Goal: Information Seeking & Learning: Learn about a topic

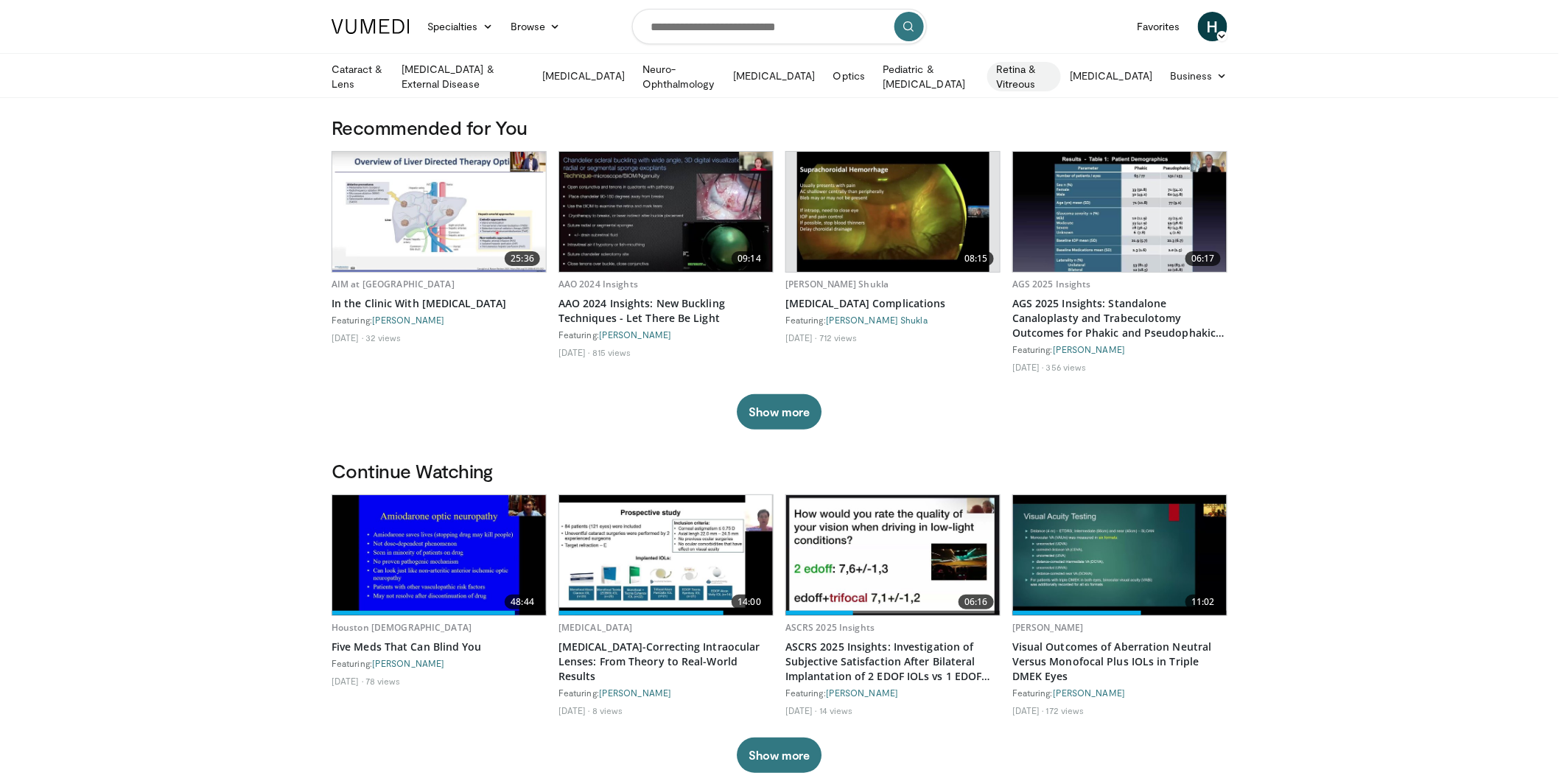
click at [1050, 72] on link "Retina & Vitreous" at bounding box center [1024, 77] width 74 height 29
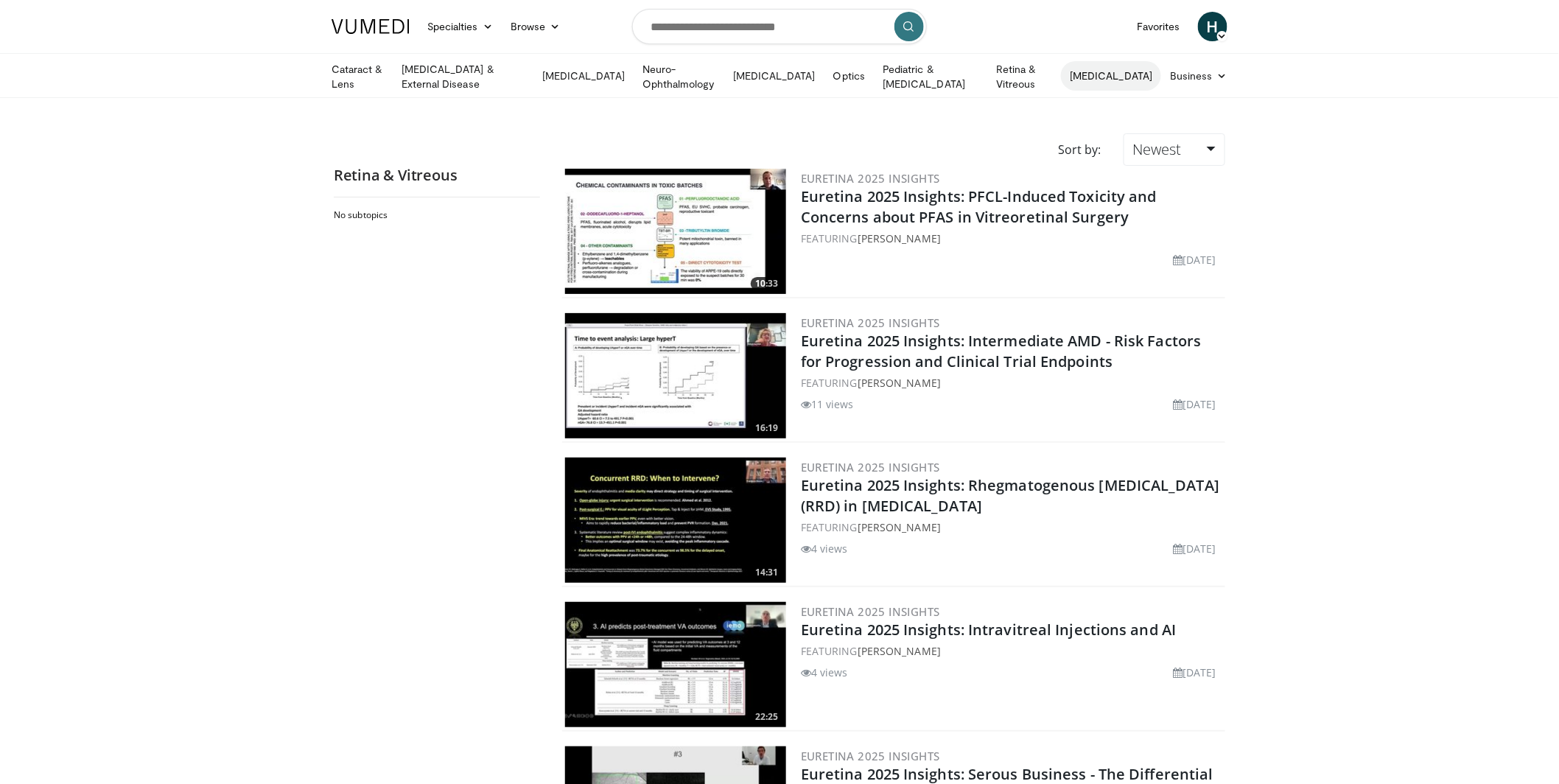
click at [1143, 70] on link "[MEDICAL_DATA]" at bounding box center [1111, 76] width 100 height 29
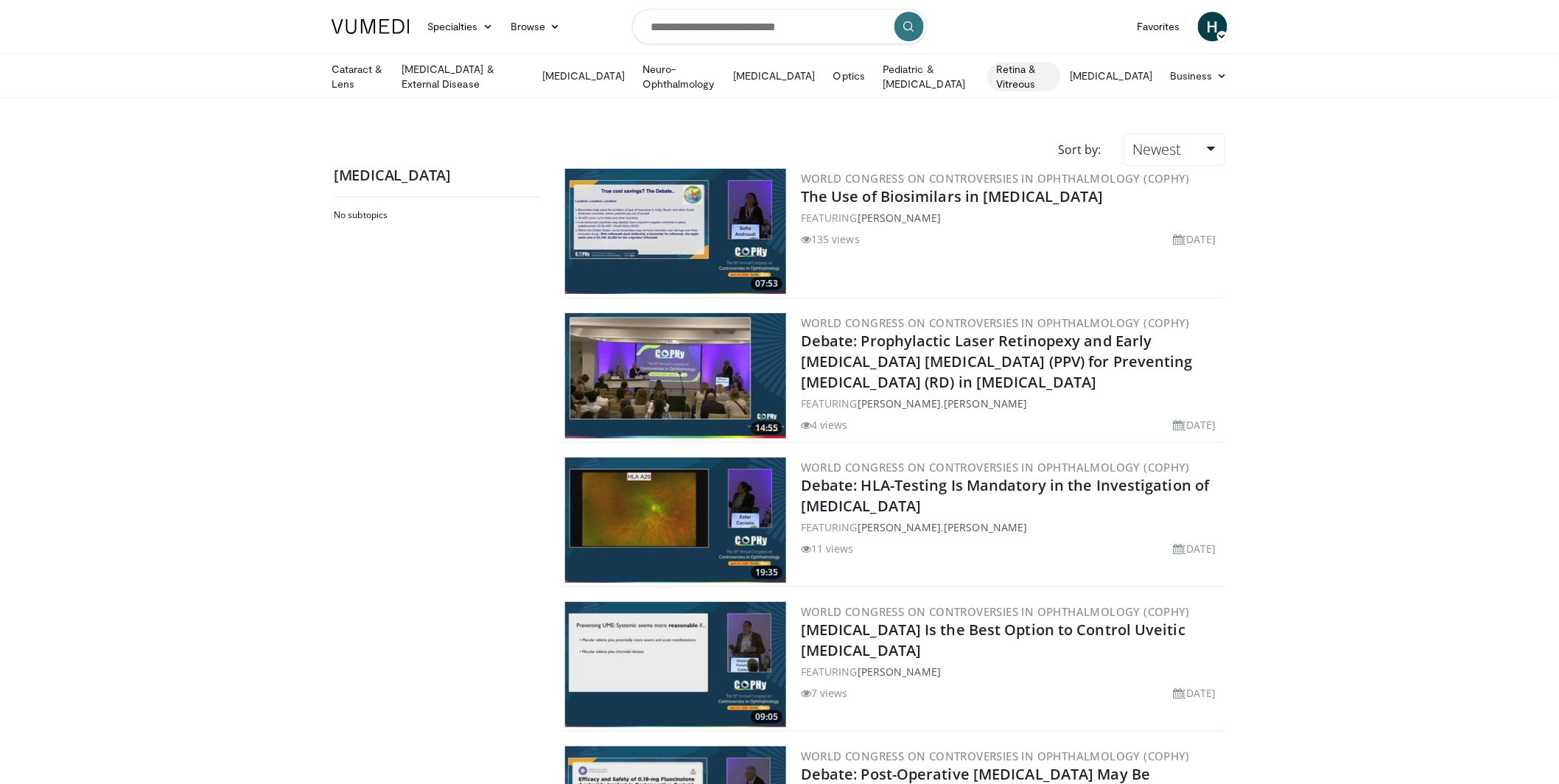
click at [1062, 71] on link "Retina & Vitreous" at bounding box center [1024, 77] width 74 height 29
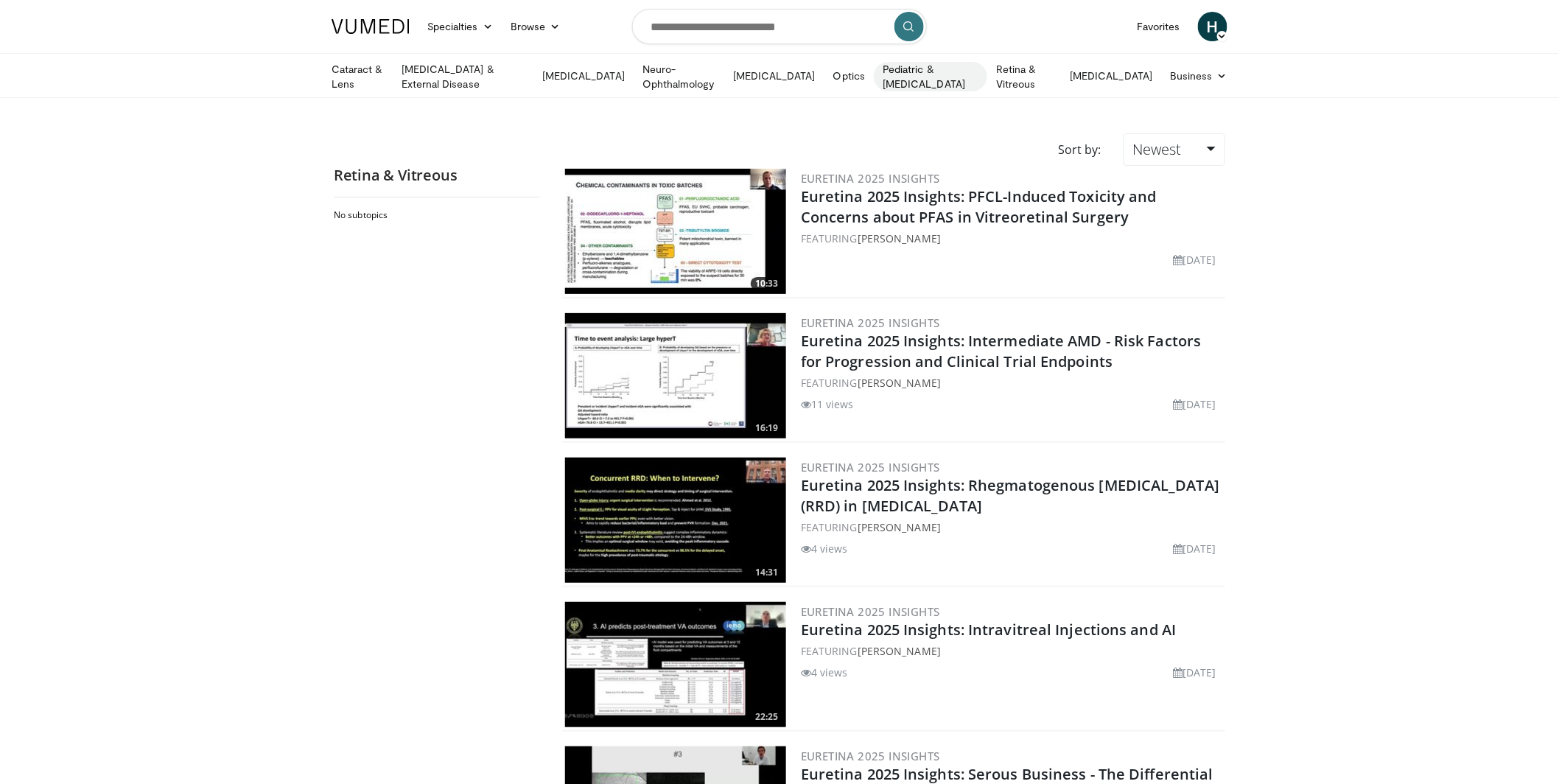
click at [966, 67] on link "Pediatric & [MEDICAL_DATA]" at bounding box center [931, 77] width 113 height 29
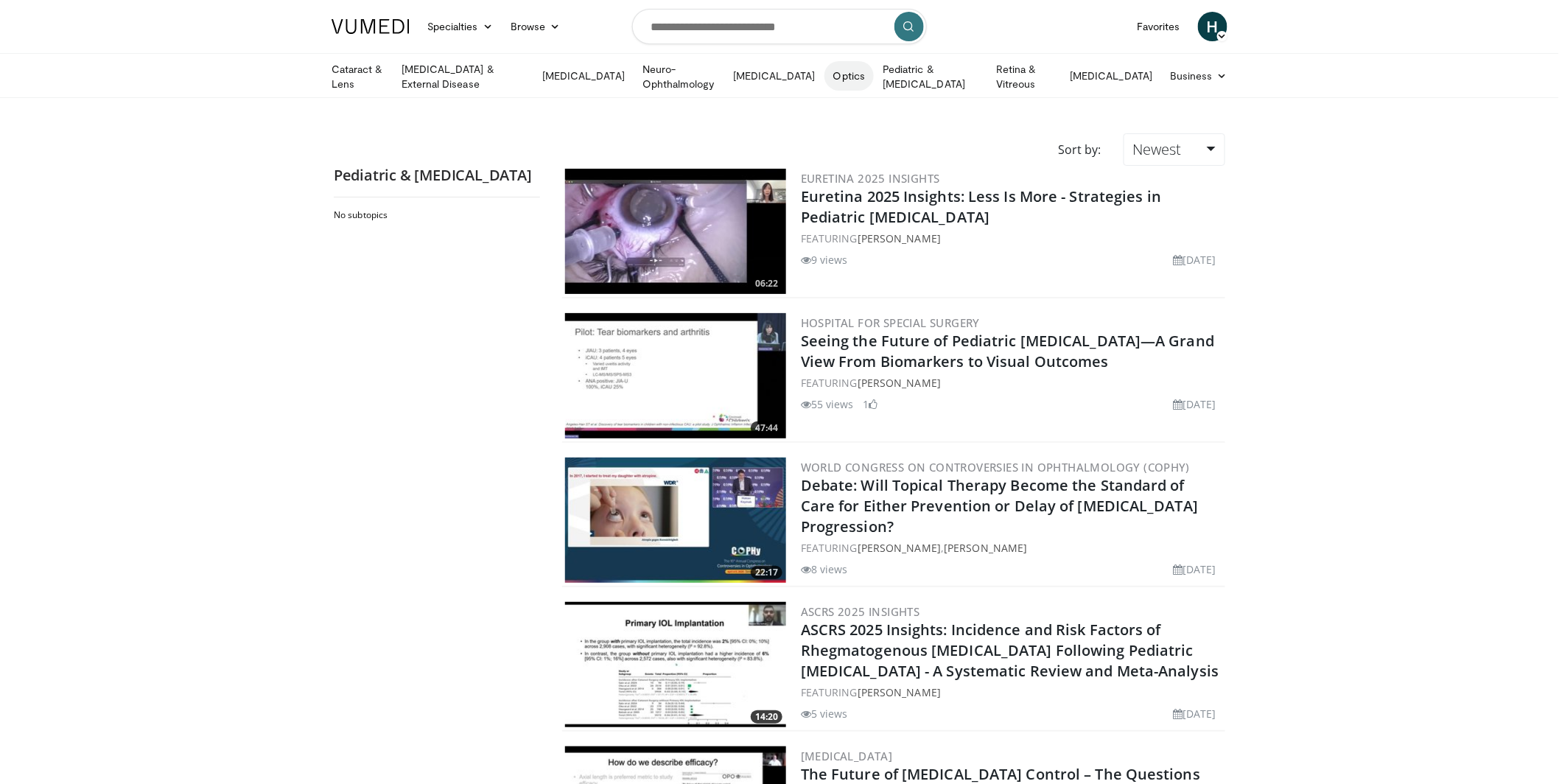
click at [859, 68] on link "Optics" at bounding box center [849, 76] width 50 height 29
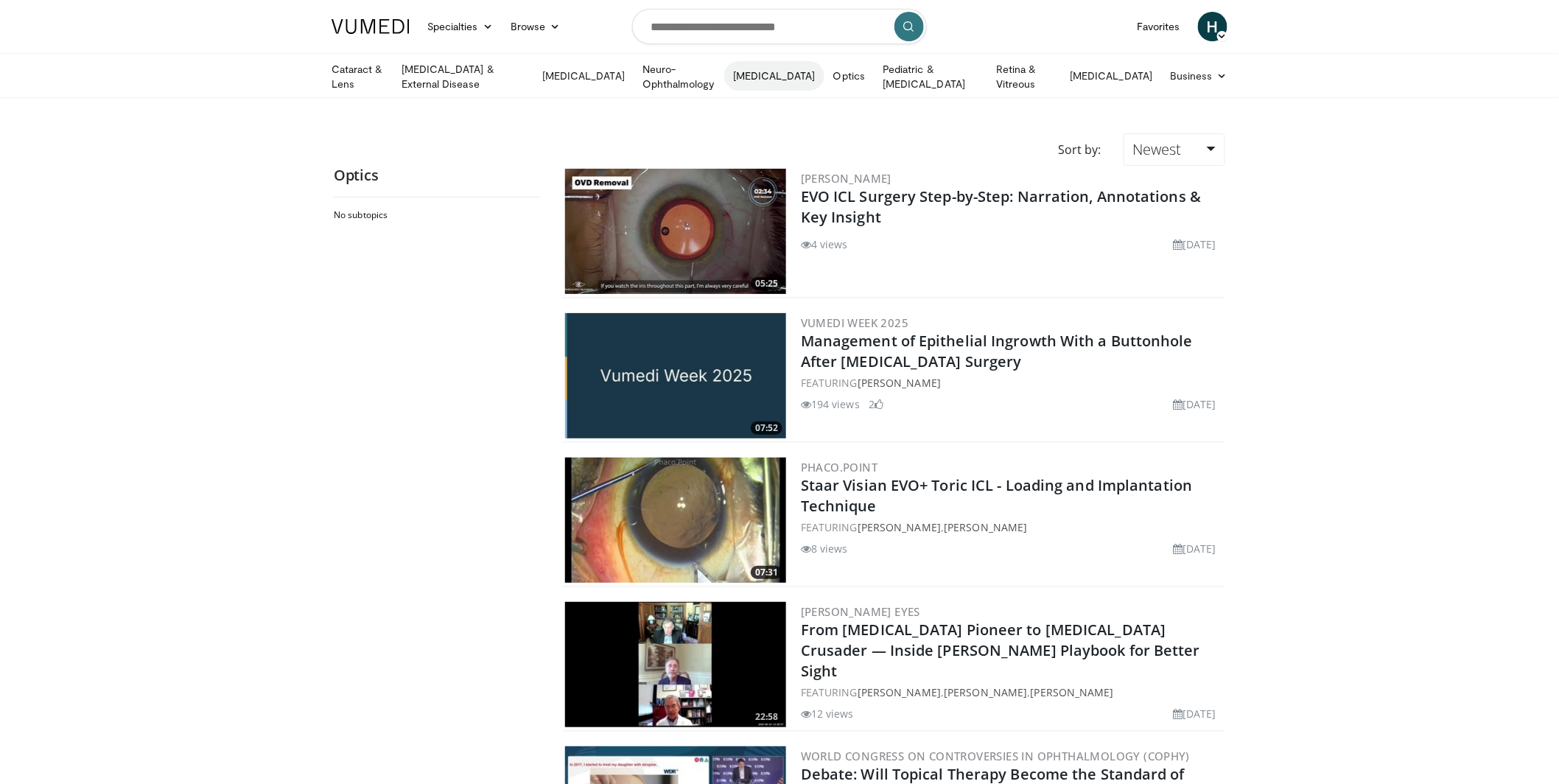
click at [779, 73] on link "[MEDICAL_DATA]" at bounding box center [774, 76] width 100 height 29
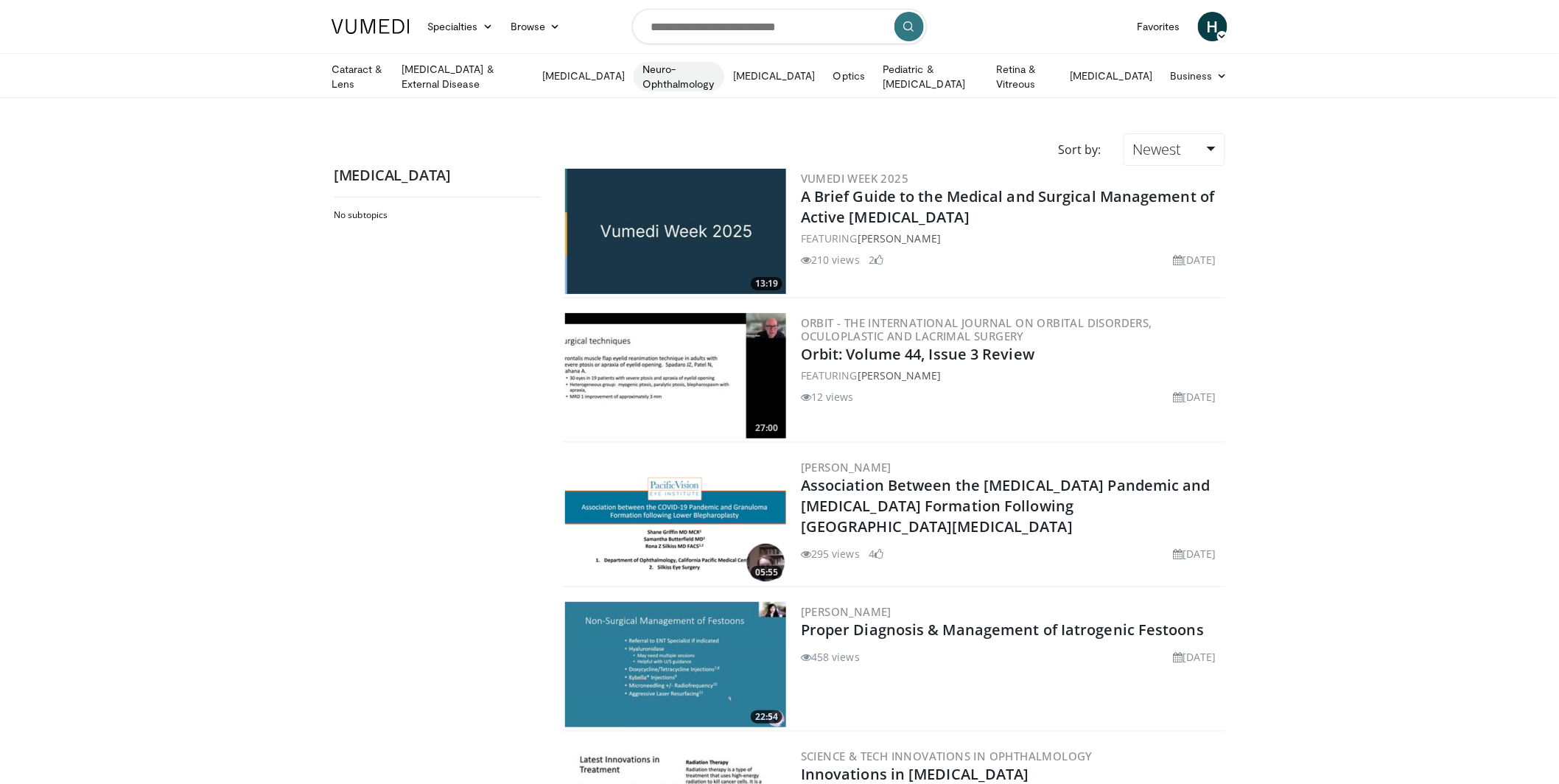
click at [669, 74] on link "Neuro-Ophthalmology" at bounding box center [679, 77] width 91 height 29
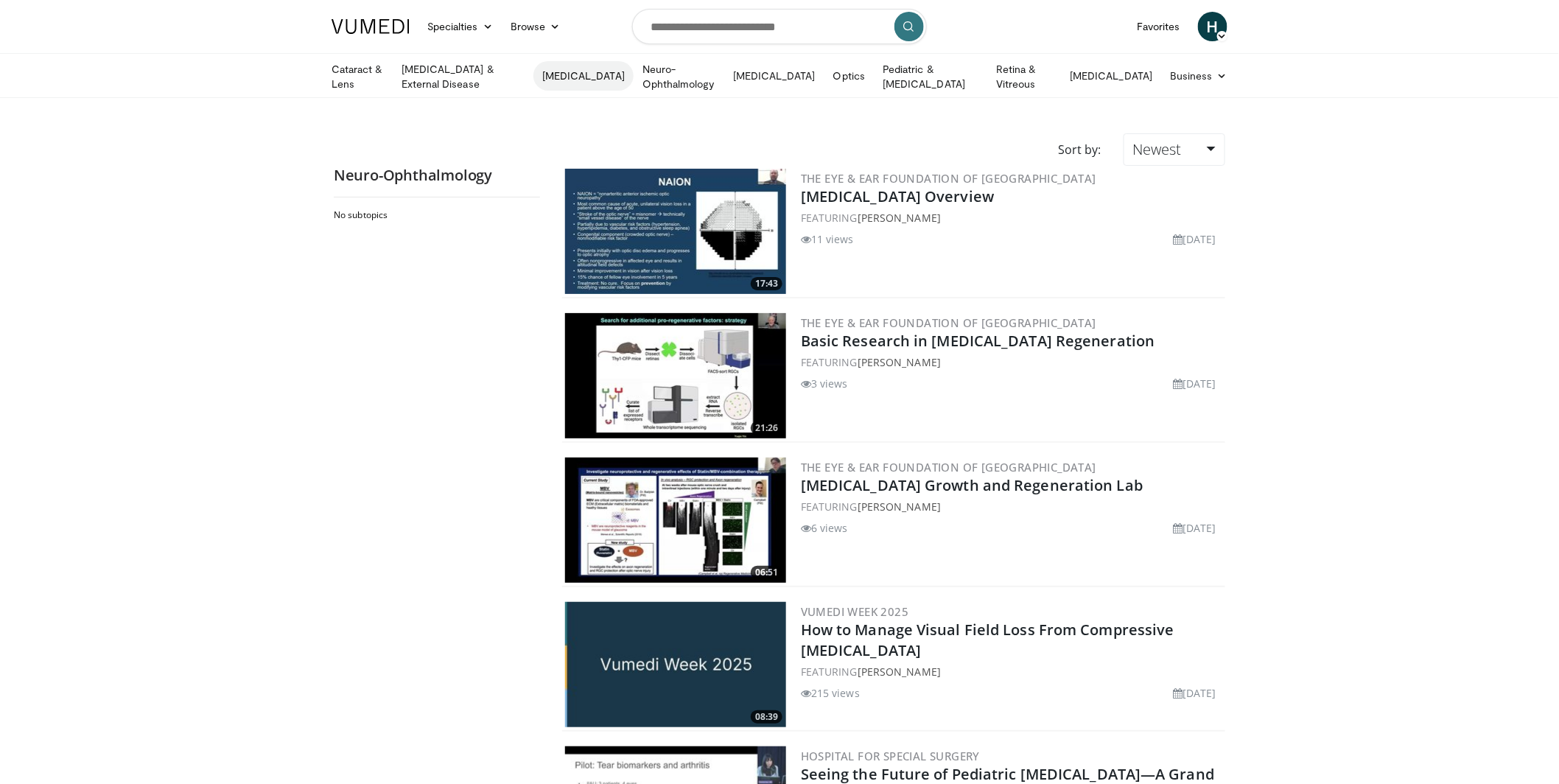
click at [597, 67] on link "[MEDICAL_DATA]" at bounding box center [583, 76] width 100 height 29
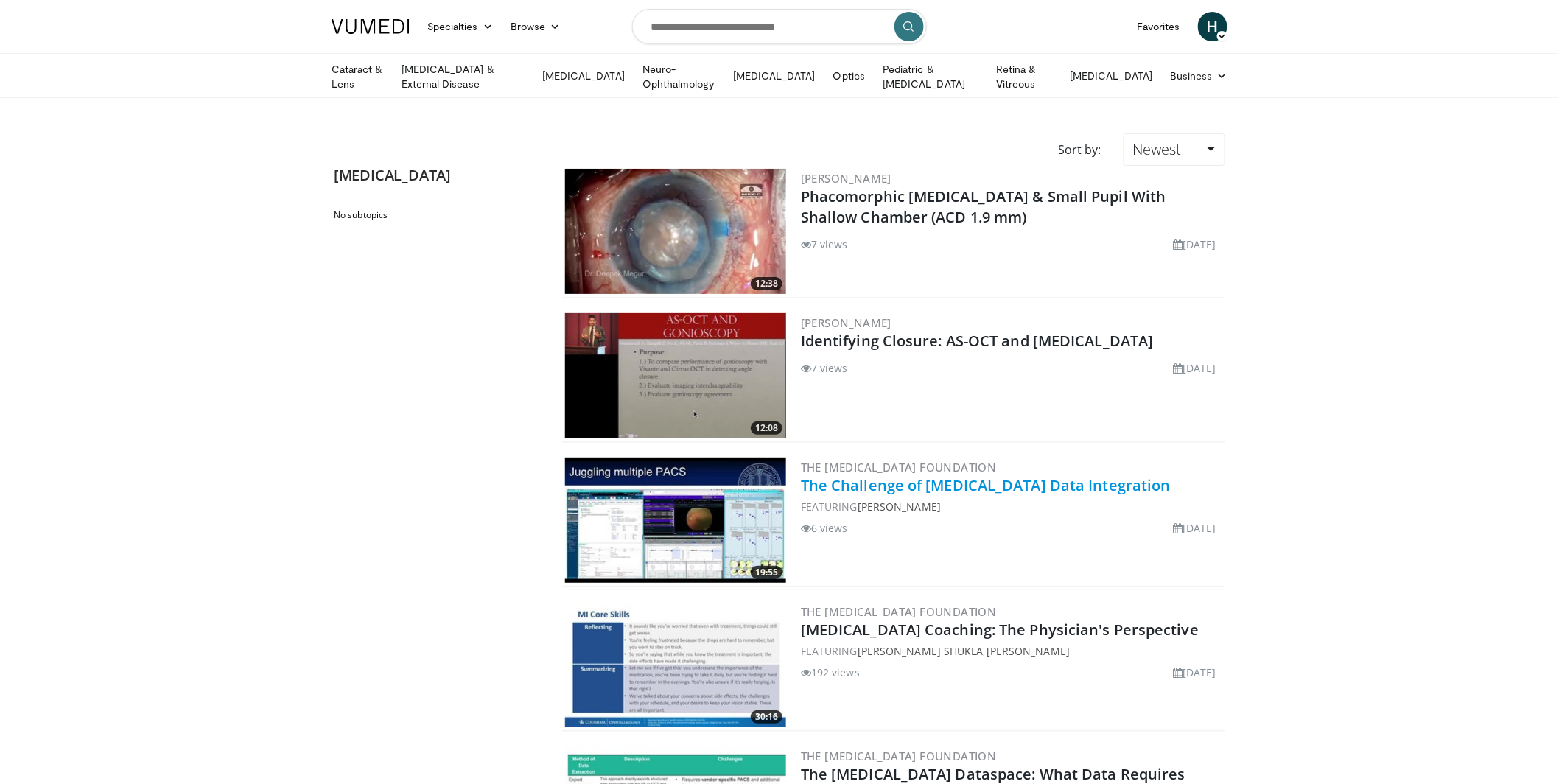
click at [886, 479] on link "The Challenge of [MEDICAL_DATA] Data Integration" at bounding box center [986, 485] width 370 height 20
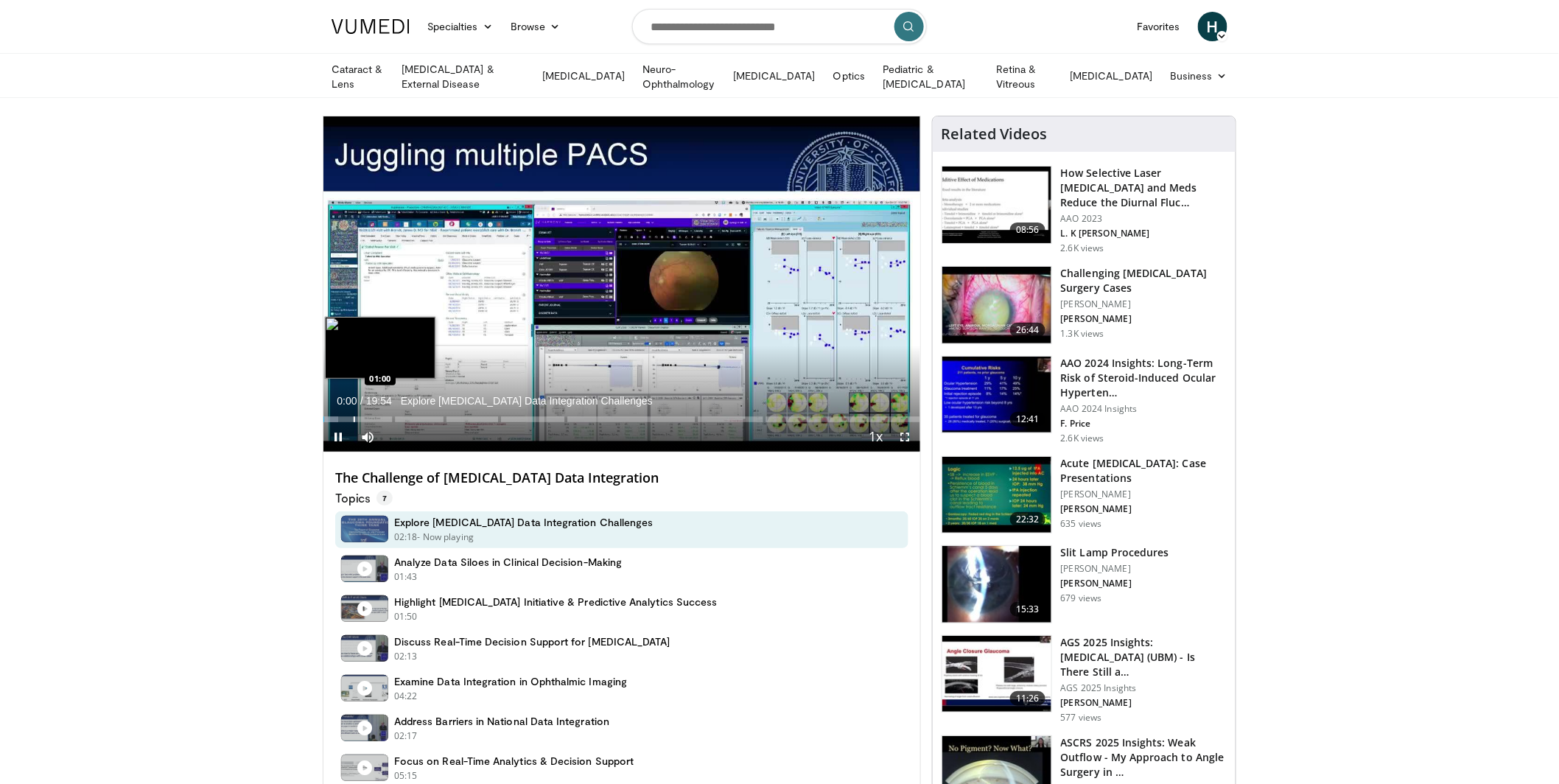
click at [354, 417] on div "Progress Bar" at bounding box center [355, 419] width 2 height 6
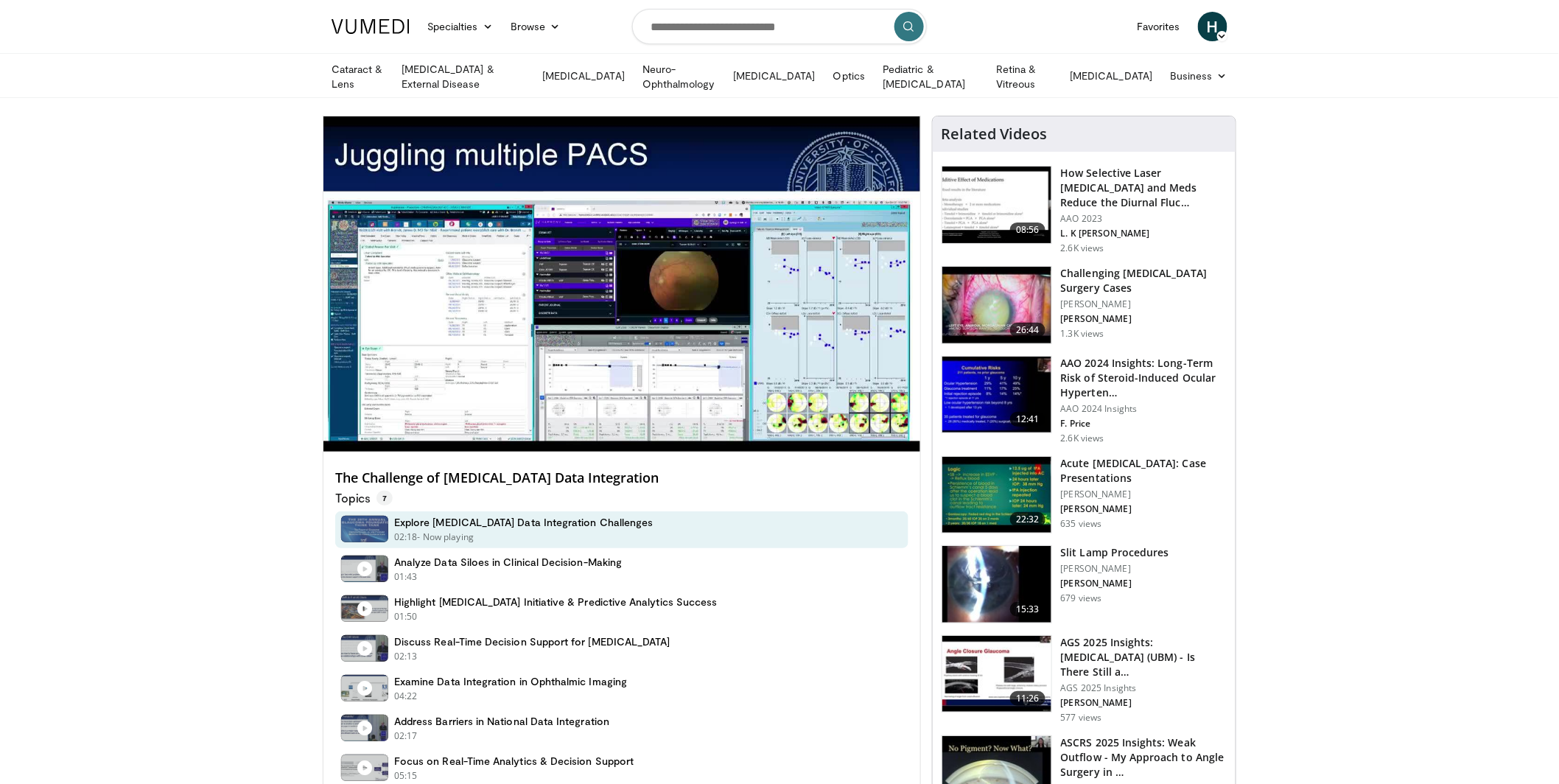
click at [427, 414] on video-js "**********" at bounding box center [622, 284] width 597 height 336
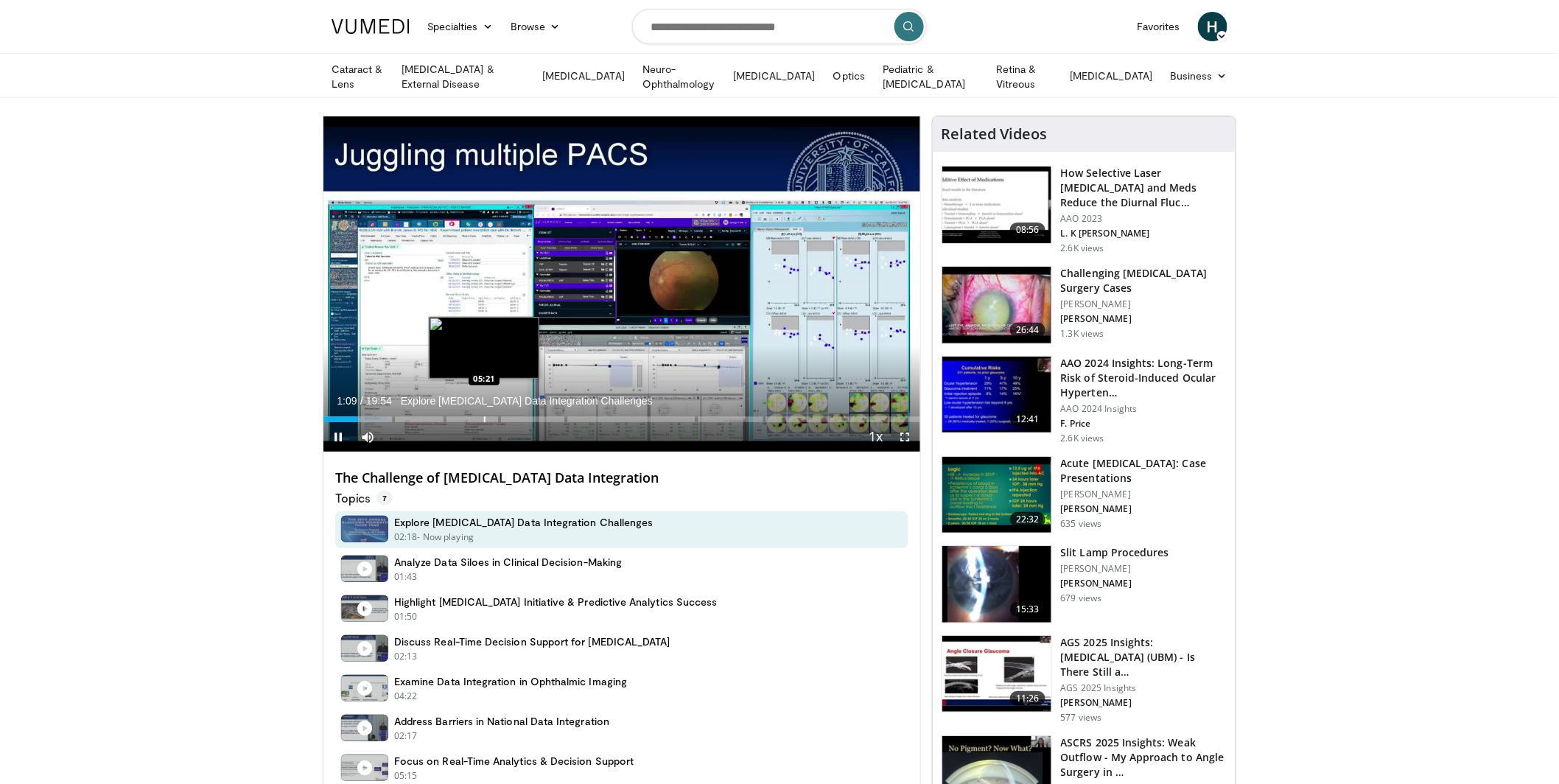
click at [486, 419] on div "Progress Bar" at bounding box center [485, 419] width 2 height 6
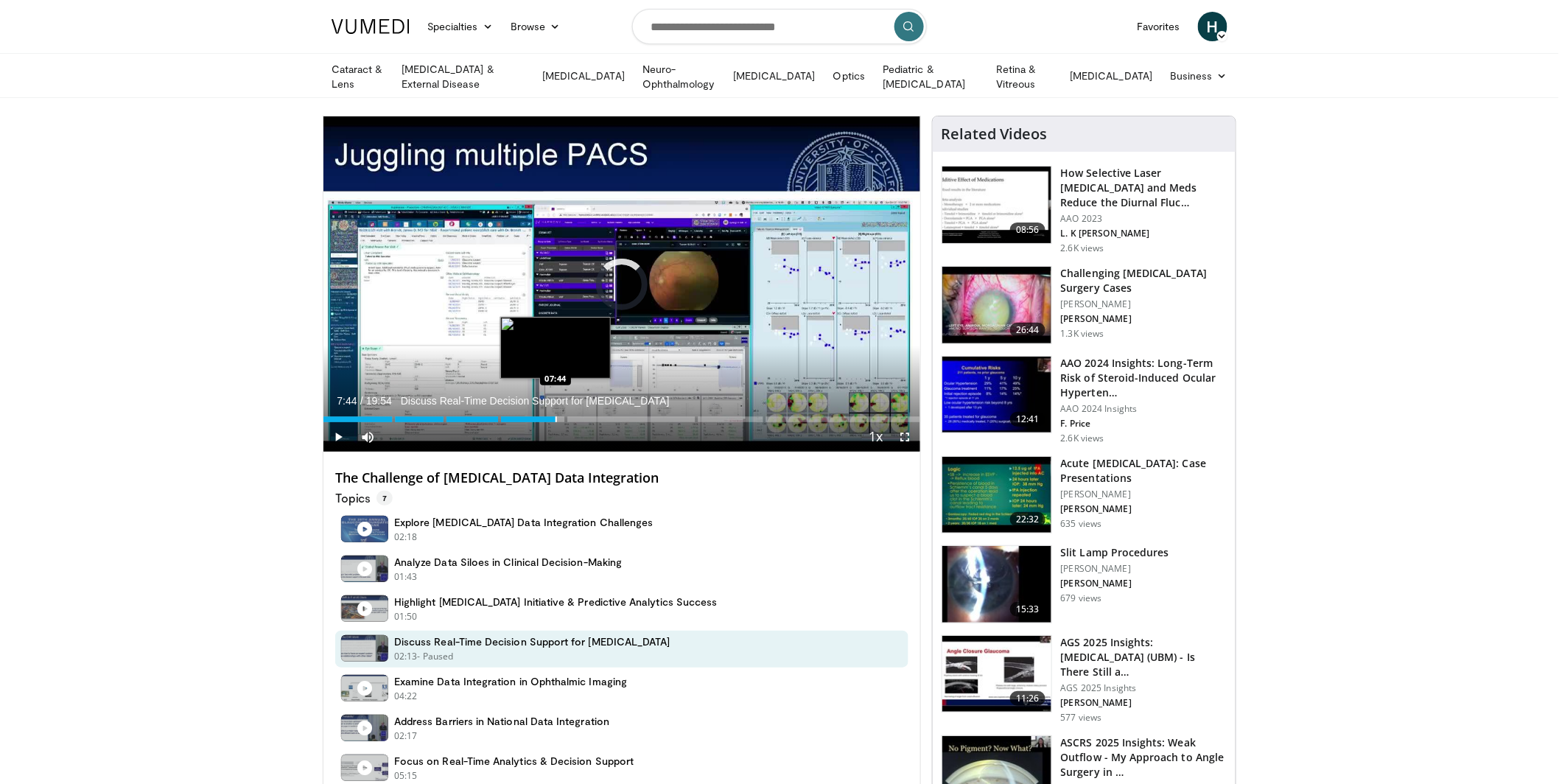
click at [556, 416] on div "Progress Bar" at bounding box center [556, 419] width 2 height 6
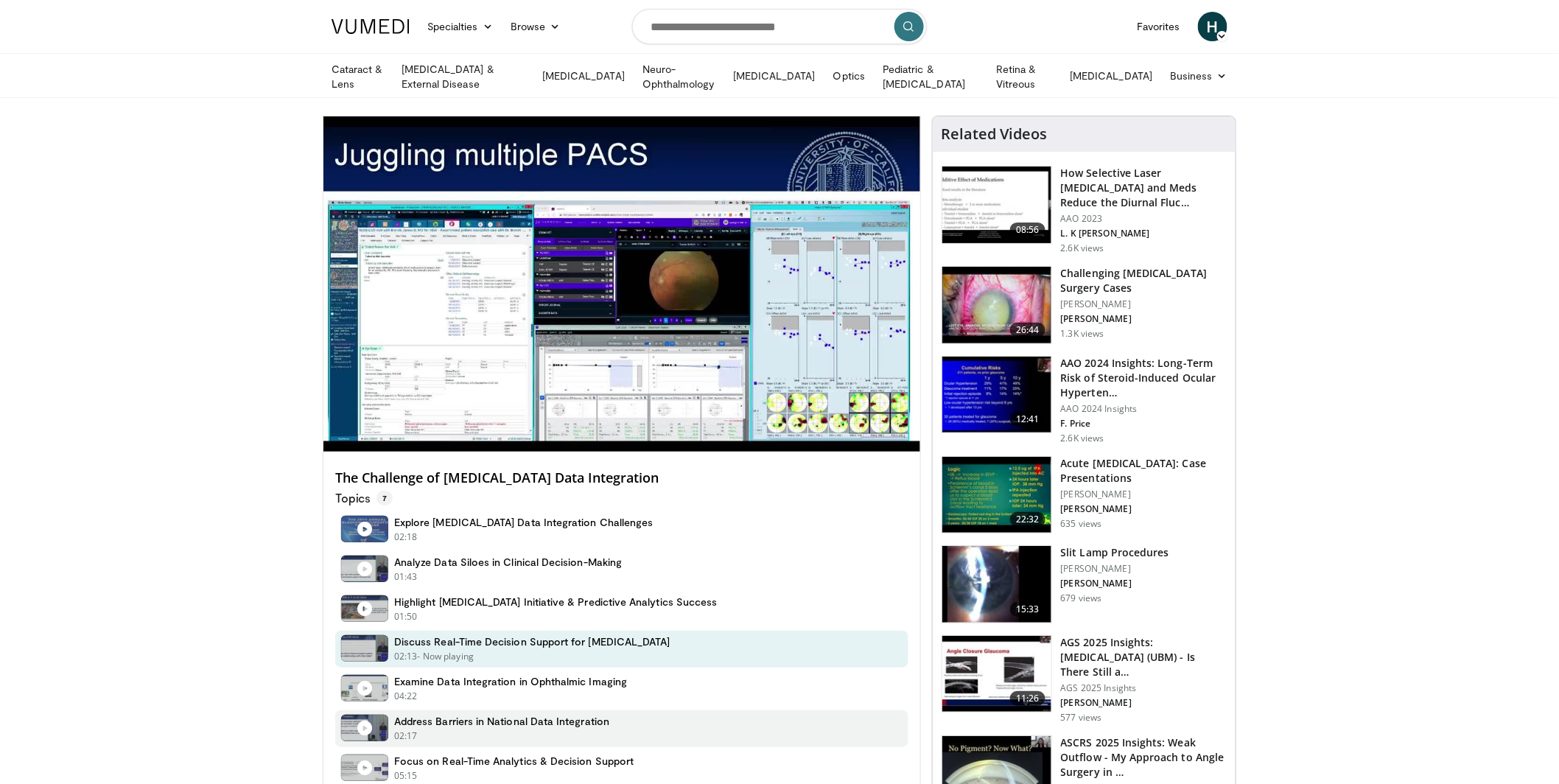
click at [546, 715] on h4 "Address Barriers in National Data Integration" at bounding box center [502, 721] width 215 height 13
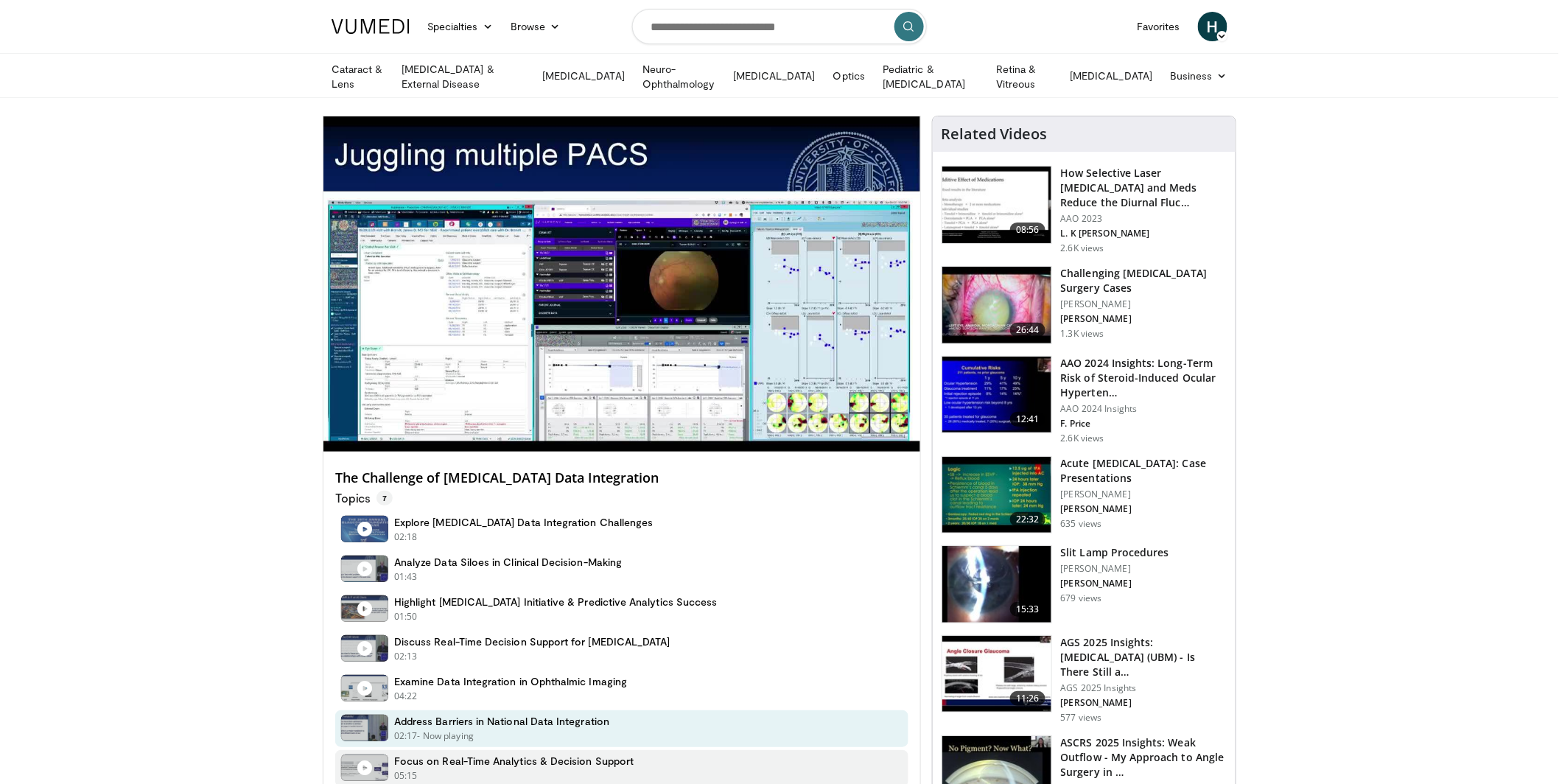
click at [545, 755] on h4 "Focus on Real-Time Analytics & Decision Support" at bounding box center [514, 761] width 239 height 13
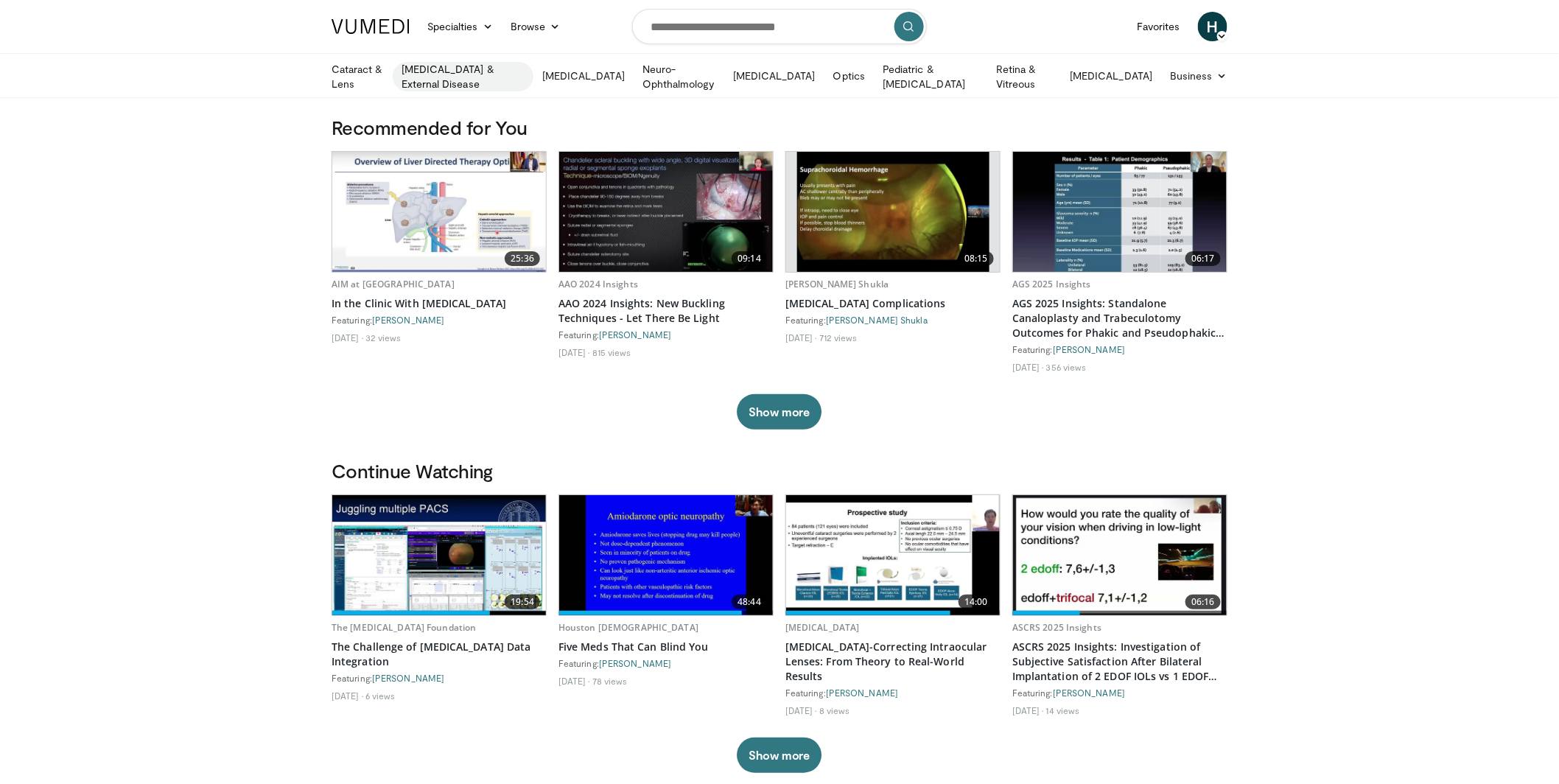
click at [511, 72] on link "[MEDICAL_DATA] & External Disease" at bounding box center [463, 77] width 141 height 29
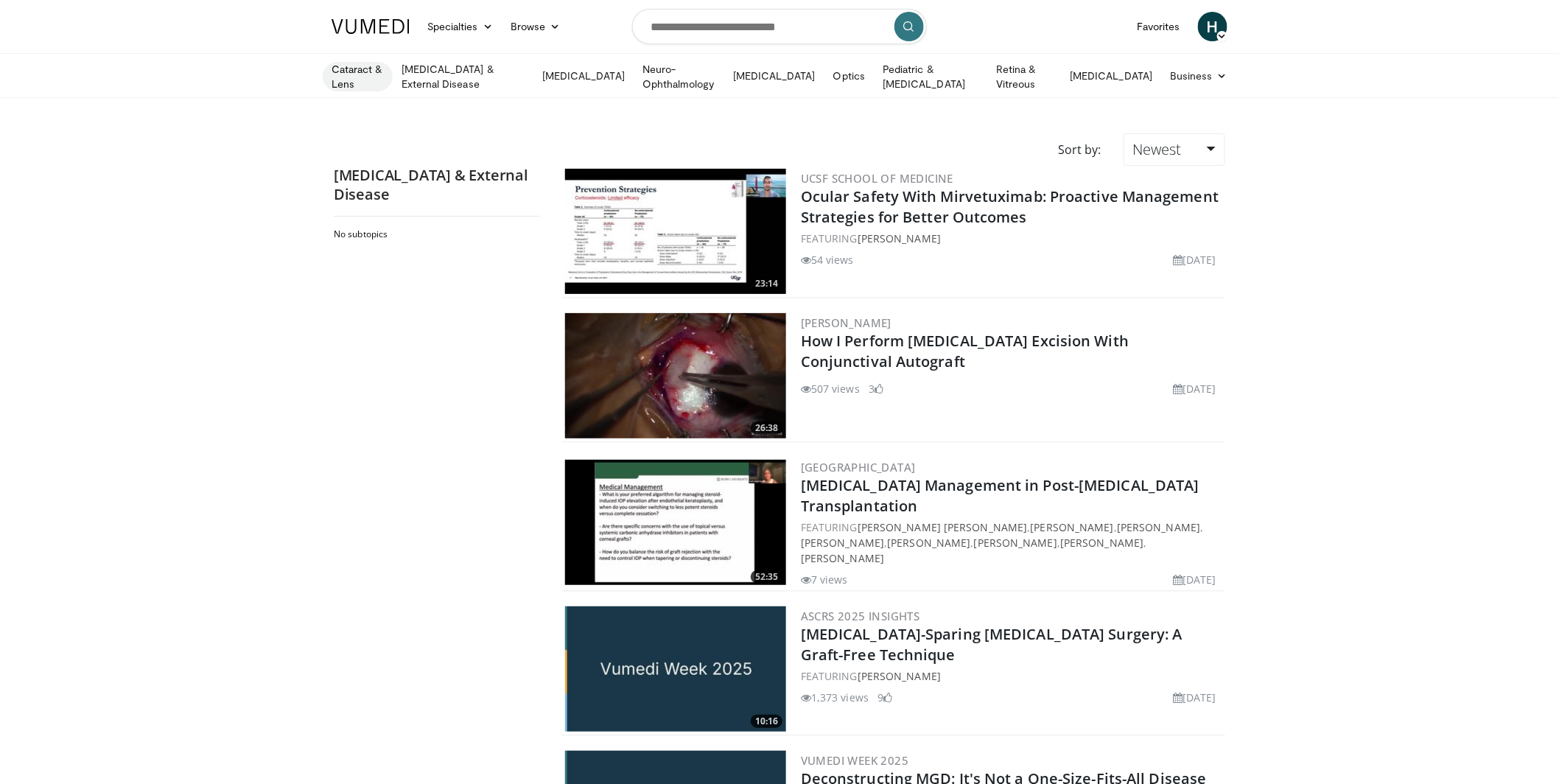
click at [383, 66] on link "Cataract & Lens" at bounding box center [358, 77] width 70 height 29
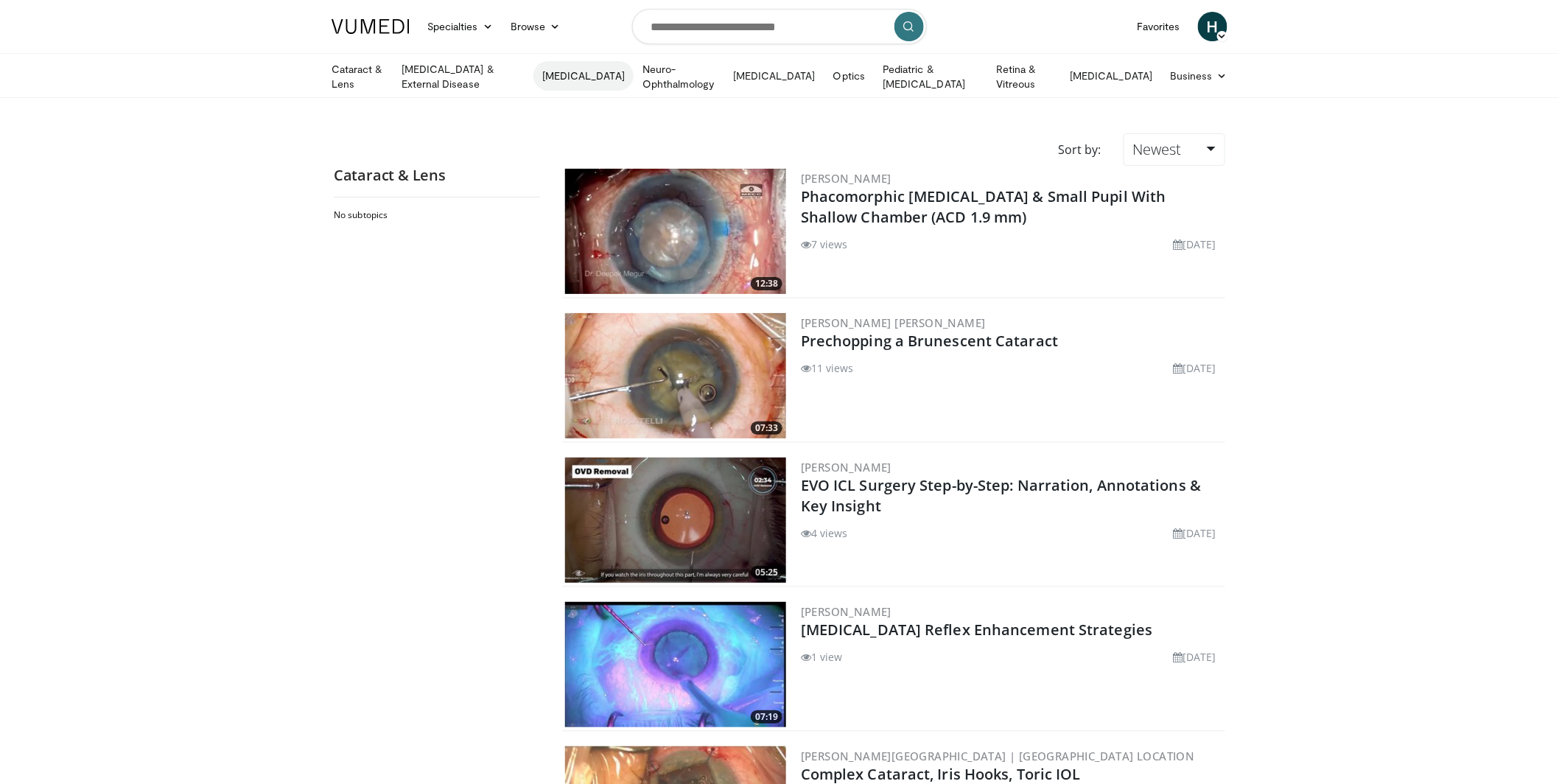
click at [597, 75] on link "[MEDICAL_DATA]" at bounding box center [583, 76] width 100 height 29
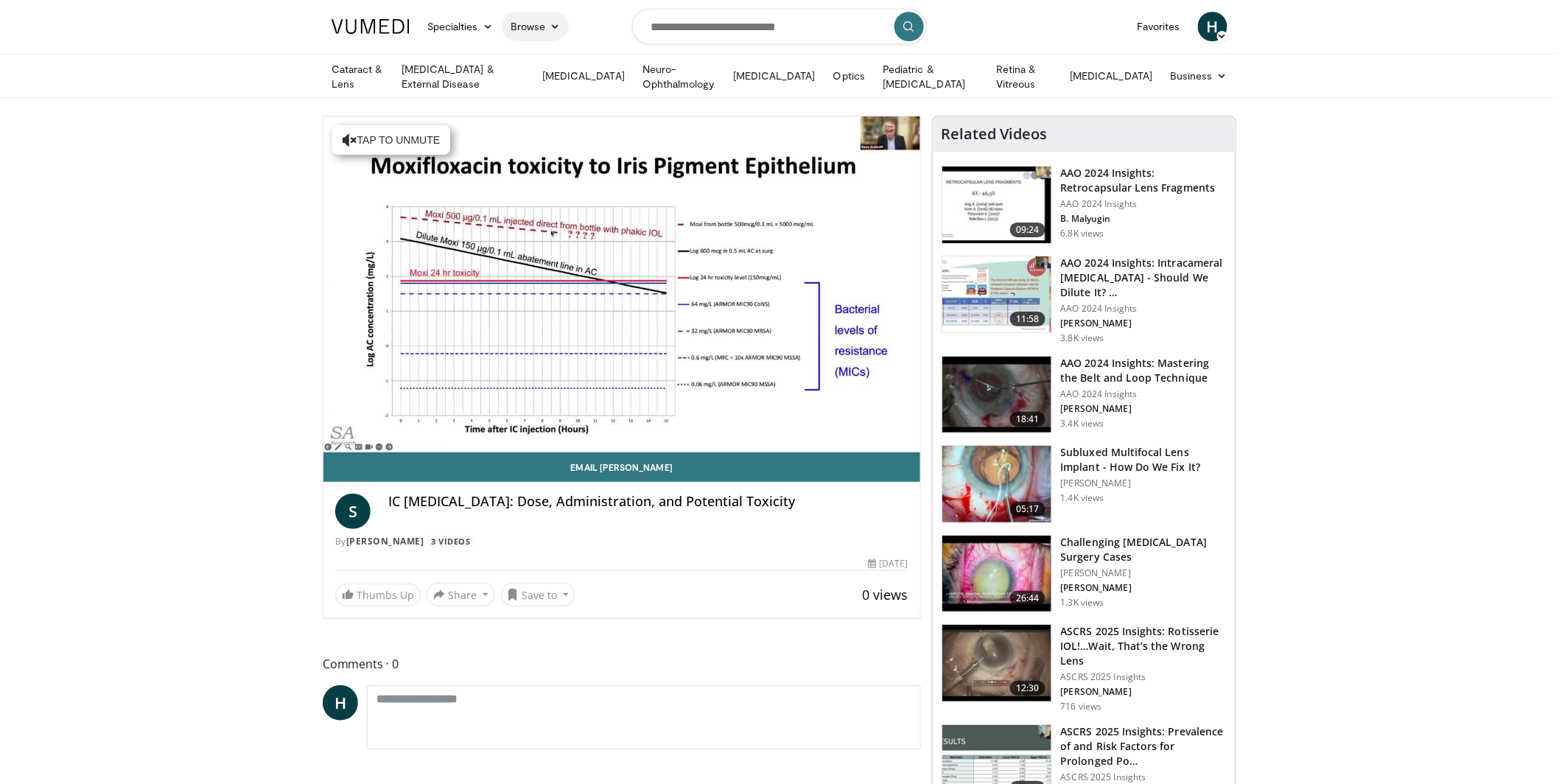
click at [537, 22] on link "Browse" at bounding box center [535, 26] width 67 height 29
click at [548, 64] on link "Channels" at bounding box center [590, 60] width 175 height 23
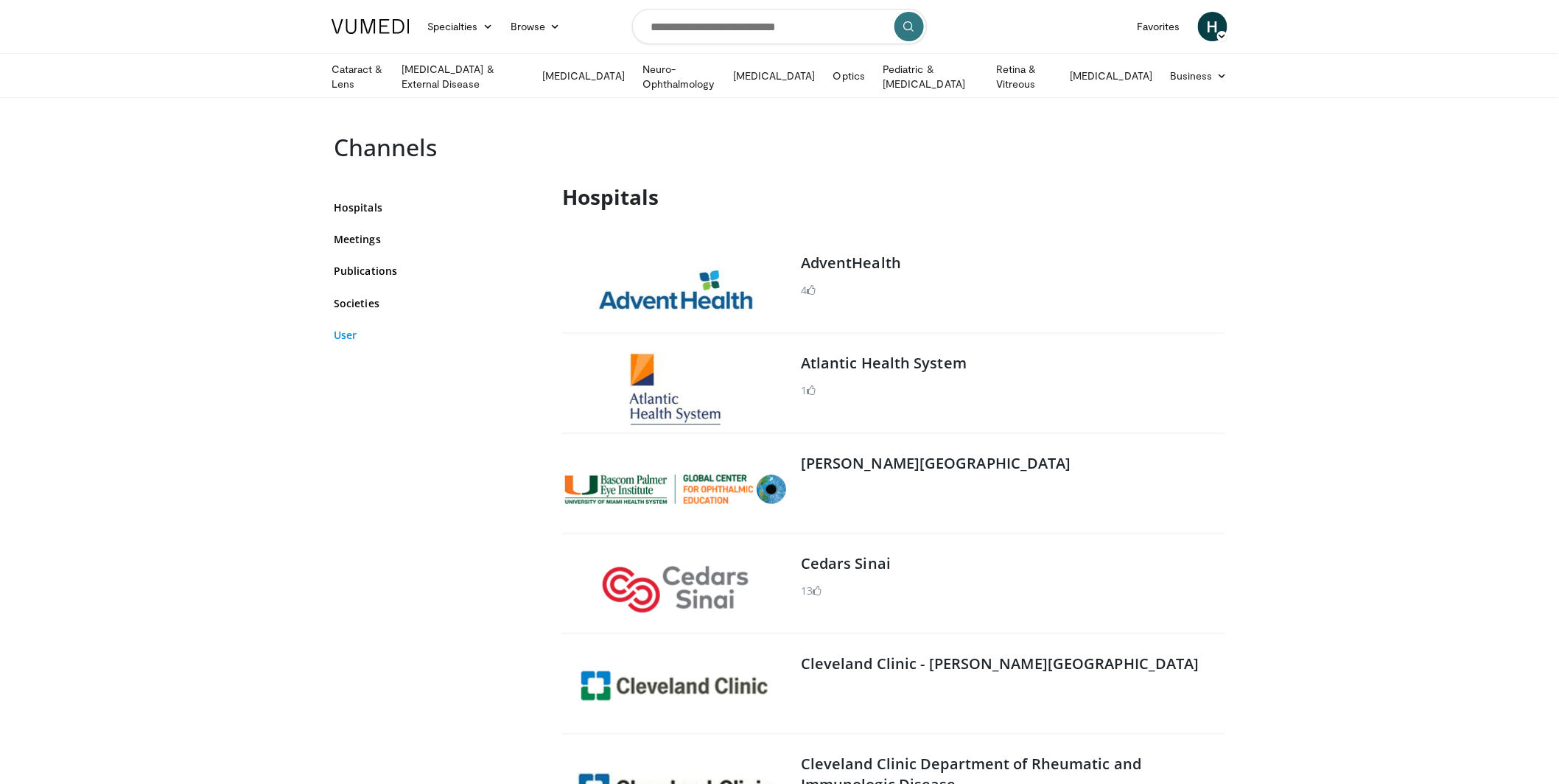
click at [344, 330] on link "User" at bounding box center [437, 335] width 206 height 15
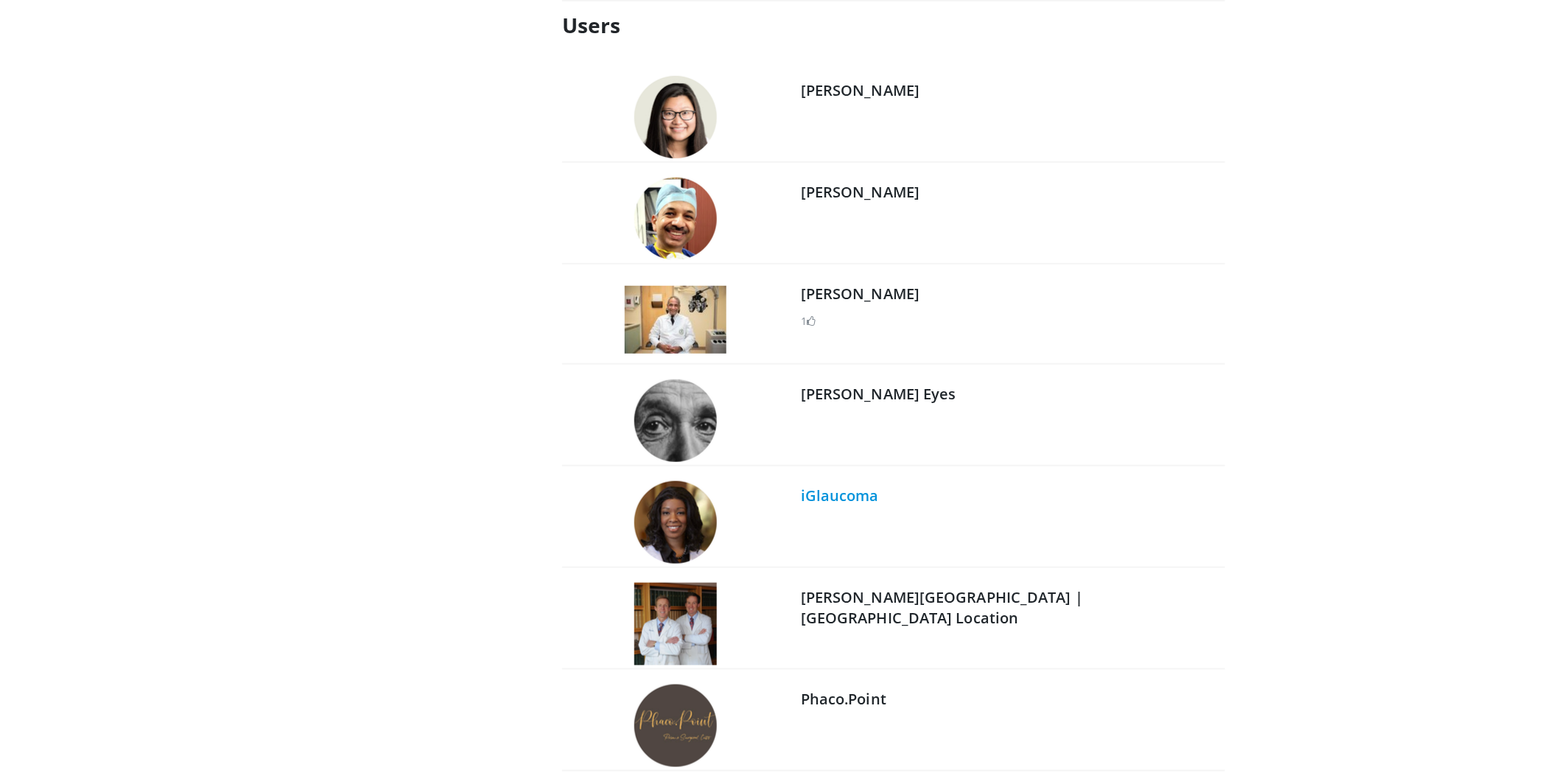
click at [861, 486] on link "iGlaucoma" at bounding box center [840, 496] width 78 height 20
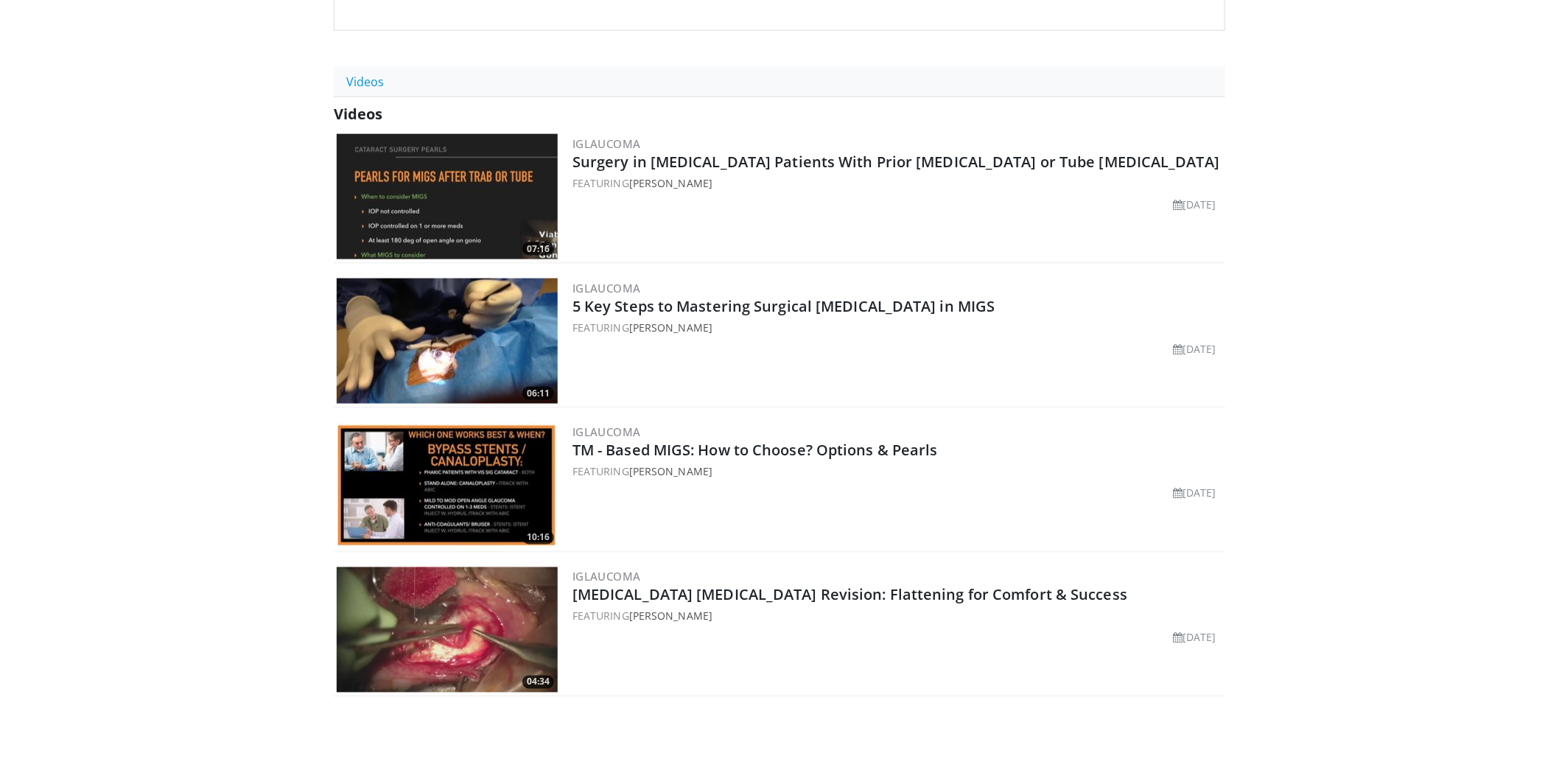
scroll to position [783, 0]
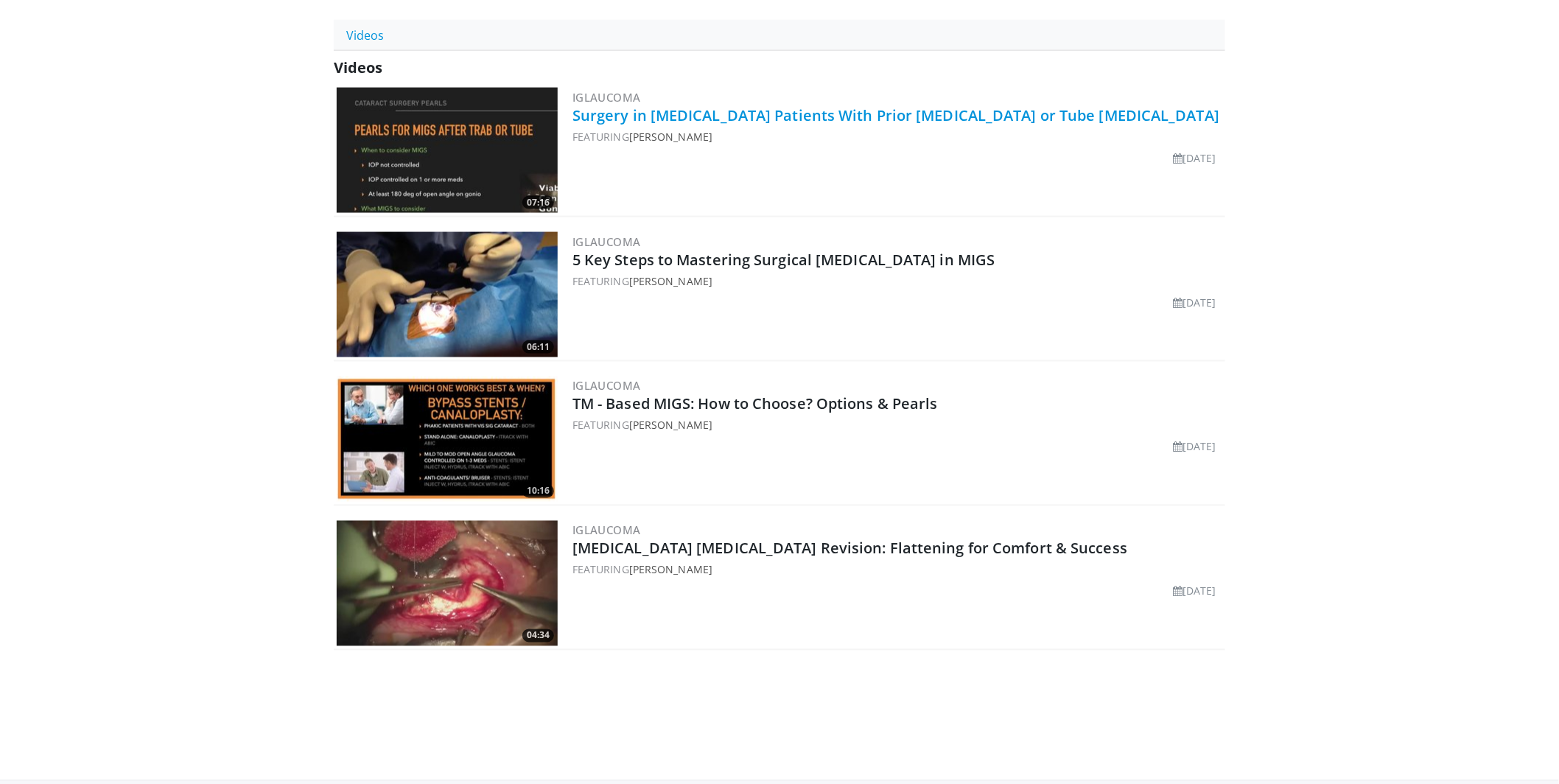
click at [731, 105] on link "Surgery in [MEDICAL_DATA] Patients With Prior [MEDICAL_DATA] or Tube [MEDICAL_D…" at bounding box center [896, 115] width 647 height 20
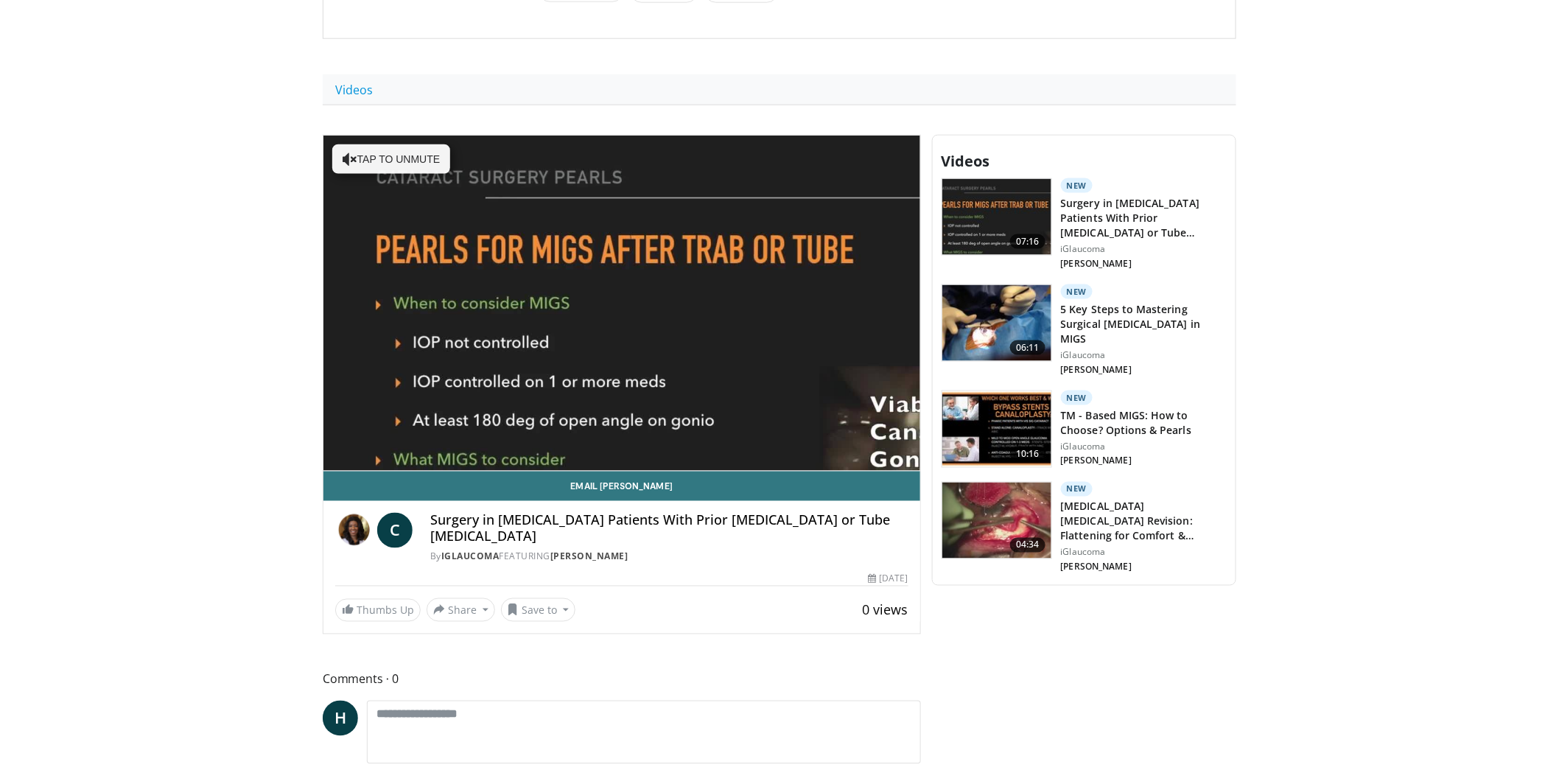
scroll to position [726, 0]
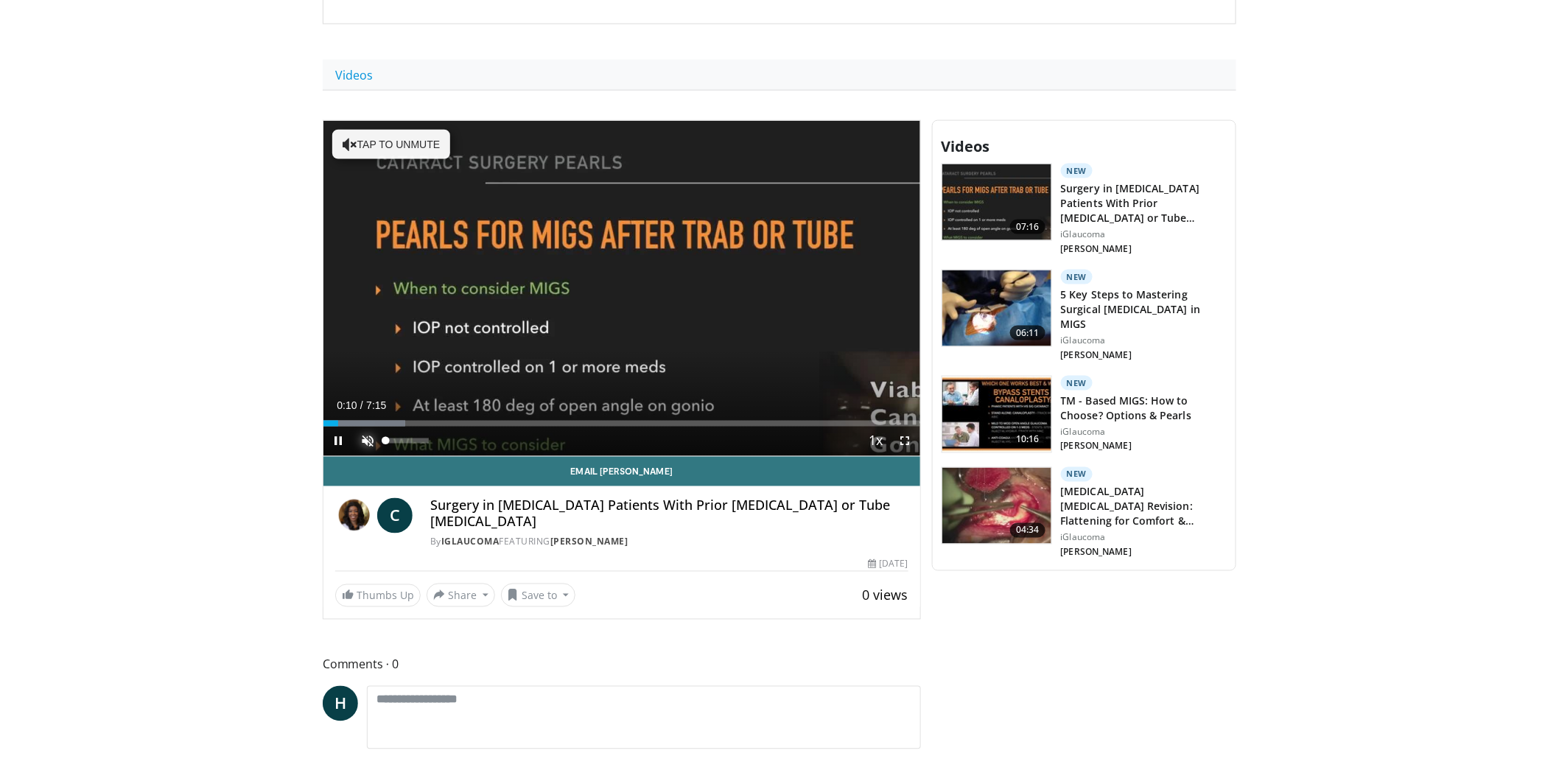
click at [366, 427] on span "Video Player" at bounding box center [368, 442] width 29 height 29
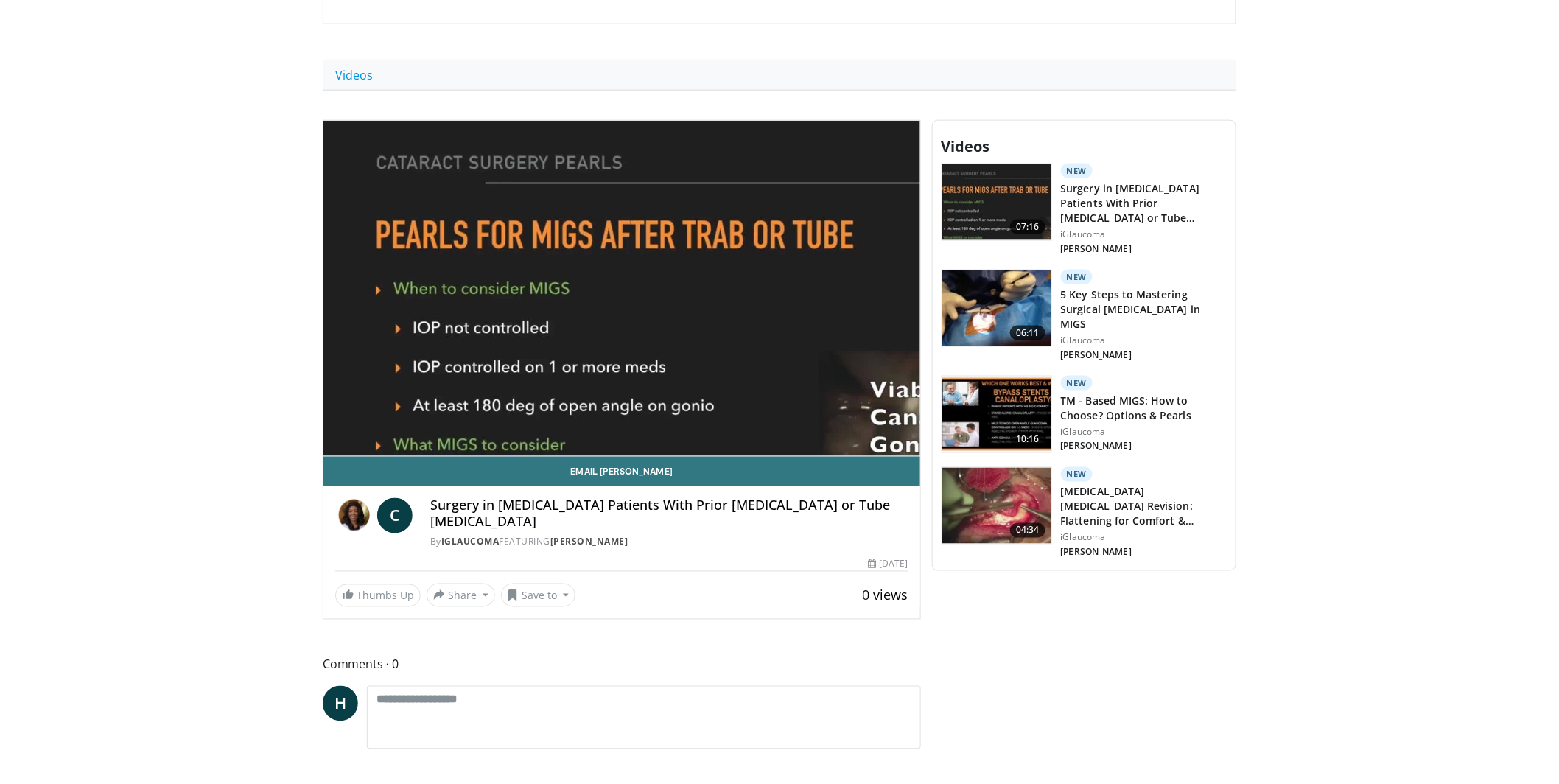
click at [1151, 287] on h3 "5 Key Steps to Mastering Surgical Gonioscopy in MIGS" at bounding box center [1144, 309] width 166 height 44
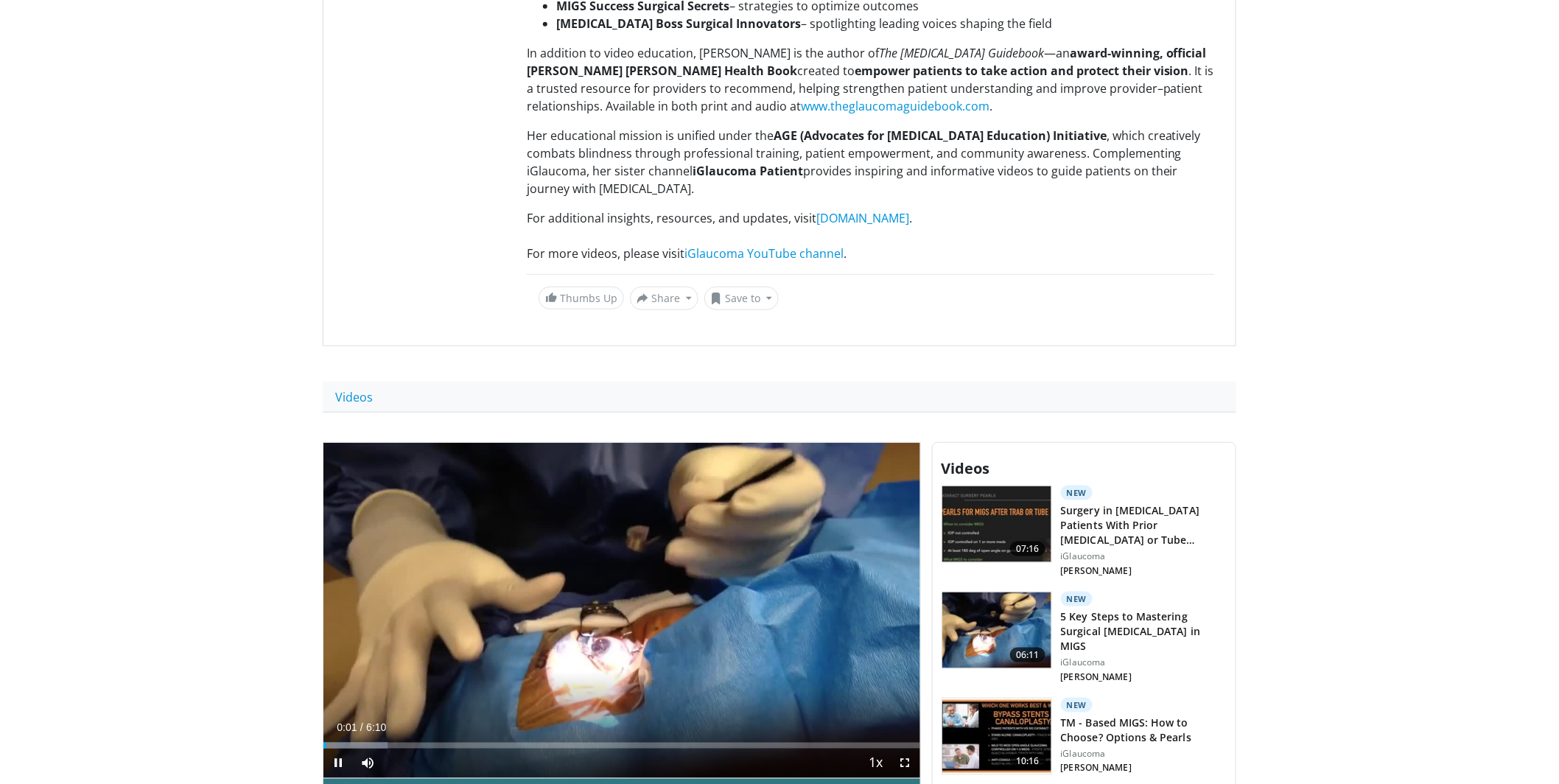
scroll to position [687, 0]
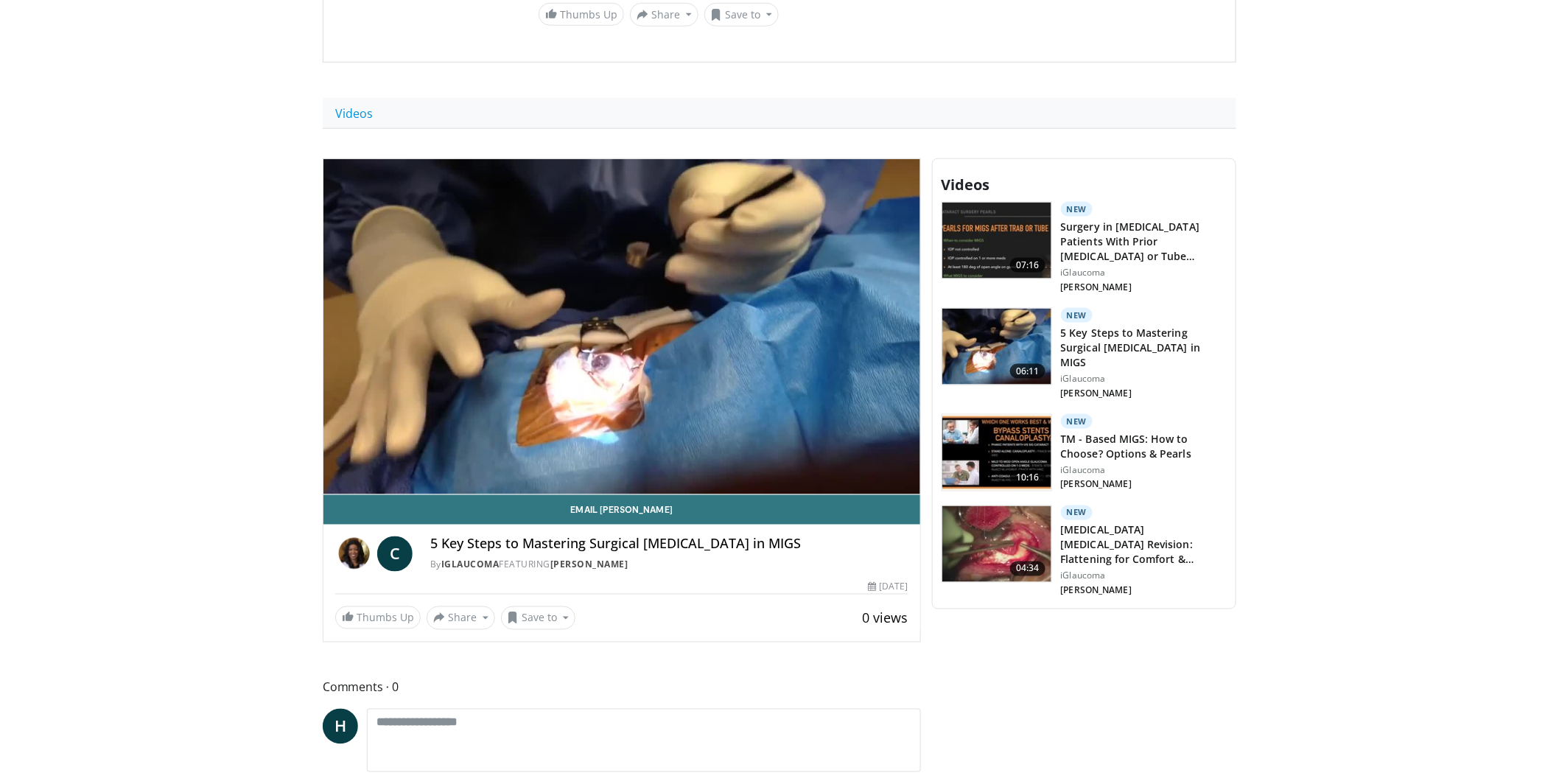
click at [1108, 432] on h3 "TM - Based MIGS: How to Choose? Options & Pearls" at bounding box center [1144, 446] width 166 height 29
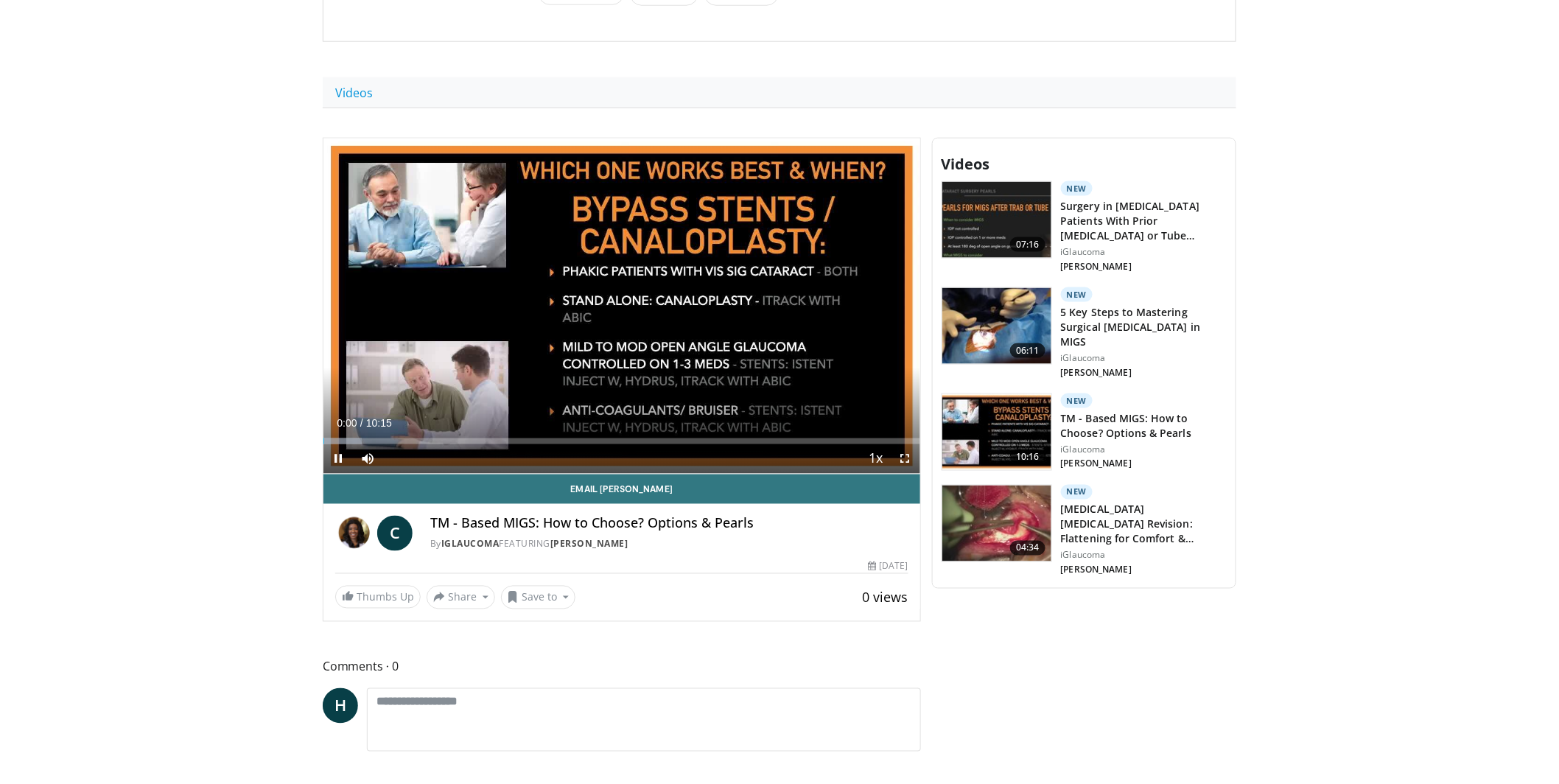
scroll to position [730, 0]
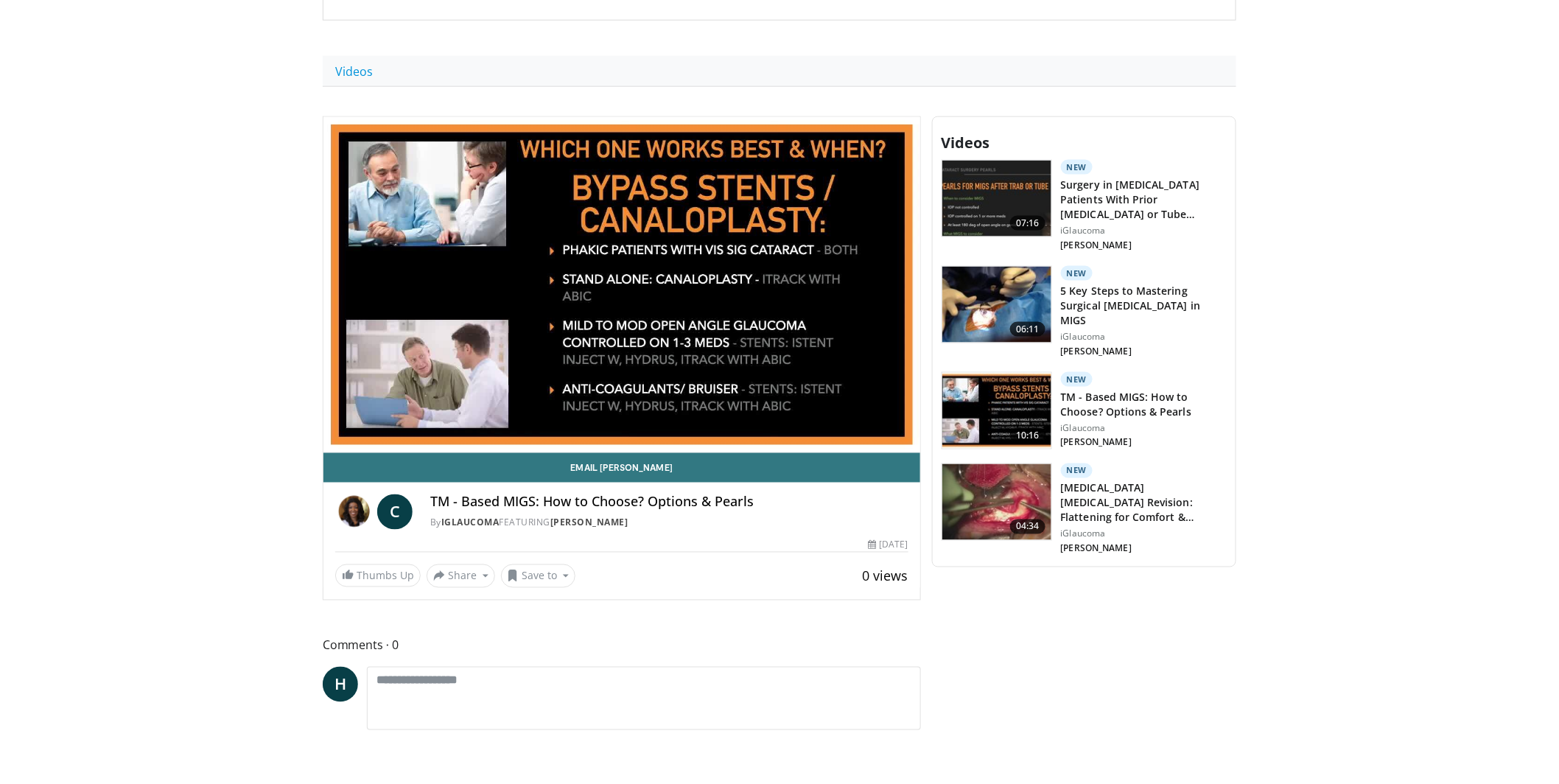
click at [1121, 481] on h3 "[MEDICAL_DATA] [MEDICAL_DATA] Revision: Flattening for Comfort & Success" at bounding box center [1144, 503] width 166 height 44
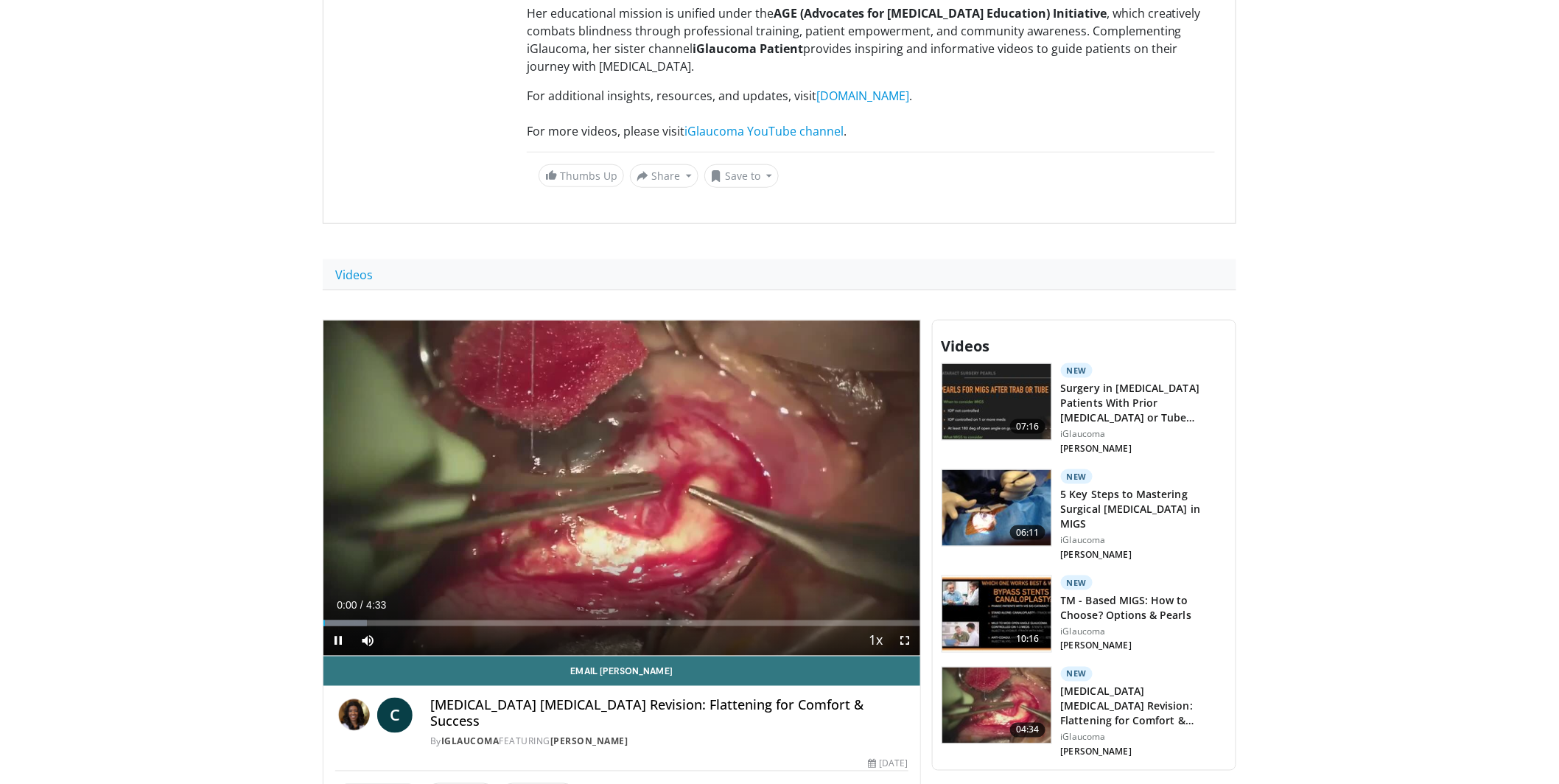
scroll to position [748, 0]
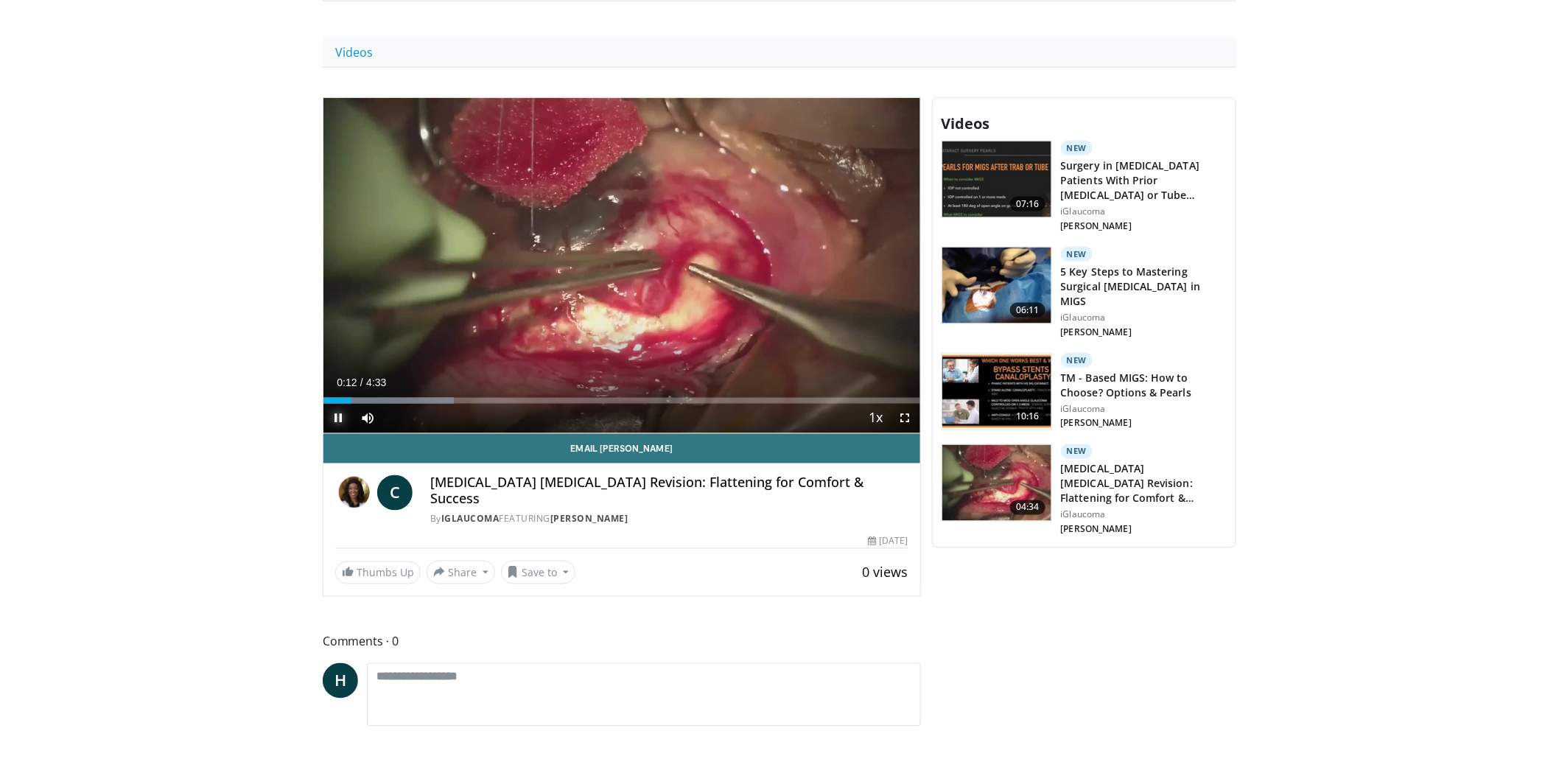
click at [336, 404] on span "Video Player" at bounding box center [339, 418] width 29 height 29
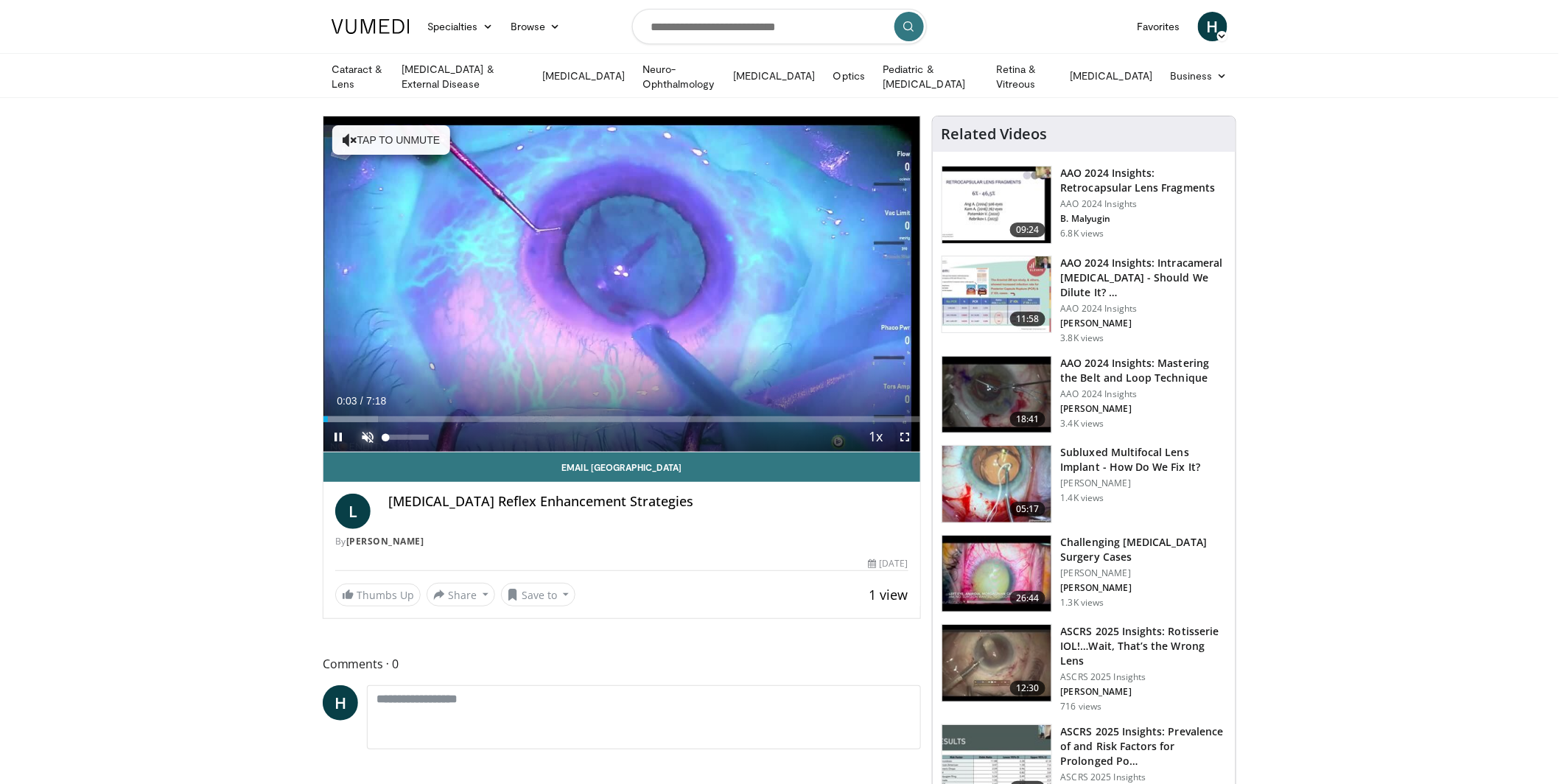
click at [361, 428] on span "Video Player" at bounding box center [368, 437] width 29 height 29
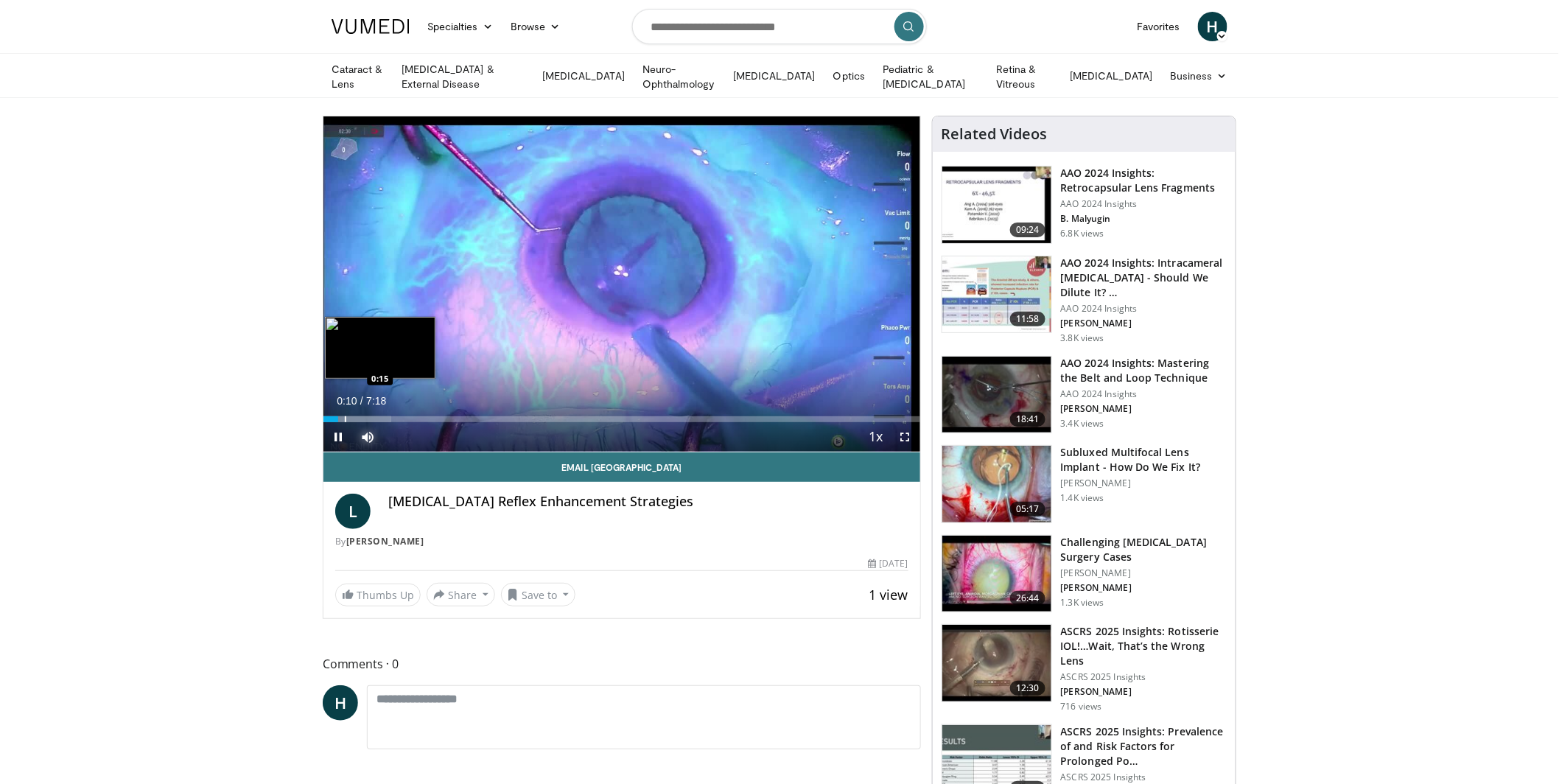
click at [345, 418] on div "Progress Bar" at bounding box center [346, 419] width 2 height 6
click at [376, 416] on div "Progress Bar" at bounding box center [377, 419] width 2 height 6
click at [423, 416] on div "Progress Bar" at bounding box center [423, 419] width 2 height 6
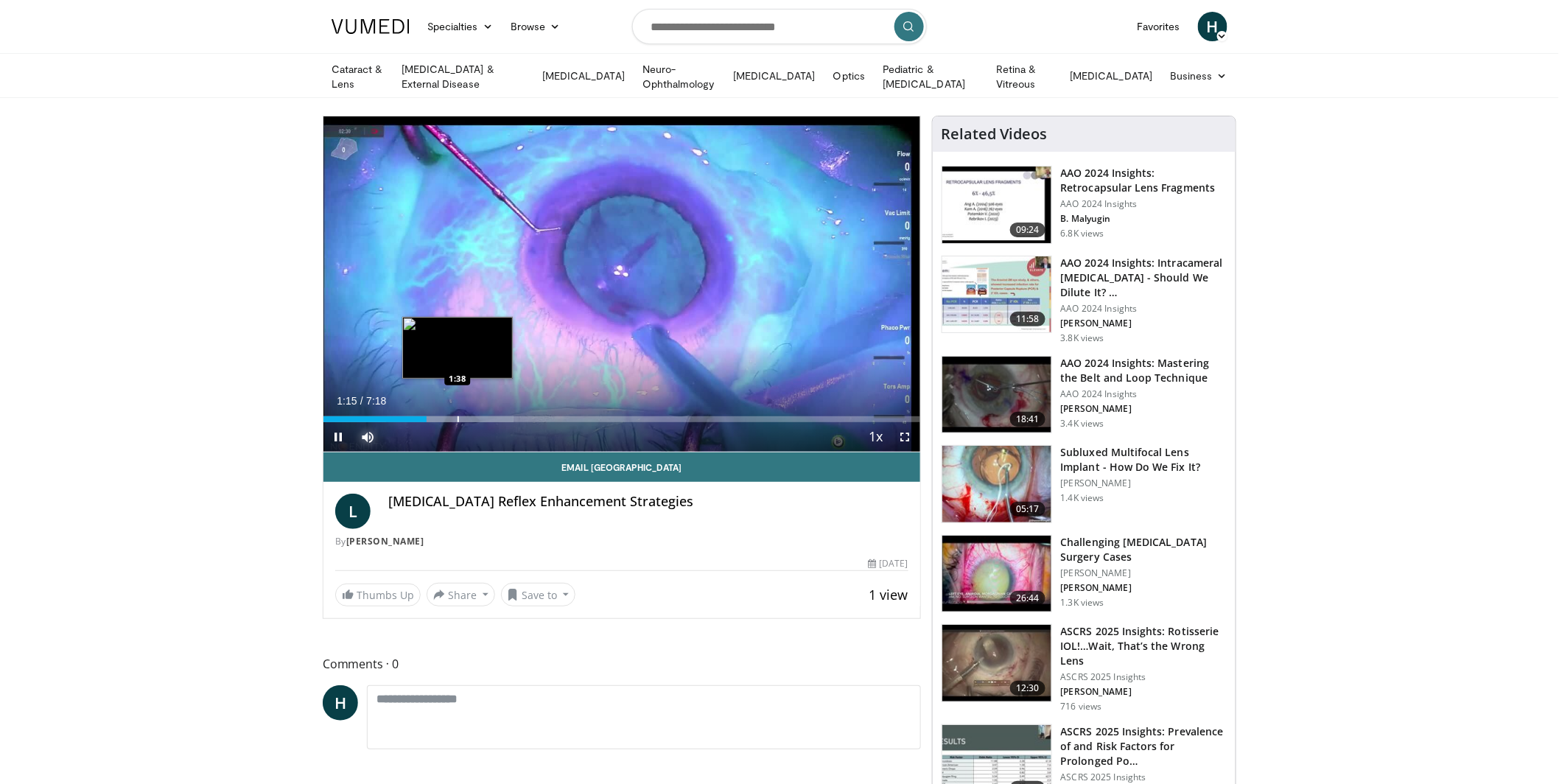
click at [458, 417] on div "Progress Bar" at bounding box center [459, 419] width 2 height 6
click at [504, 417] on div "Loaded : 34.15% 1:39 2:07" at bounding box center [622, 419] width 597 height 6
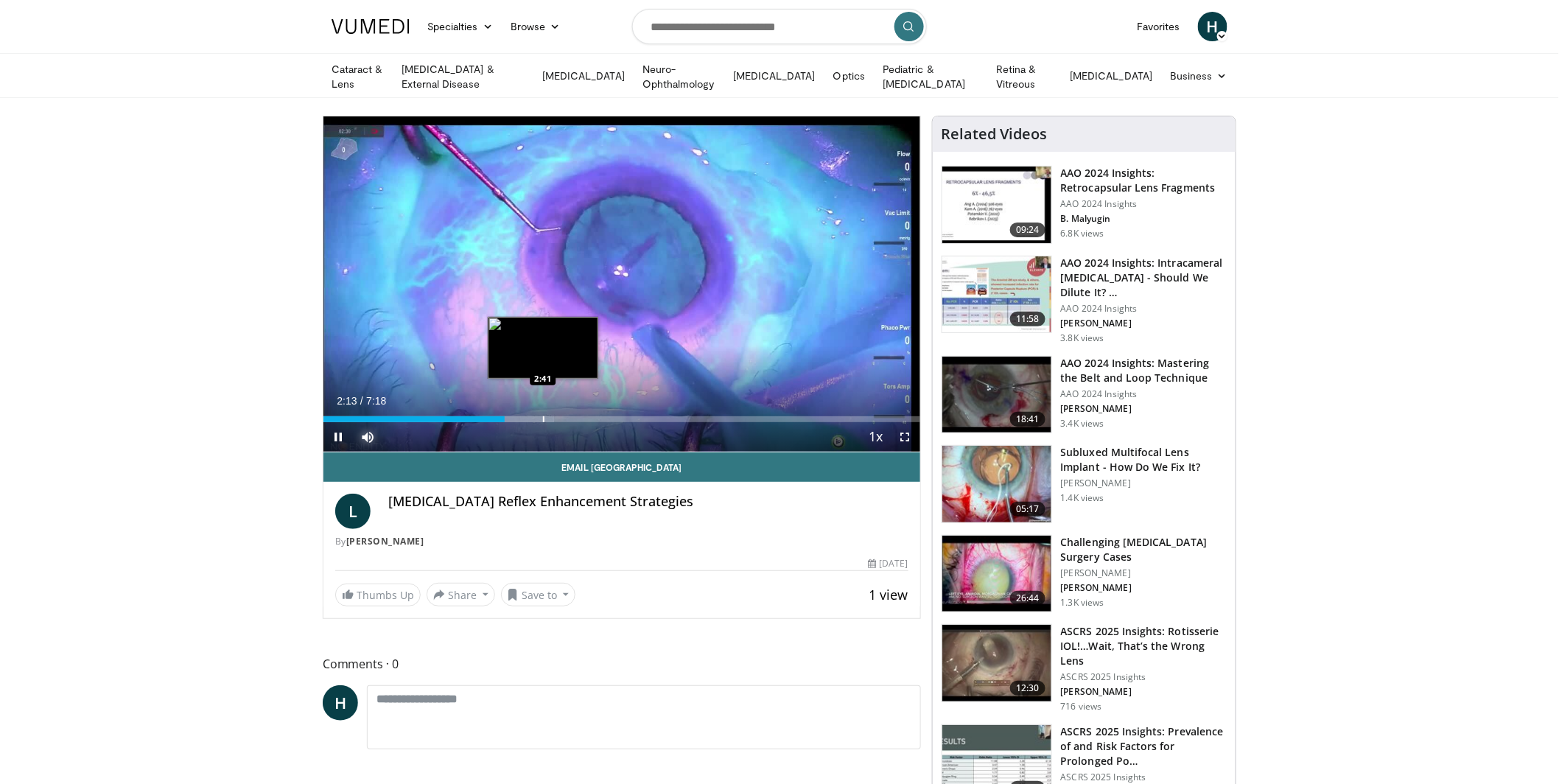
click at [544, 416] on div "Progress Bar" at bounding box center [544, 419] width 2 height 6
click at [585, 417] on div "Progress Bar" at bounding box center [586, 419] width 2 height 6
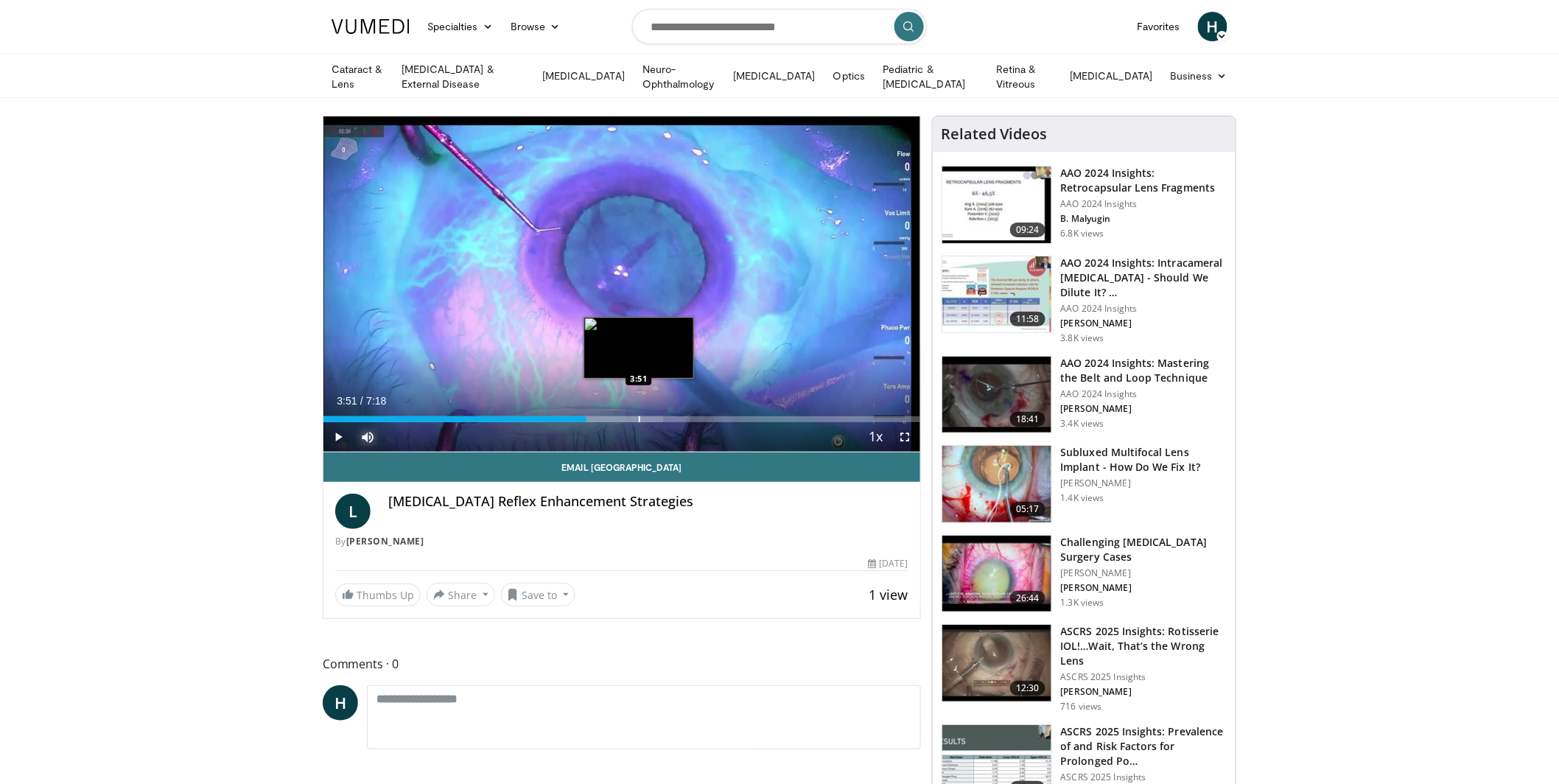
click at [639, 417] on div "Progress Bar" at bounding box center [640, 419] width 2 height 6
click at [666, 417] on div "Progress Bar" at bounding box center [666, 419] width 2 height 6
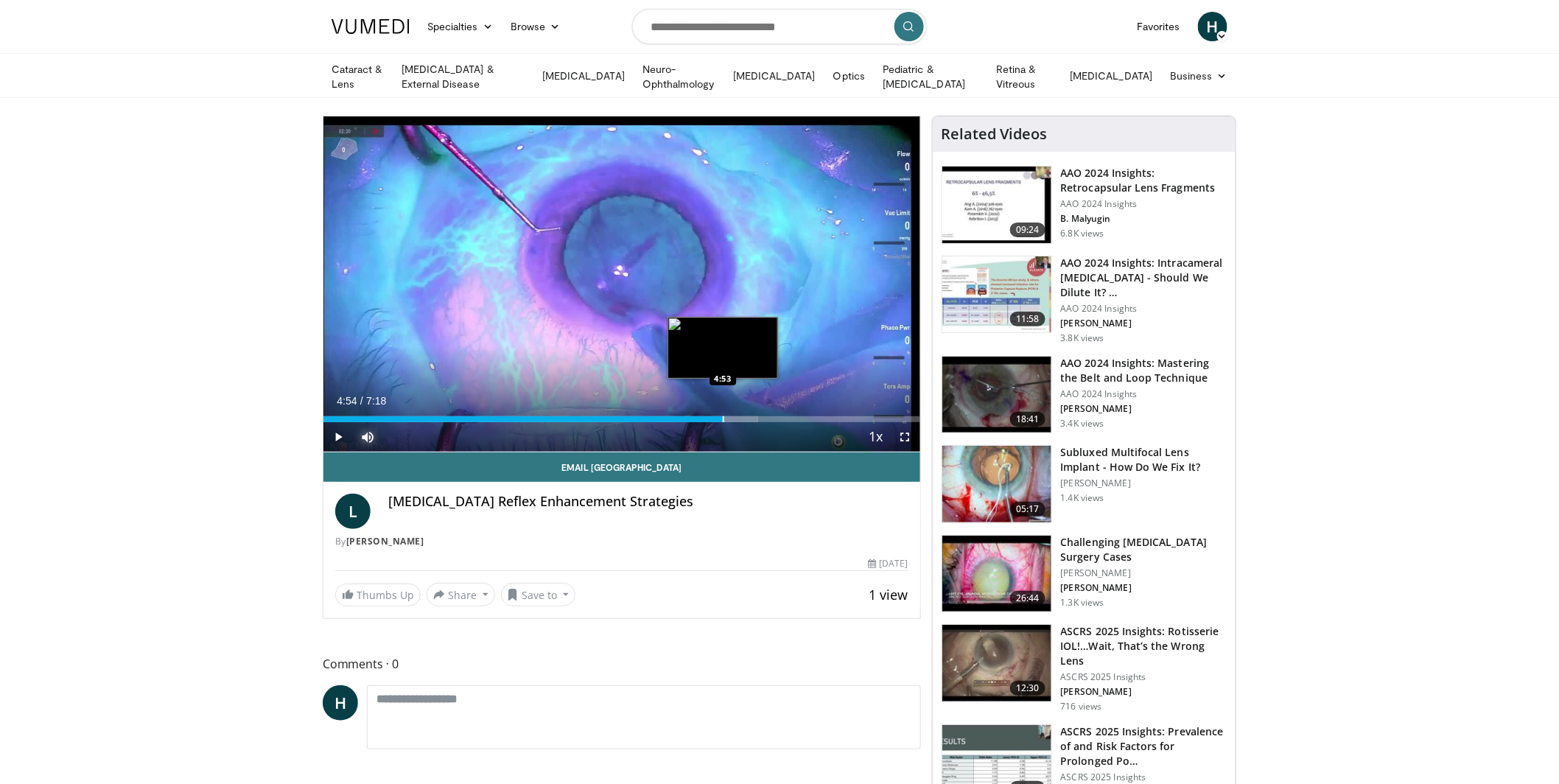
click at [724, 420] on div "Progress Bar" at bounding box center [724, 419] width 2 height 6
click at [778, 425] on div "Current Time 4:54 / Duration 7:18 Pause Skip Backward Skip Forward Mute Loaded …" at bounding box center [622, 437] width 597 height 29
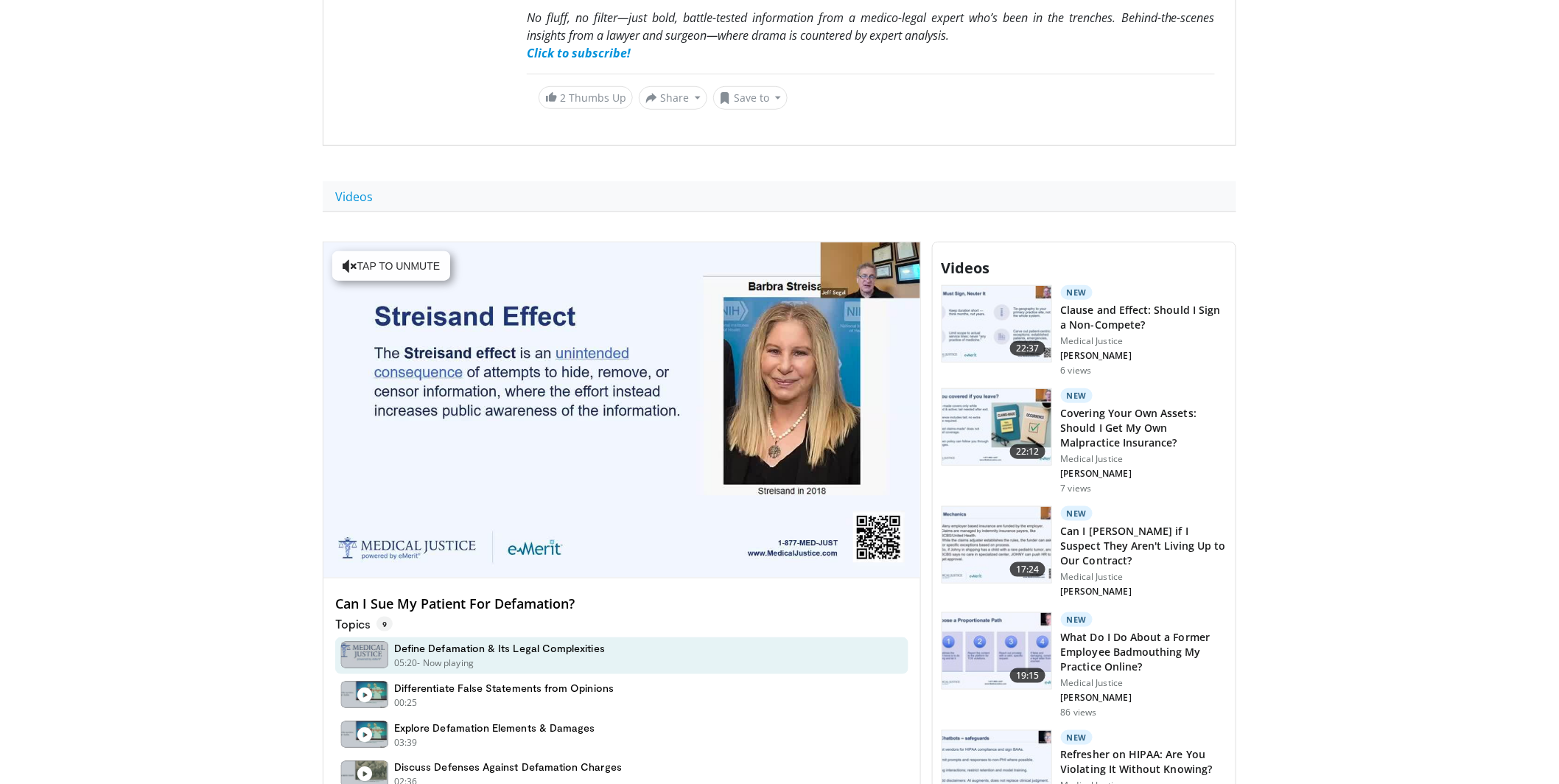
scroll to position [8, 0]
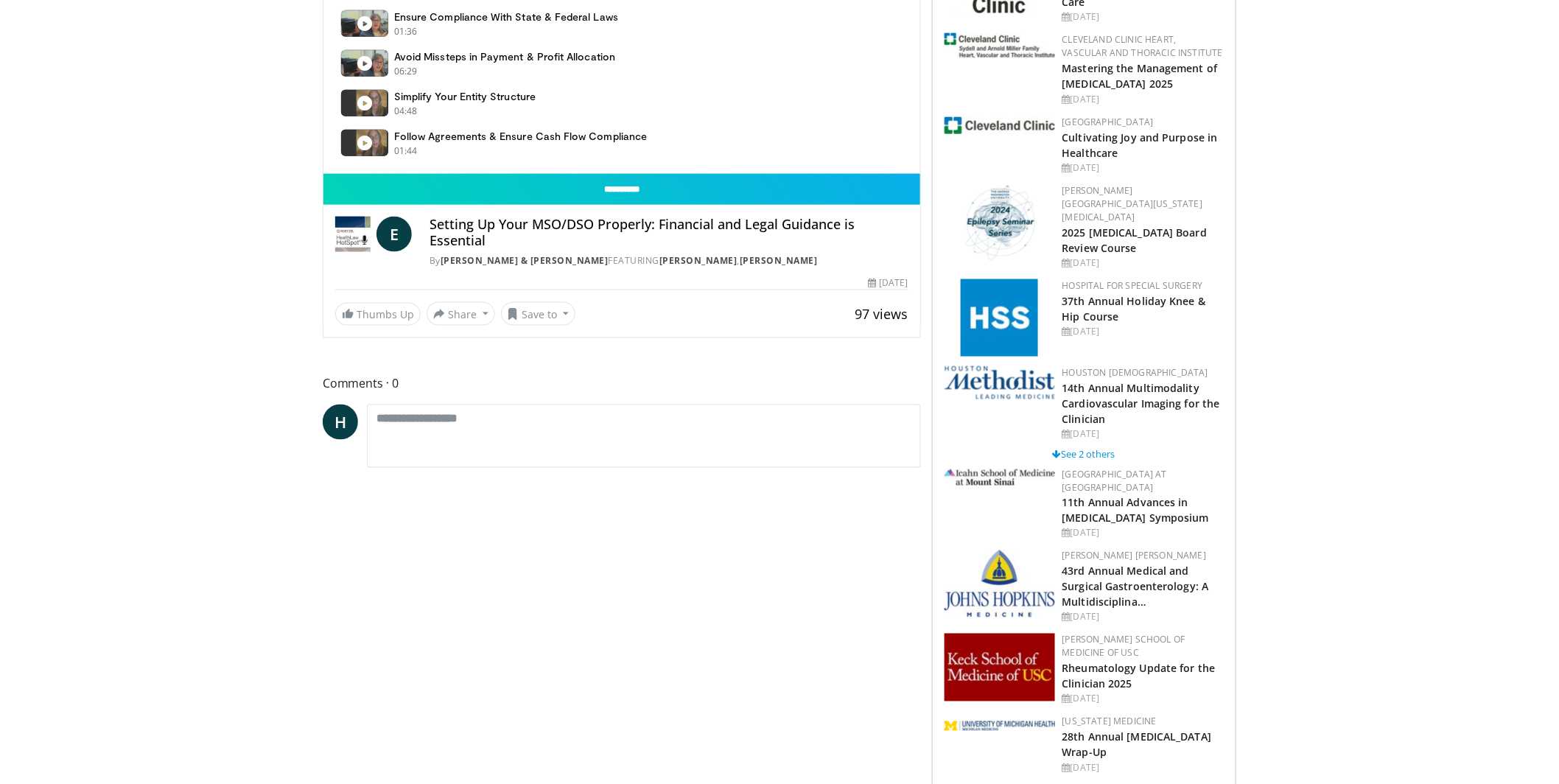
scroll to position [672, 0]
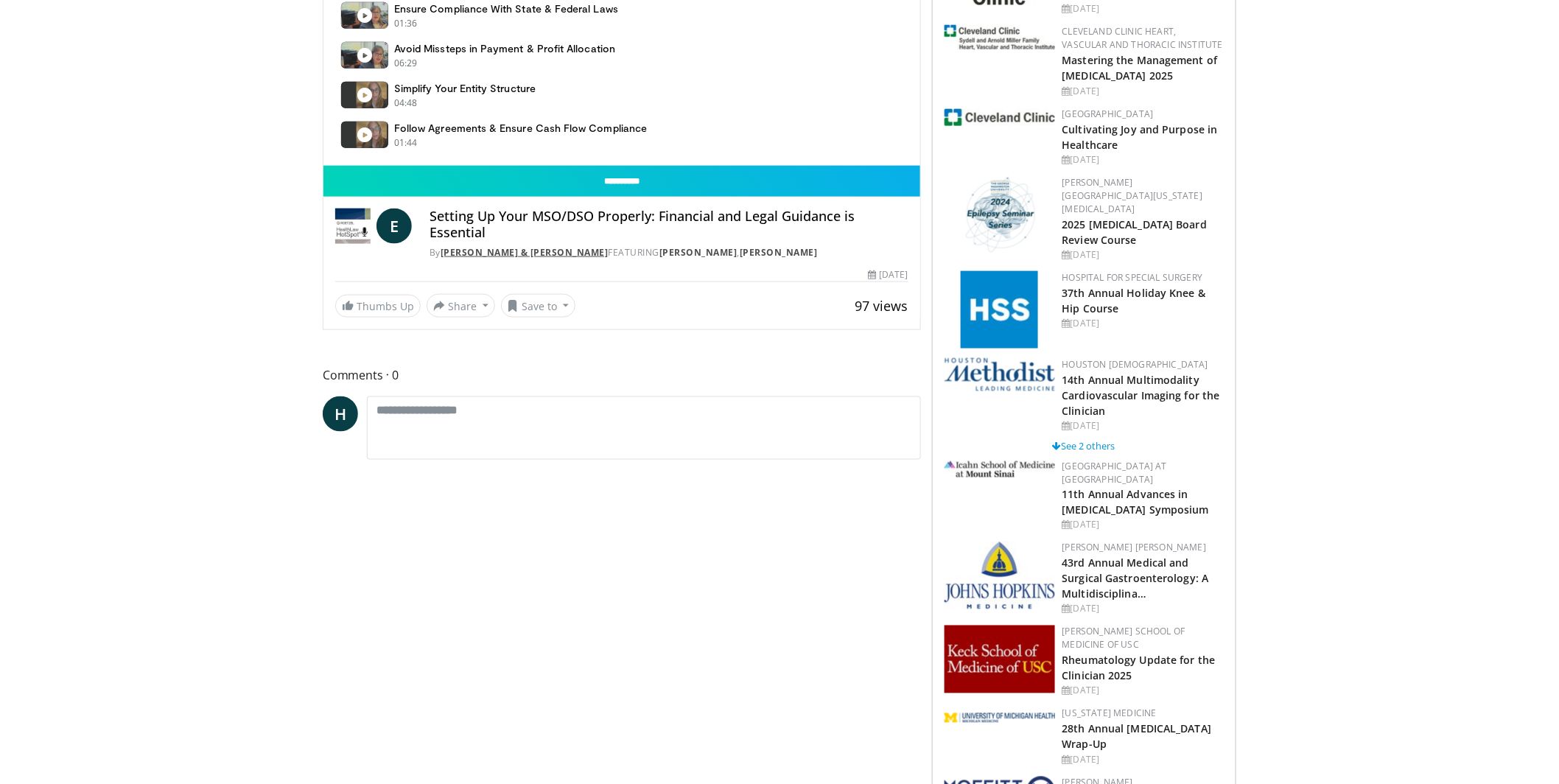
click at [484, 249] on link "Roetzel & Andress" at bounding box center [525, 253] width 168 height 12
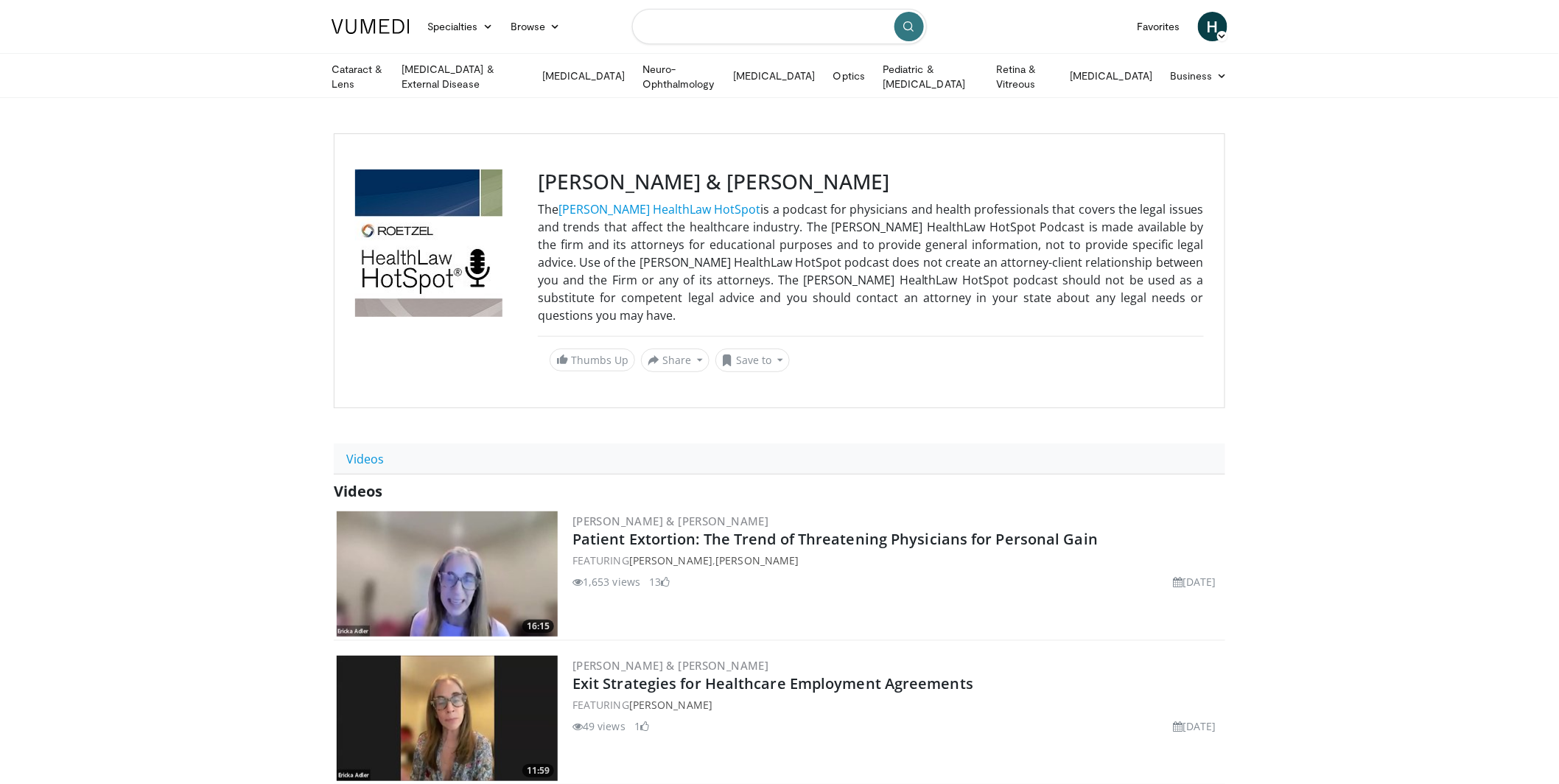
click at [764, 30] on input "Search topics, interventions" at bounding box center [780, 26] width 294 height 36
type input "**********"
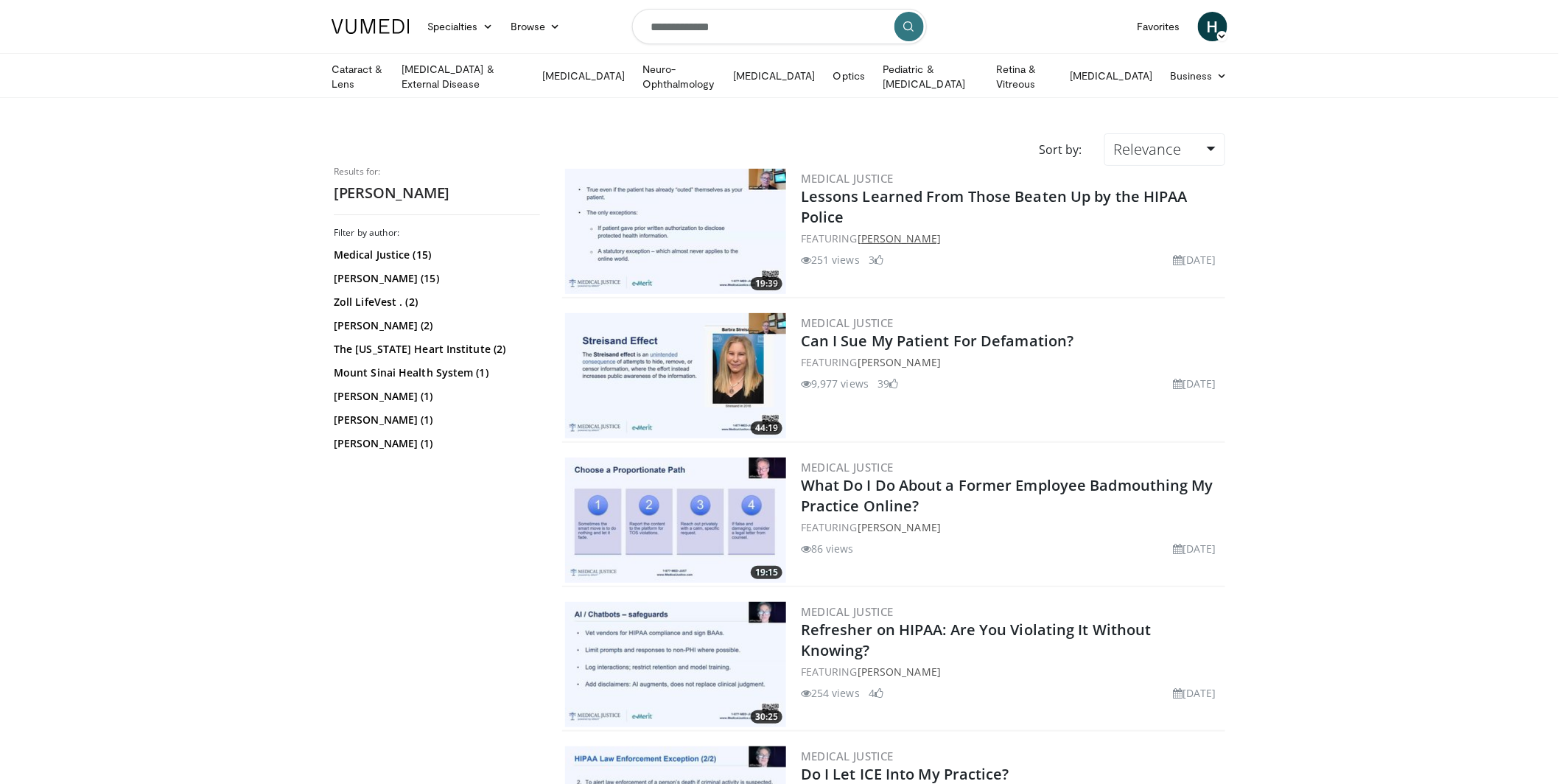
click at [916, 235] on link "[PERSON_NAME]" at bounding box center [899, 239] width 83 height 14
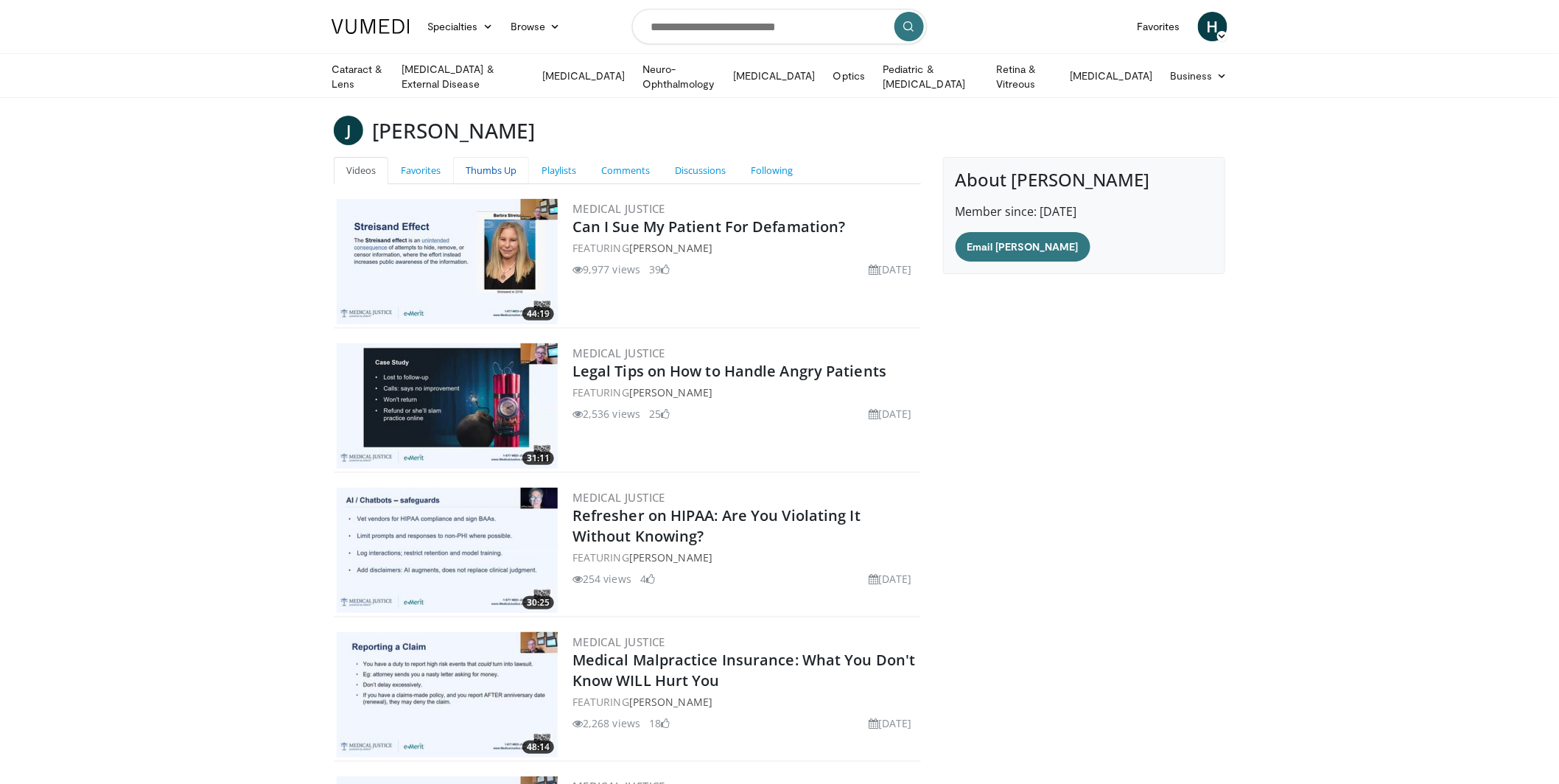
click at [476, 161] on link "Thumbs Up" at bounding box center [491, 170] width 76 height 27
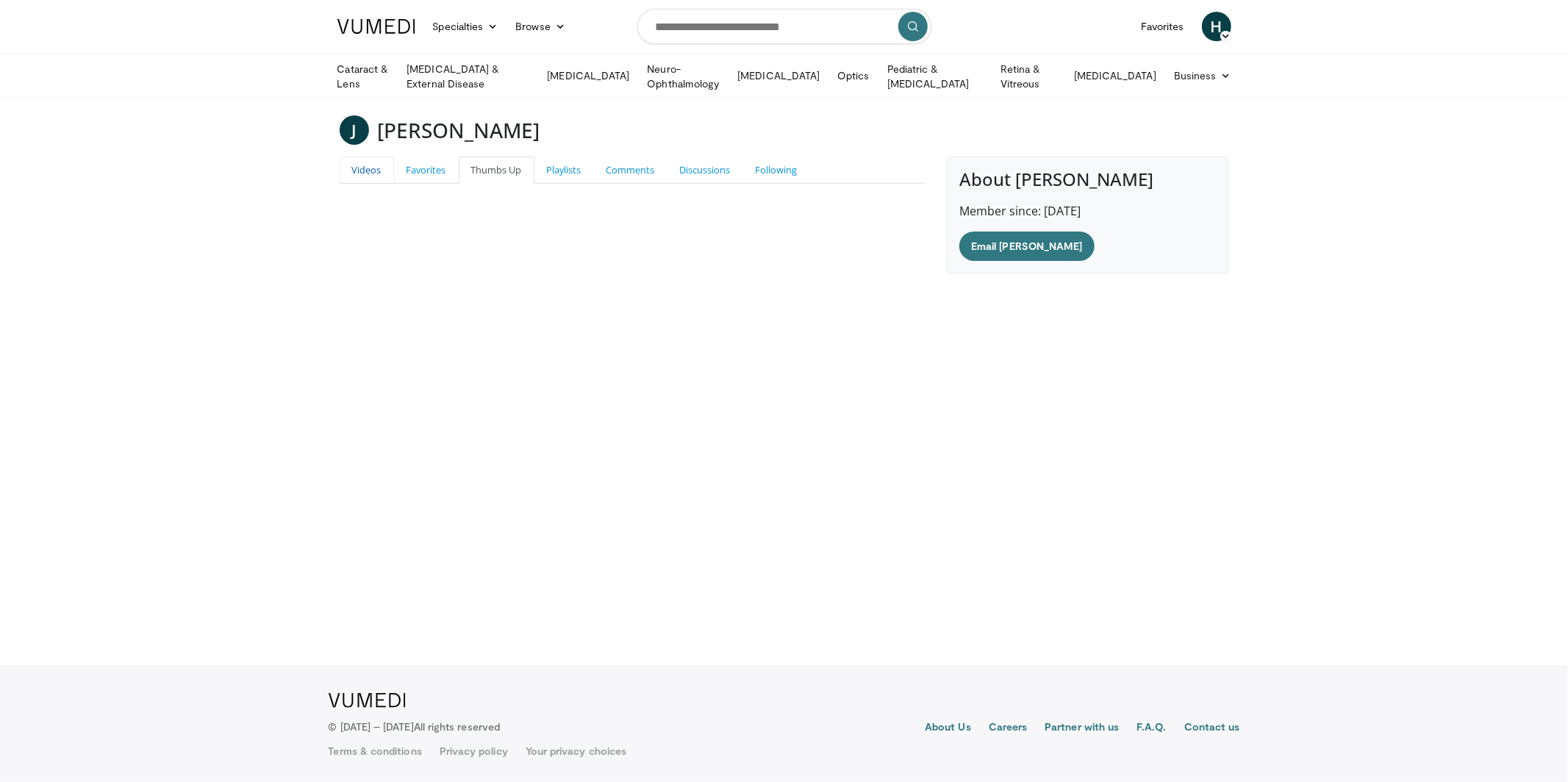
click at [372, 168] on link "Videos" at bounding box center [366, 170] width 54 height 27
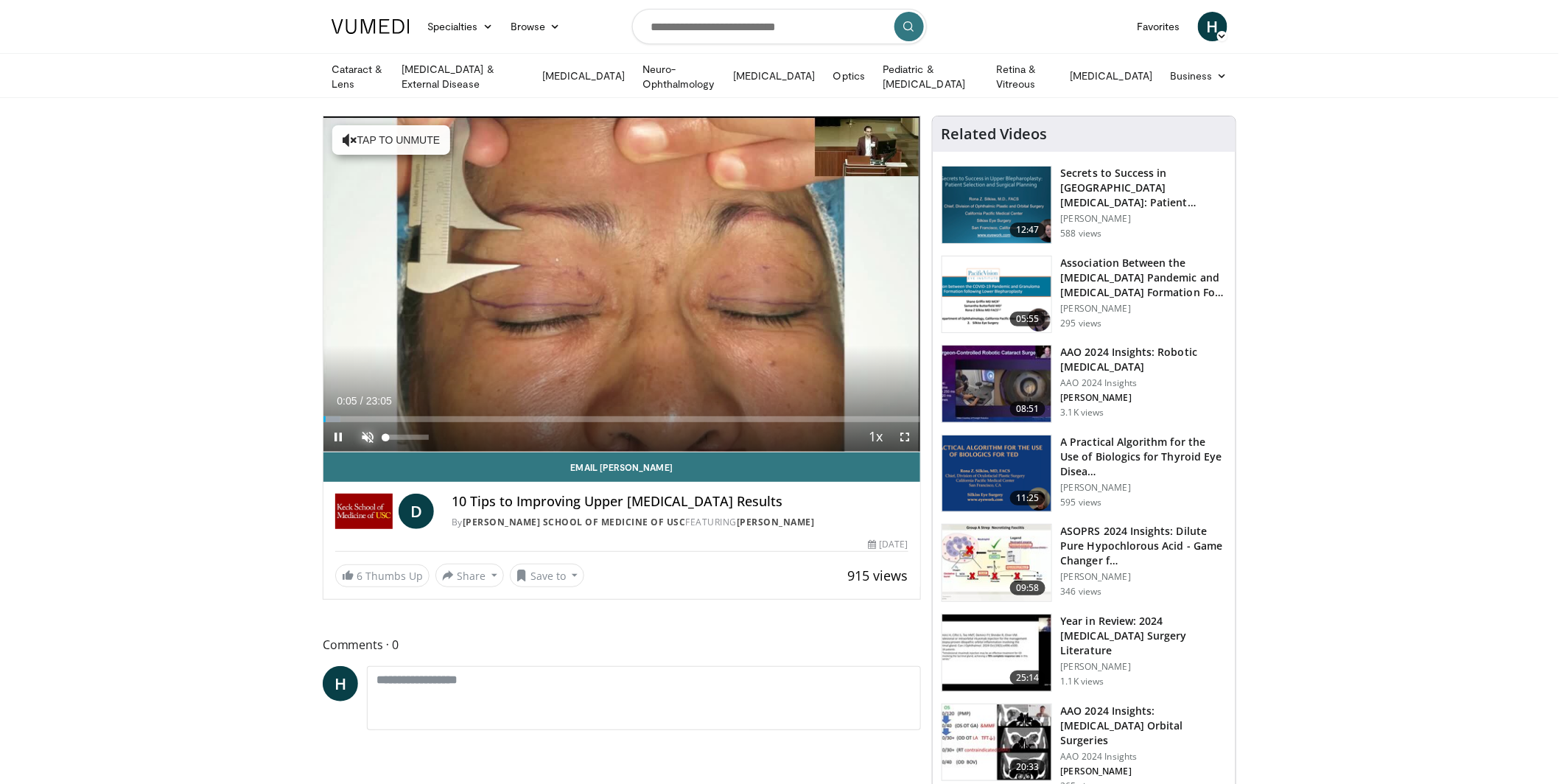
click at [371, 432] on span "Video Player" at bounding box center [368, 437] width 29 height 29
click at [327, 417] on div "Progress Bar" at bounding box center [328, 419] width 2 height 6
click at [324, 416] on div "Progress Bar" at bounding box center [325, 419] width 2 height 6
click at [331, 416] on div "Progress Bar" at bounding box center [332, 419] width 2 height 6
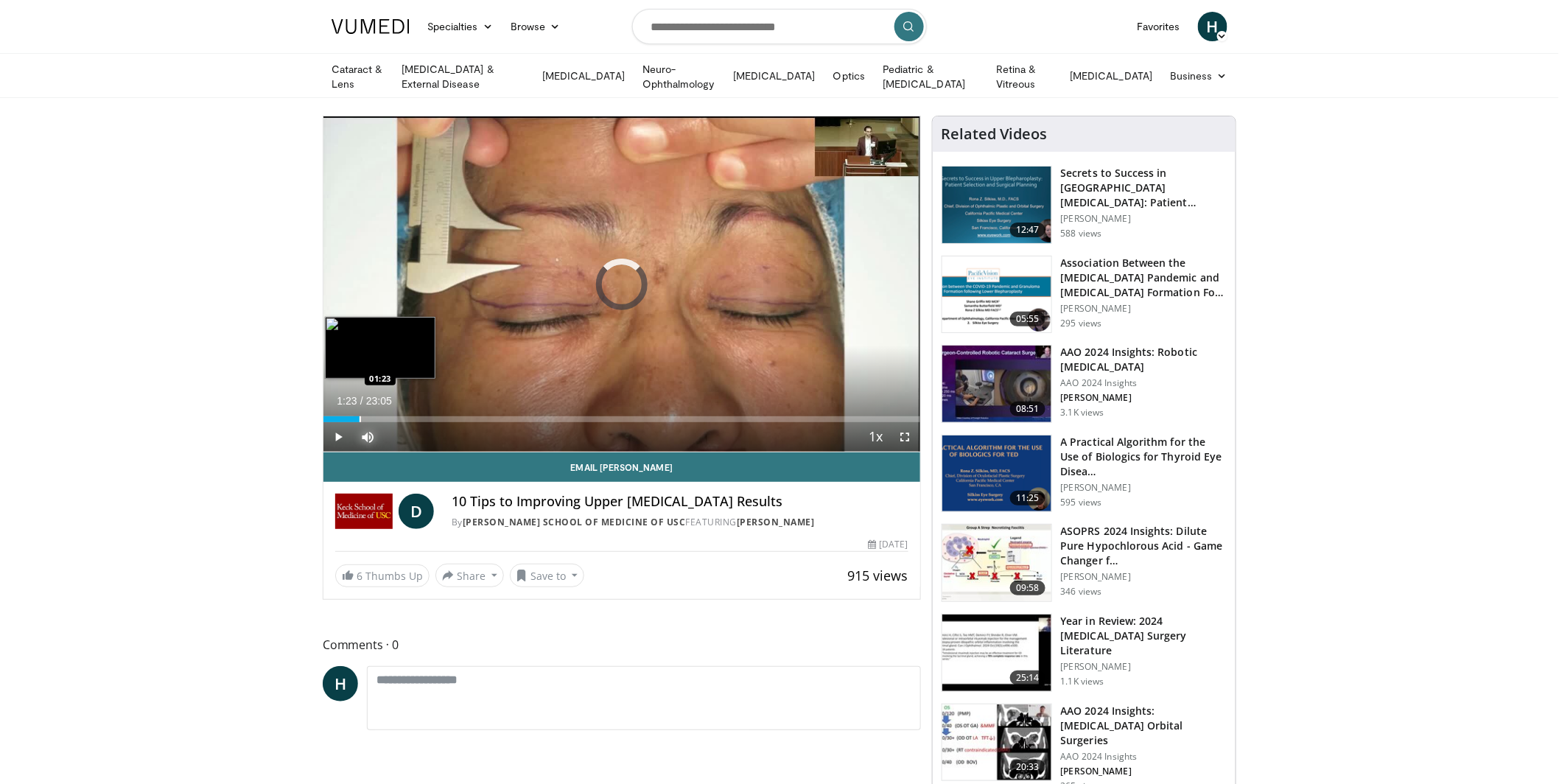
click at [360, 416] on div "Progress Bar" at bounding box center [360, 419] width 2 height 6
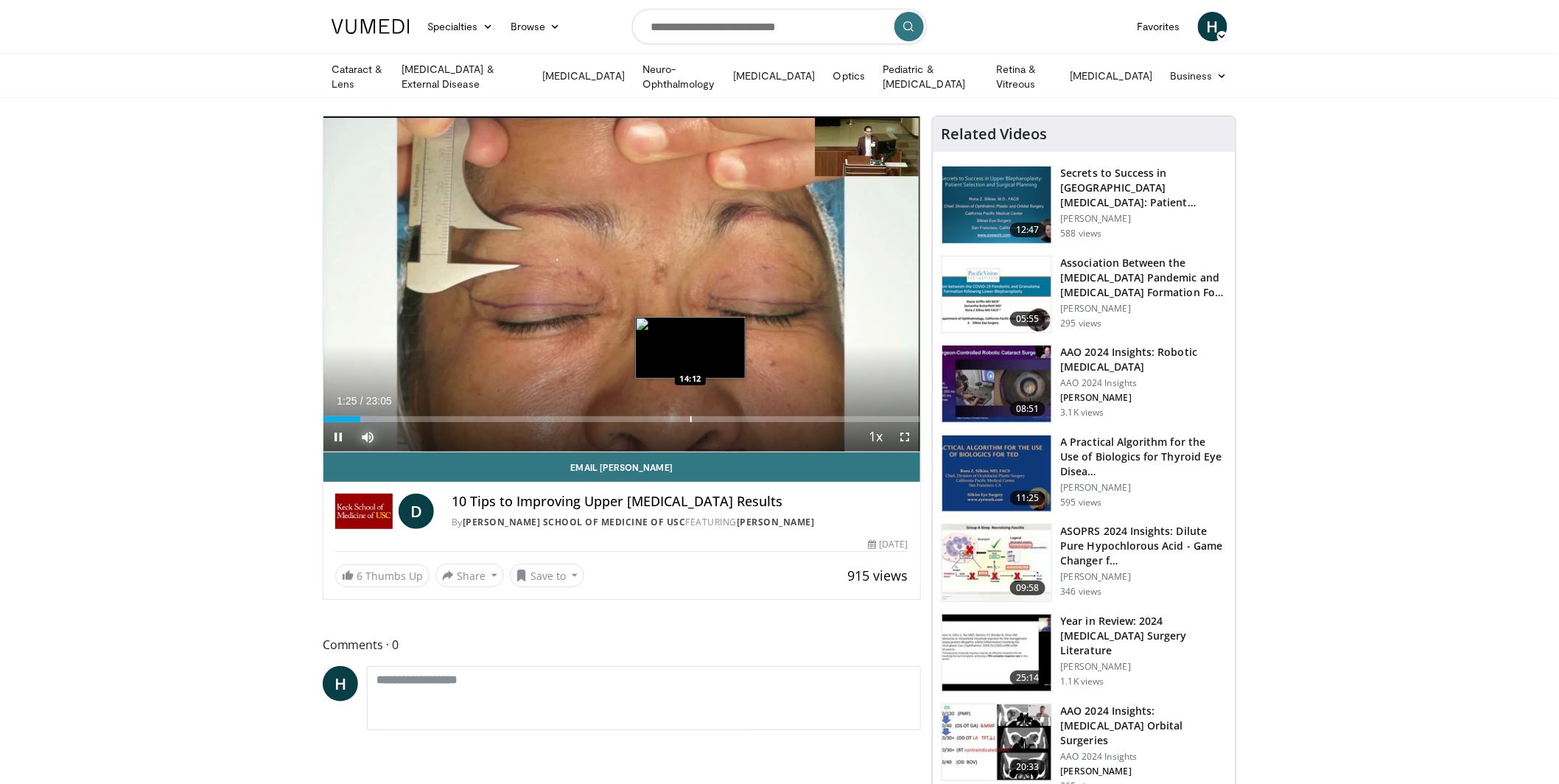
click at [690, 409] on div "Loaded : 9.39% 01:25 14:12" at bounding box center [622, 415] width 597 height 14
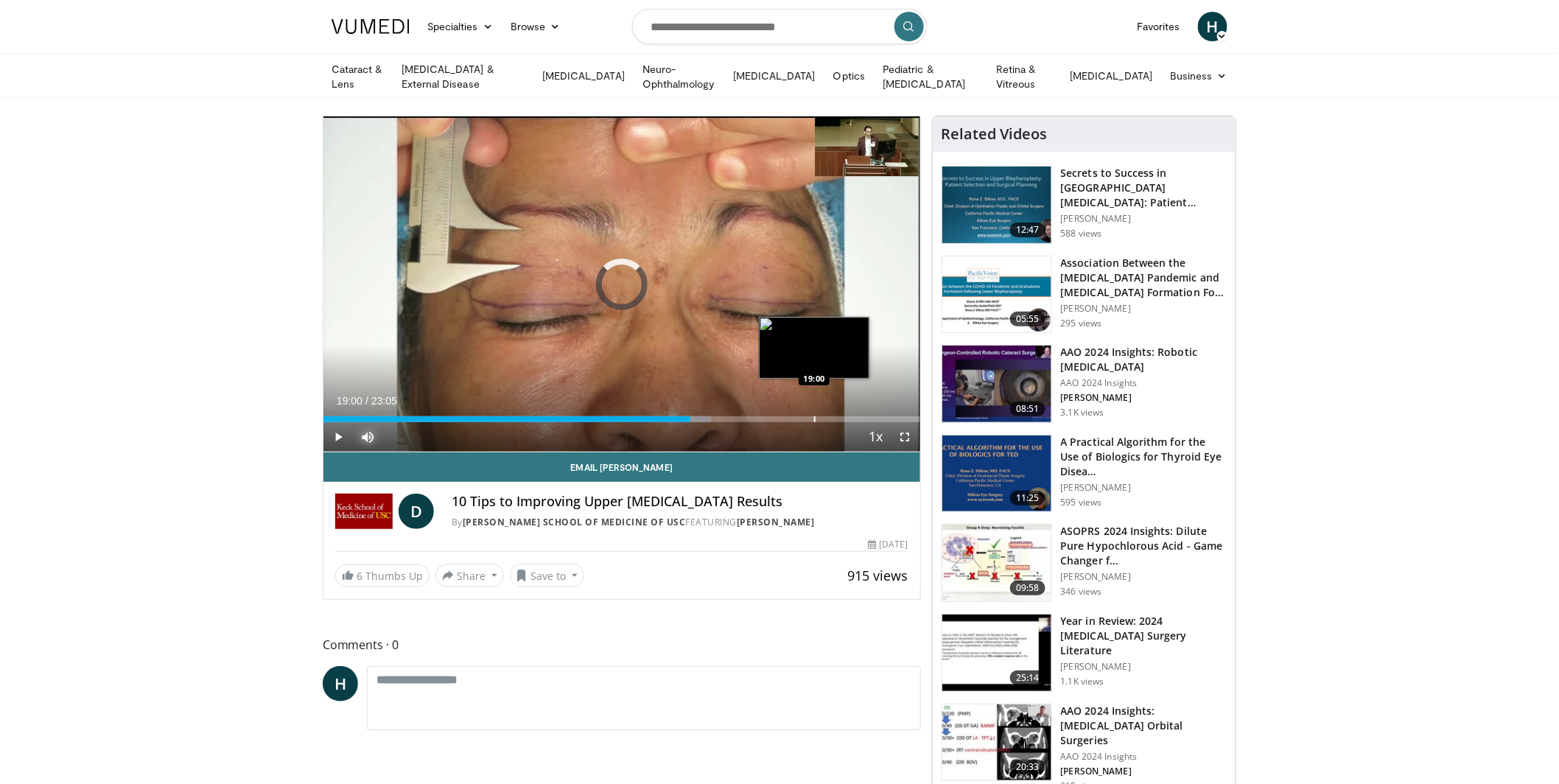
click at [814, 412] on div "Loaded : 64.98% 14:12 19:00" at bounding box center [622, 415] width 597 height 14
click at [881, 417] on div "Progress Bar" at bounding box center [882, 419] width 2 height 6
click at [900, 417] on div "Progress Bar" at bounding box center [901, 419] width 2 height 6
click at [910, 416] on div "Progress Bar" at bounding box center [910, 419] width 2 height 6
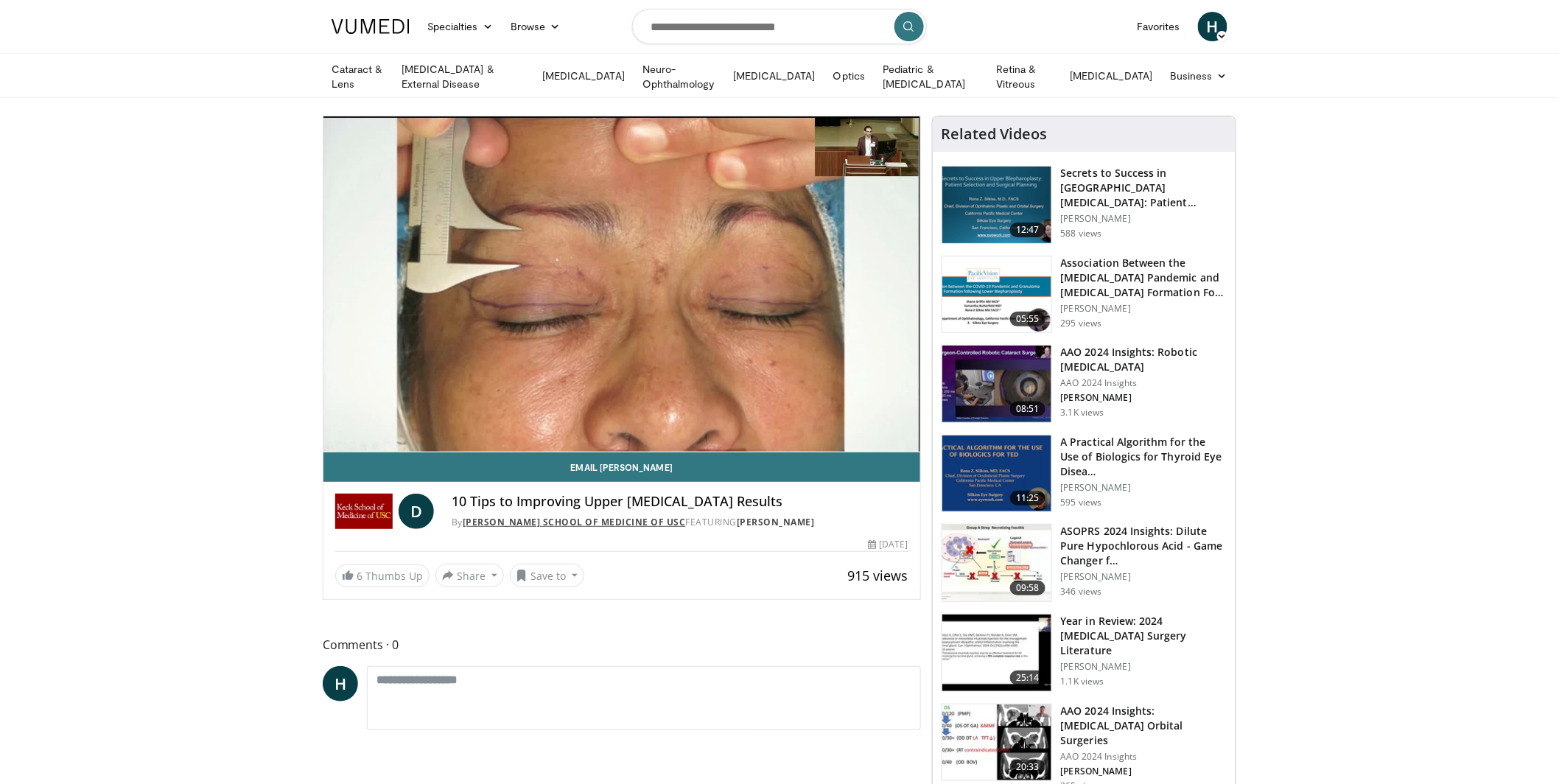
click at [570, 518] on link "[PERSON_NAME] School of Medicine of USC" at bounding box center [574, 522] width 223 height 12
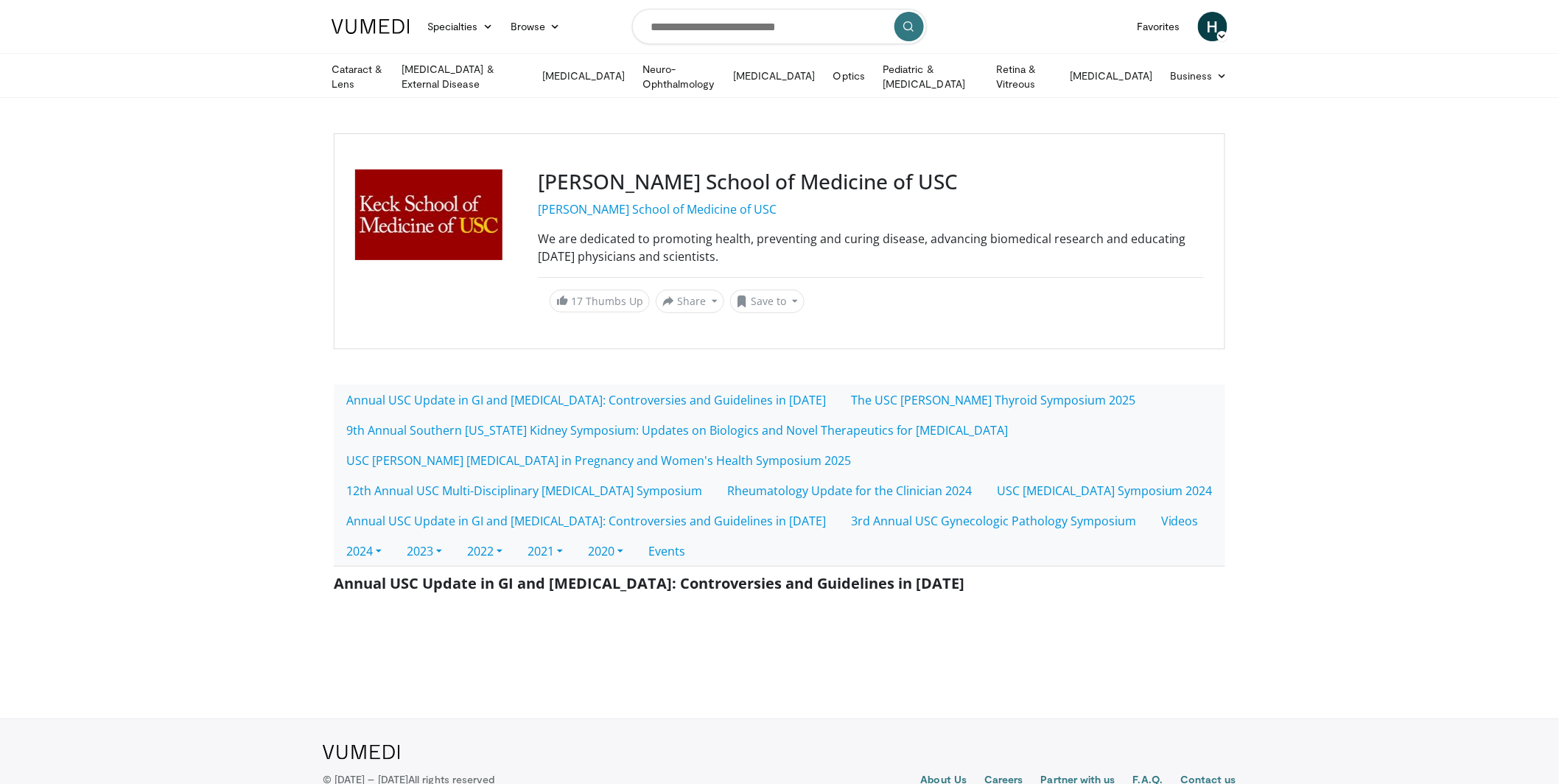
scroll to position [49, 0]
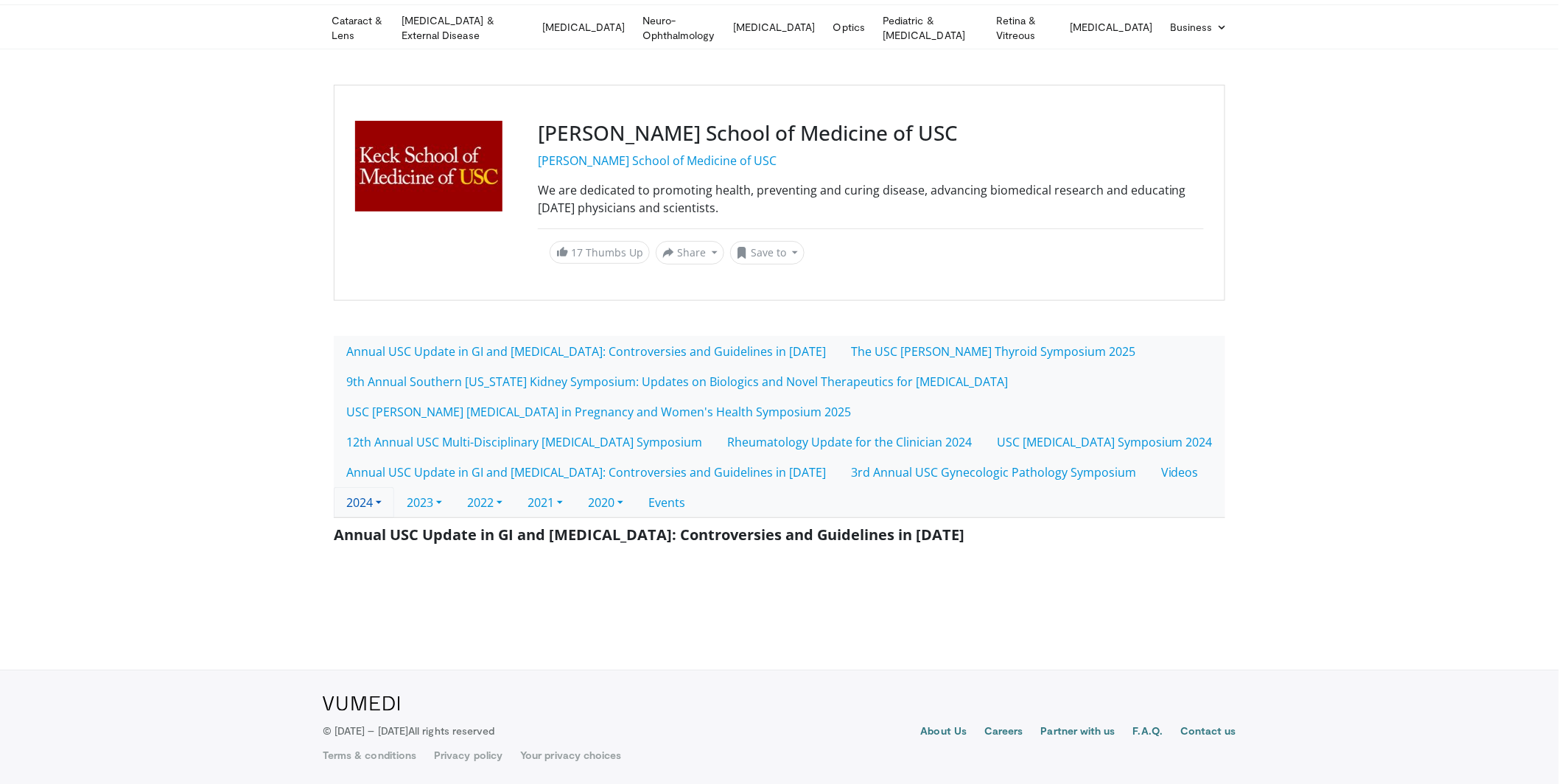
click at [360, 503] on link "2024" at bounding box center [364, 503] width 60 height 31
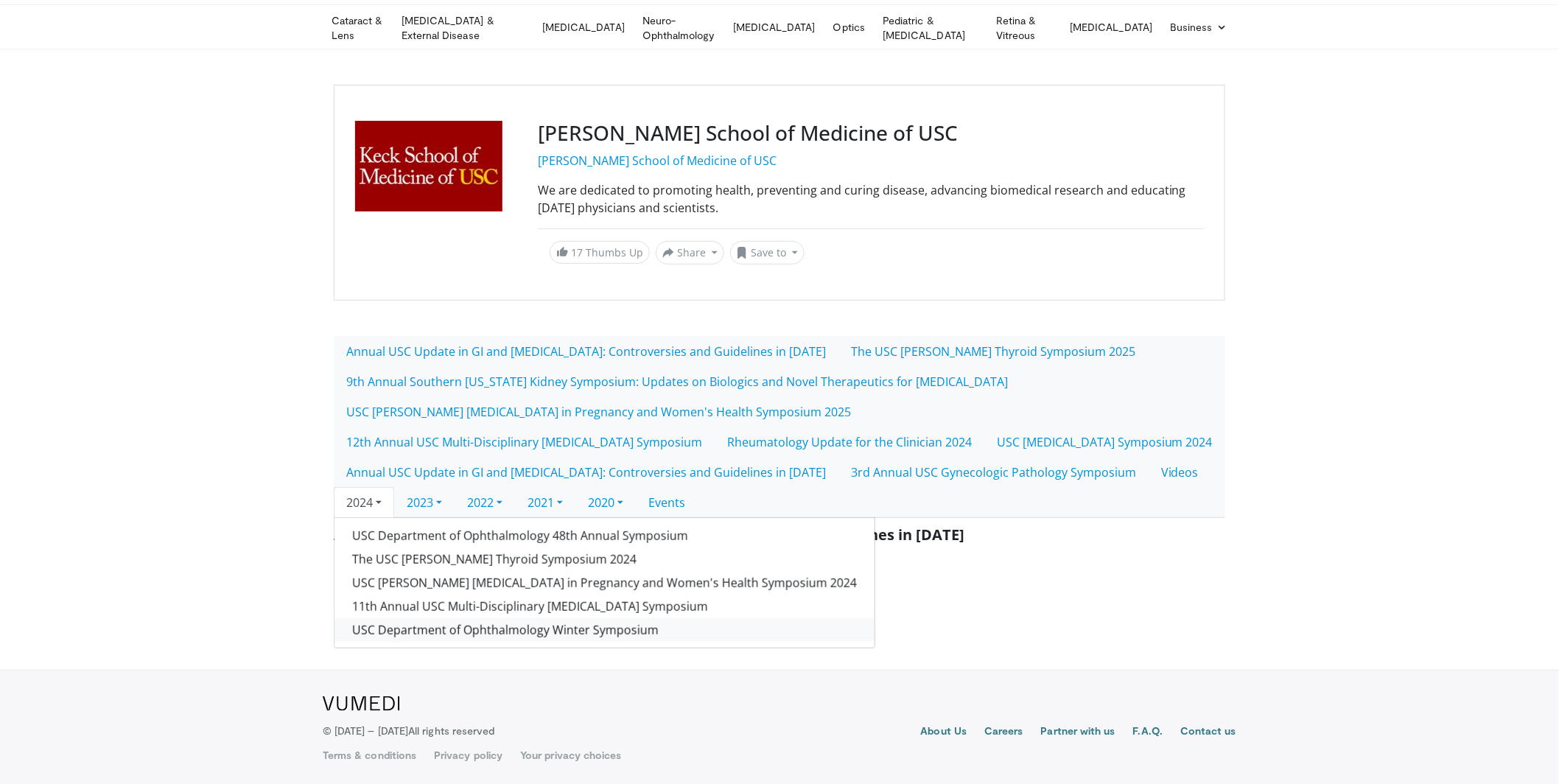
click at [399, 629] on link "USC Department of Ophthalmology Winter Symposium" at bounding box center [604, 630] width 540 height 23
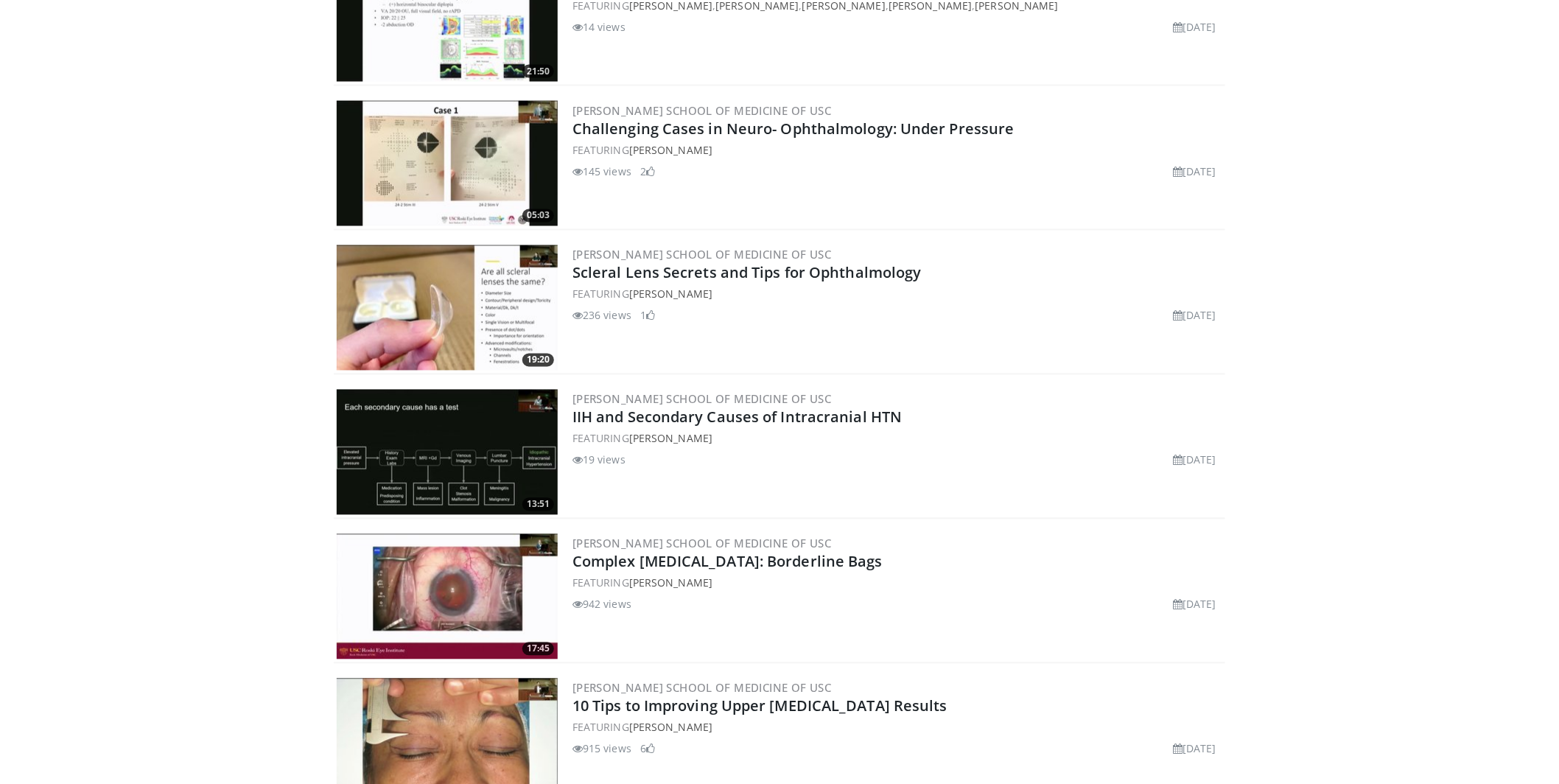
scroll to position [1044, 0]
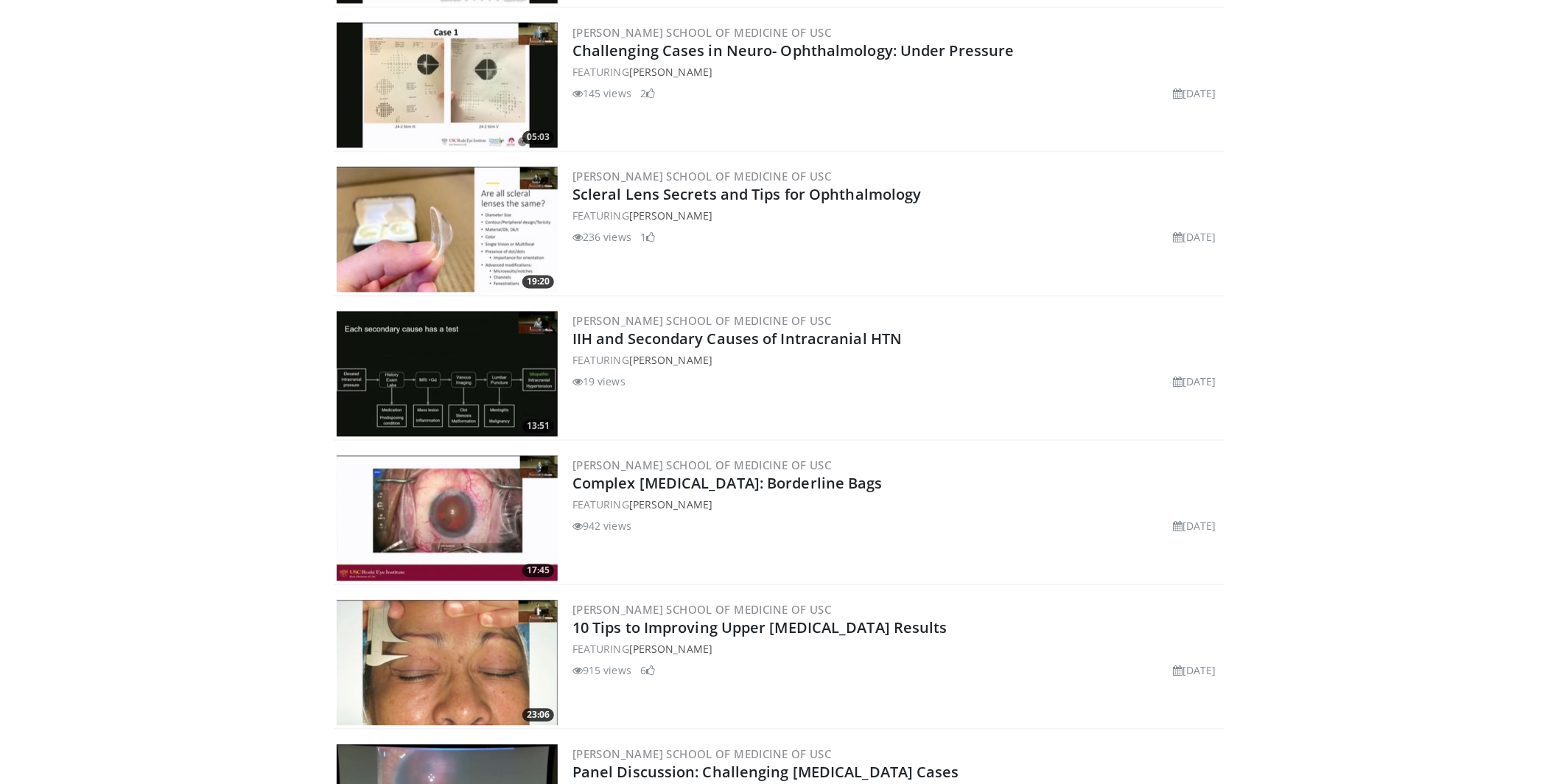
click at [511, 490] on img at bounding box center [447, 519] width 221 height 126
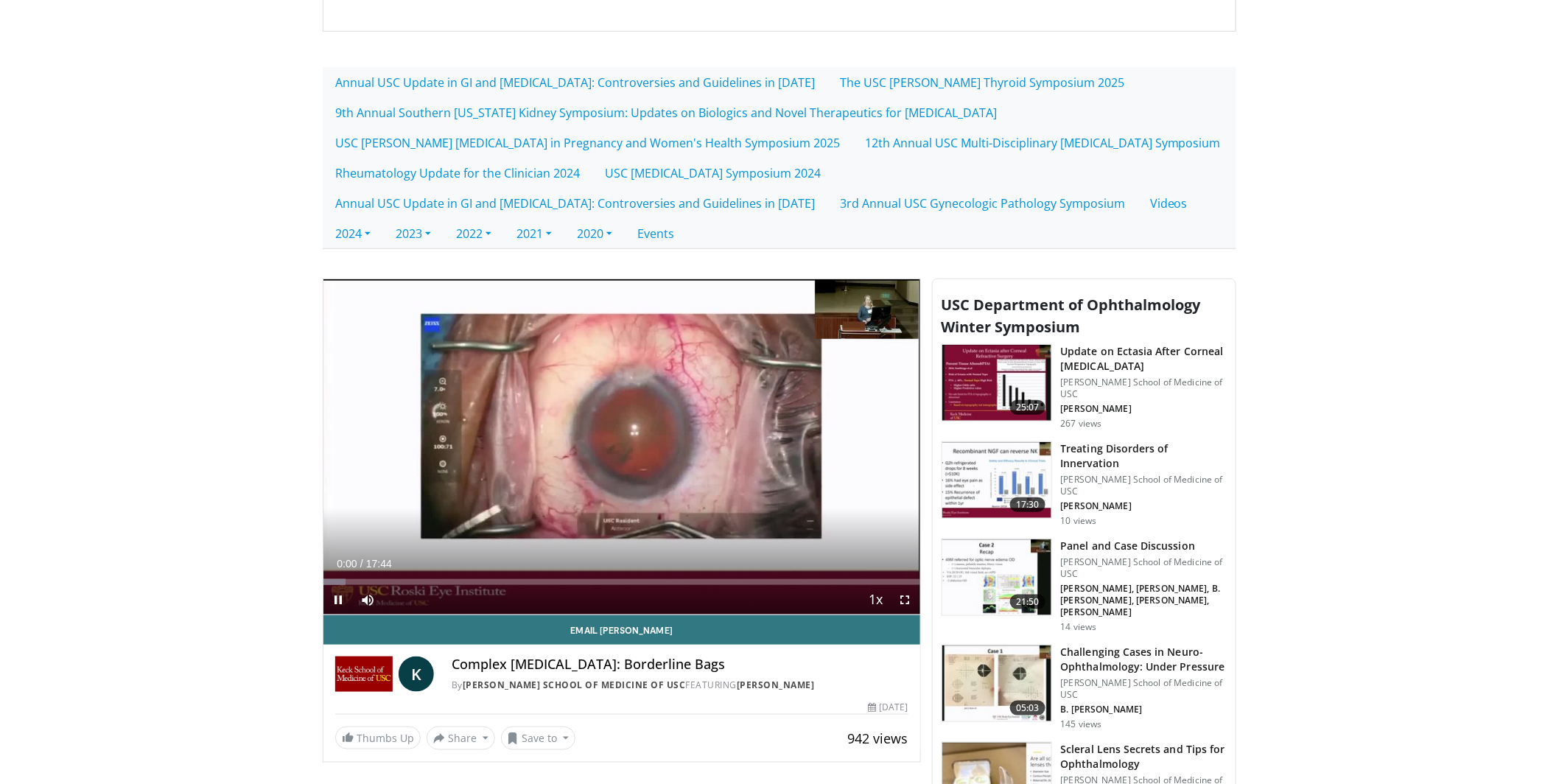
scroll to position [366, 0]
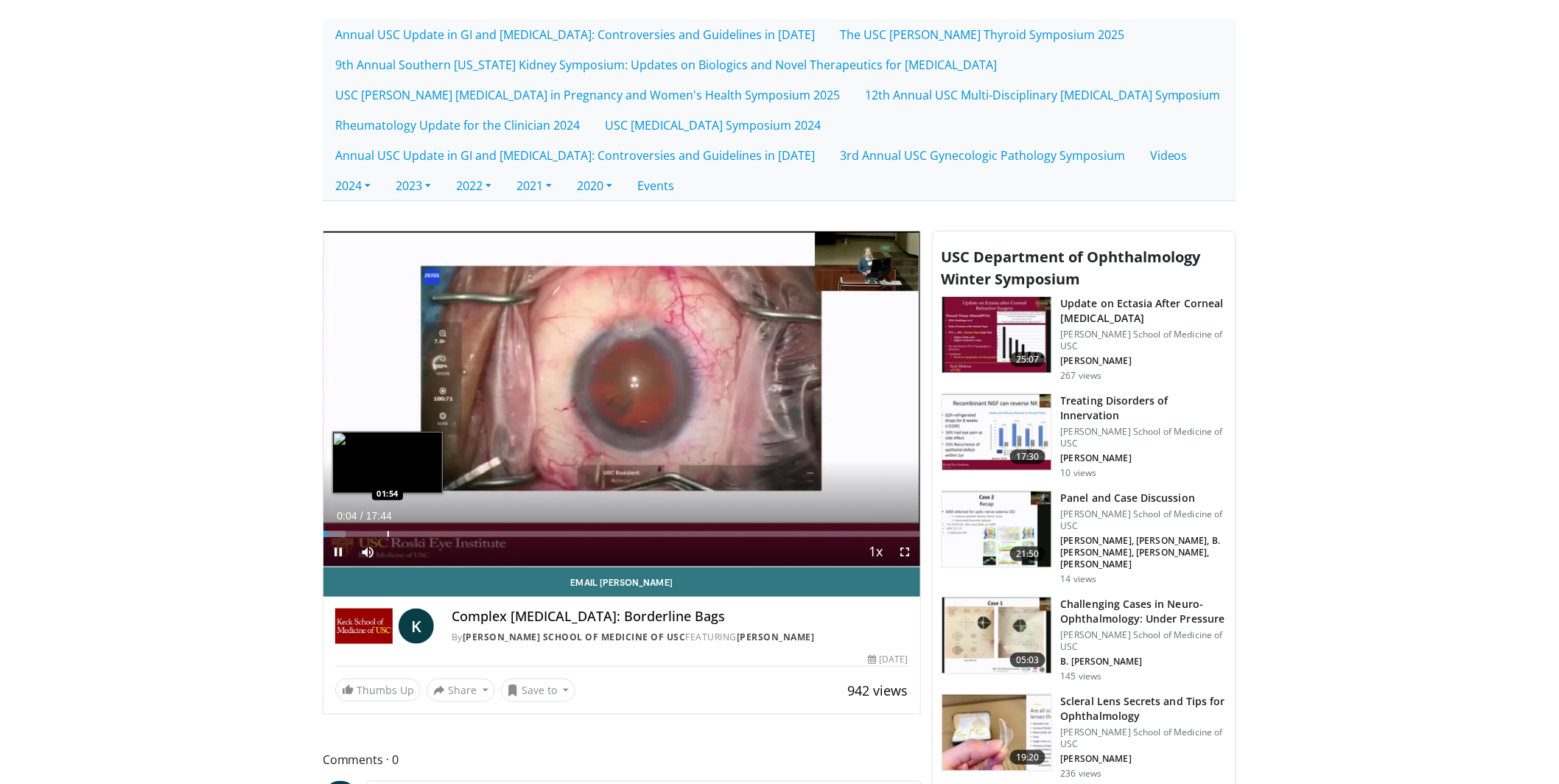
click at [387, 532] on div "Progress Bar" at bounding box center [388, 535] width 2 height 6
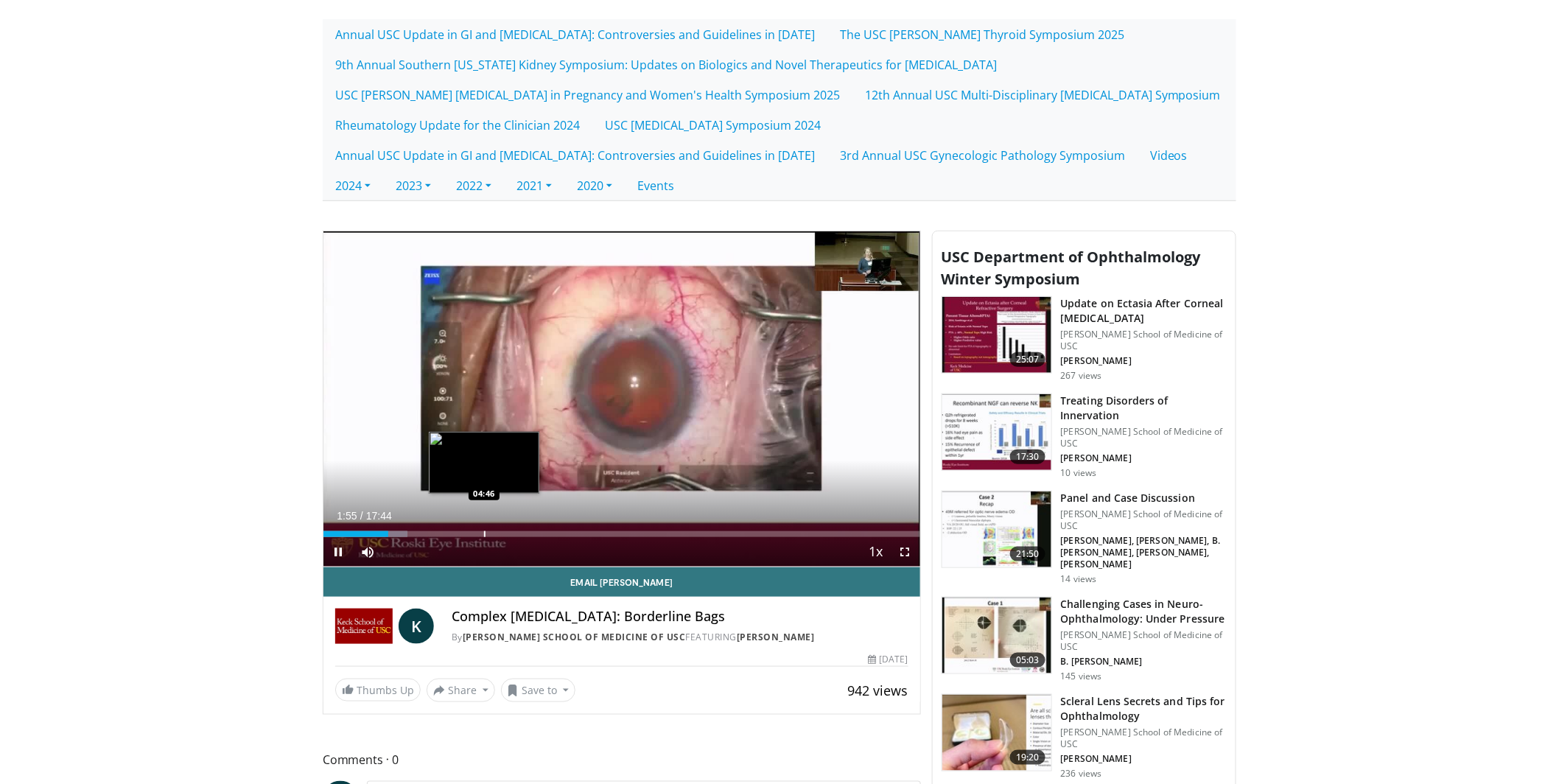
click at [484, 533] on div "Progress Bar" at bounding box center [485, 535] width 2 height 6
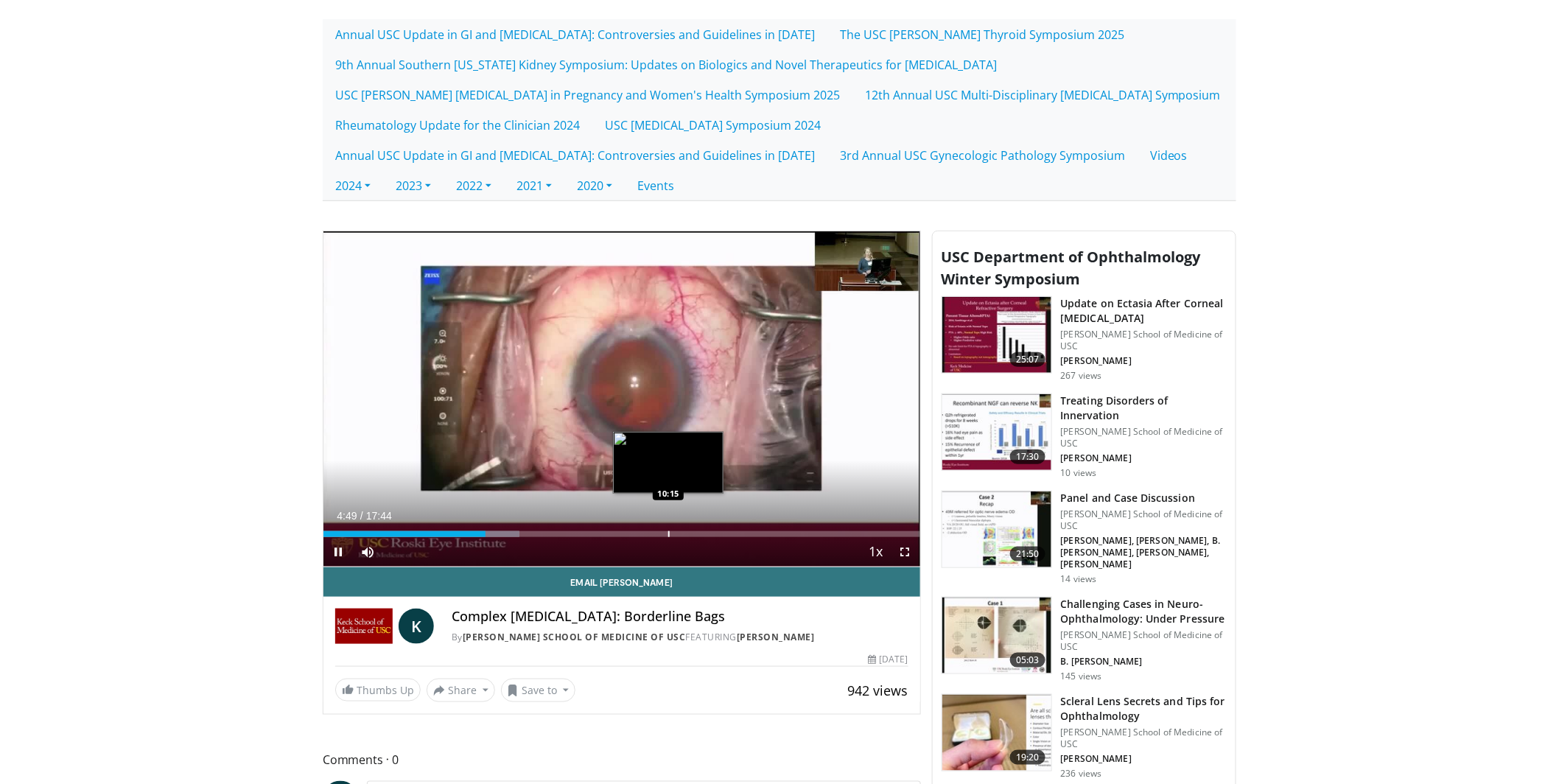
click at [669, 534] on div "Progress Bar" at bounding box center [669, 535] width 2 height 6
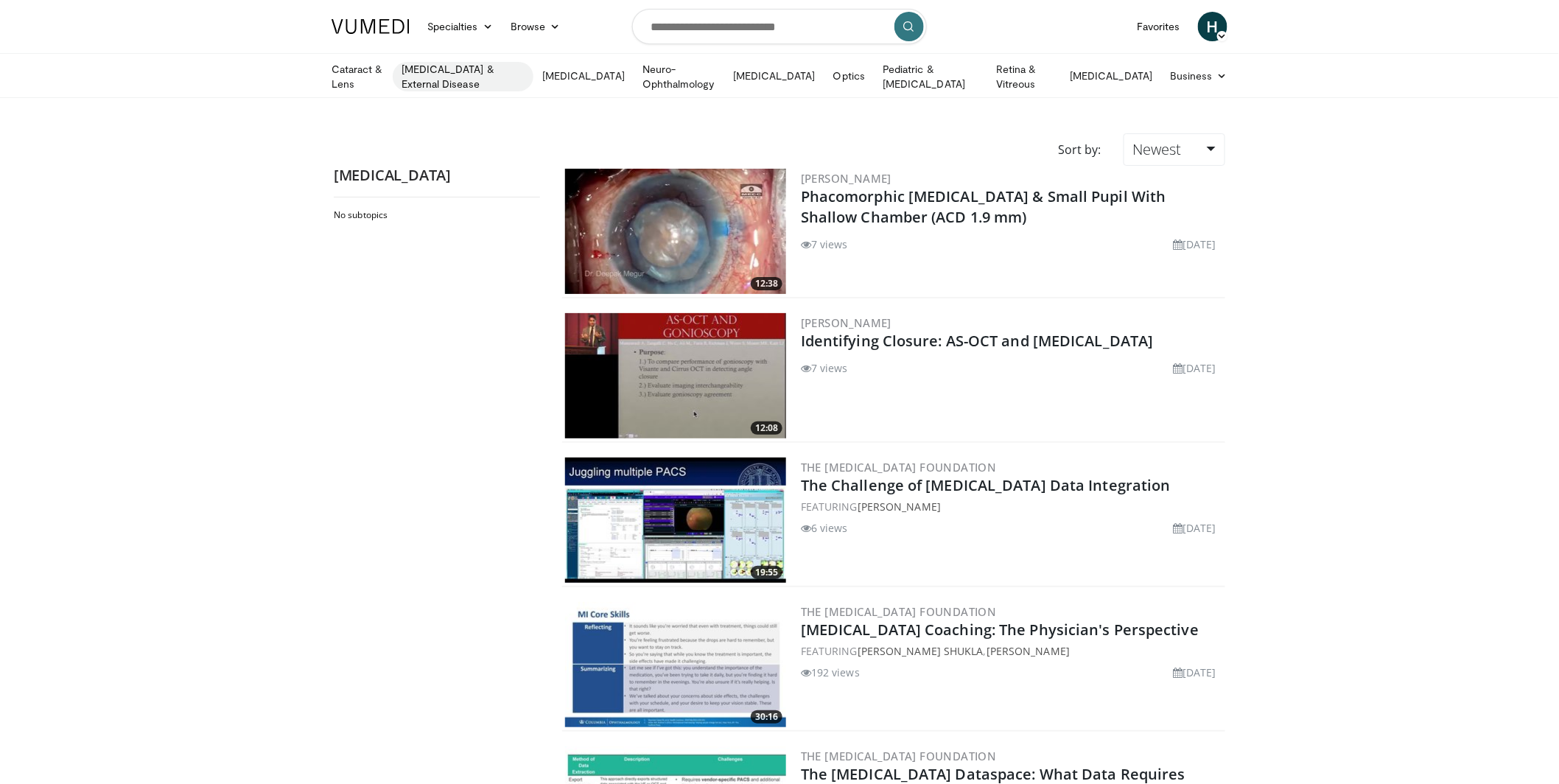
click at [530, 73] on link "[MEDICAL_DATA] & External Disease" at bounding box center [463, 77] width 141 height 29
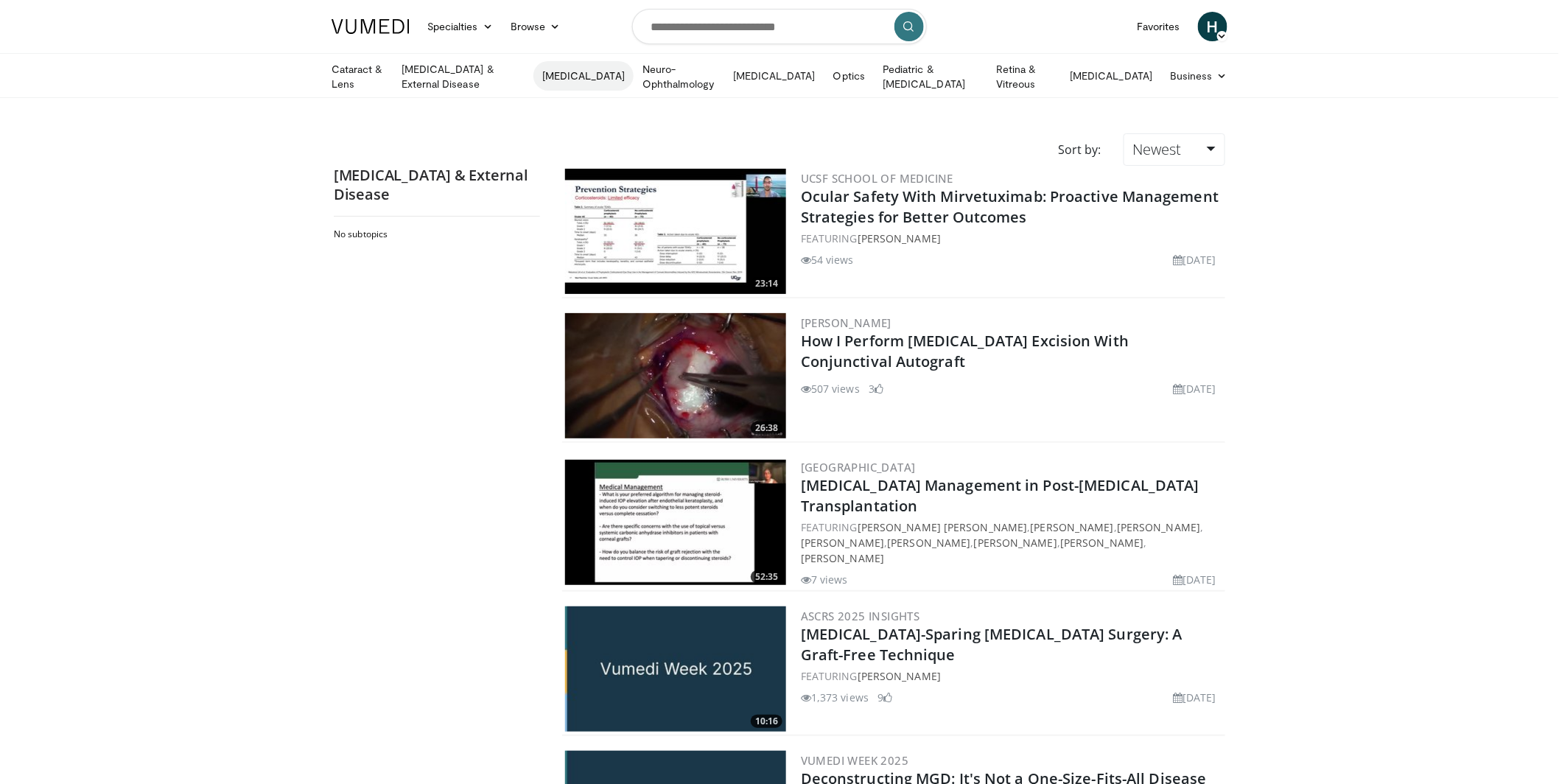
click at [585, 70] on link "[MEDICAL_DATA]" at bounding box center [583, 76] width 100 height 29
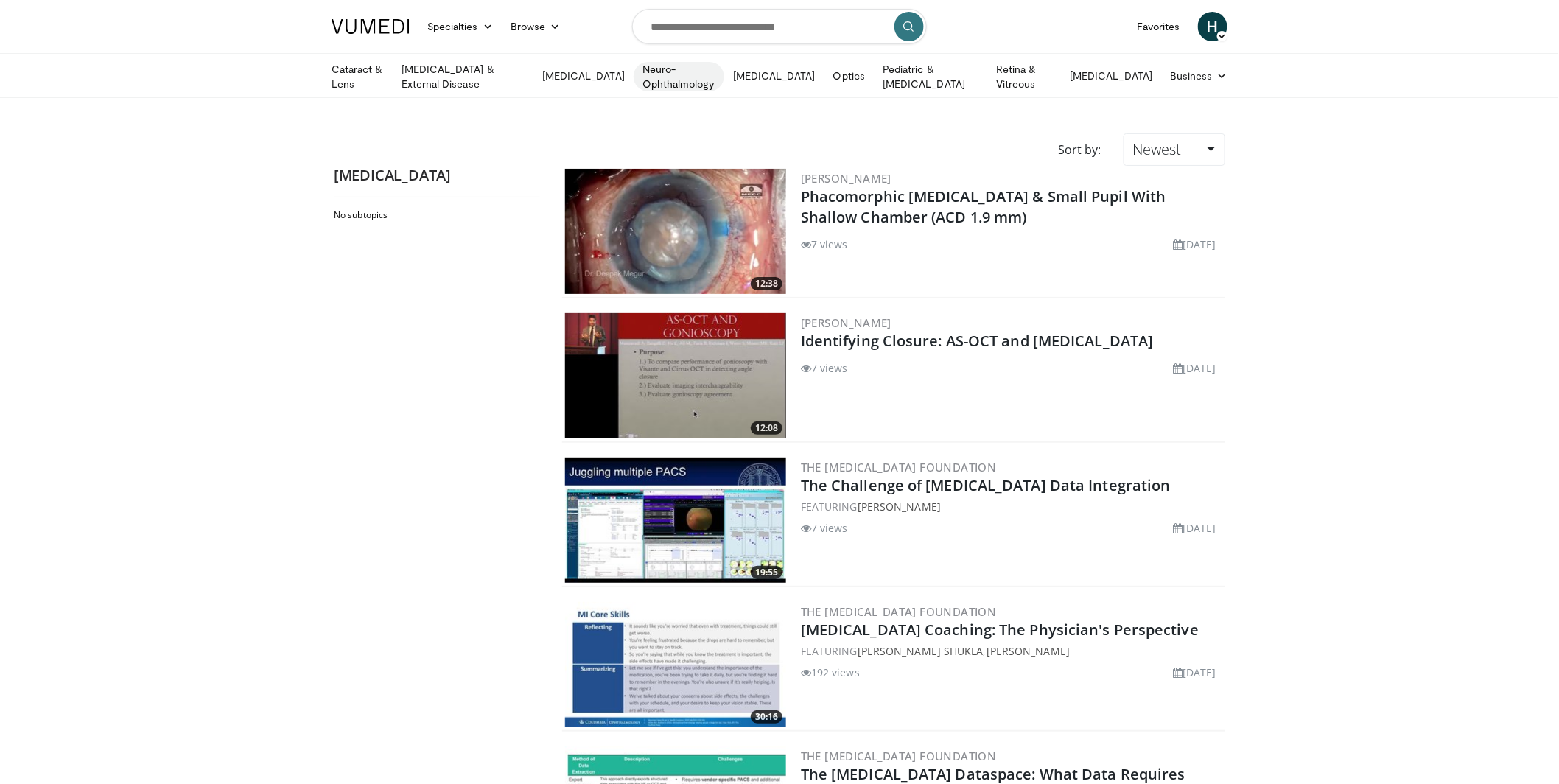
click at [717, 78] on link "Neuro-Ophthalmology" at bounding box center [679, 77] width 91 height 29
